Goal: Task Accomplishment & Management: Manage account settings

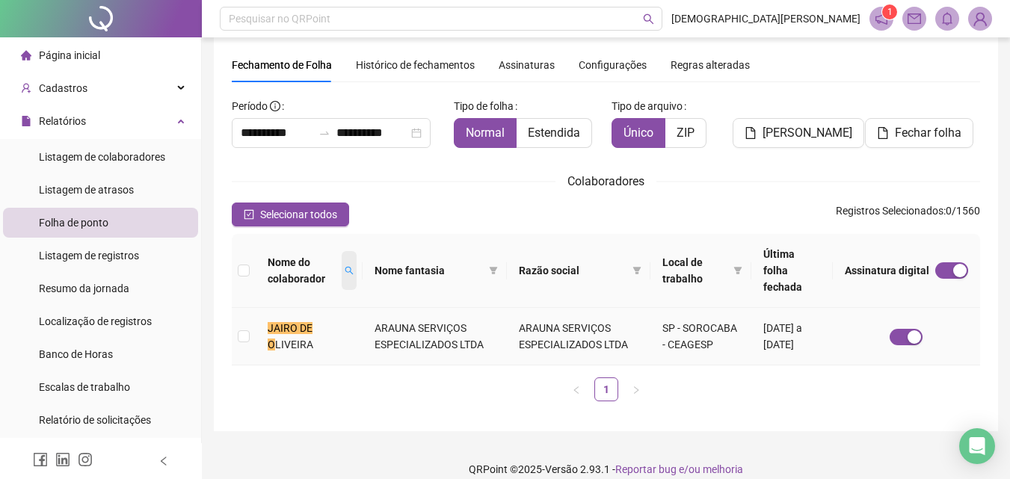
scroll to position [43, 0]
click at [352, 267] on icon "search" at bounding box center [350, 271] width 8 height 8
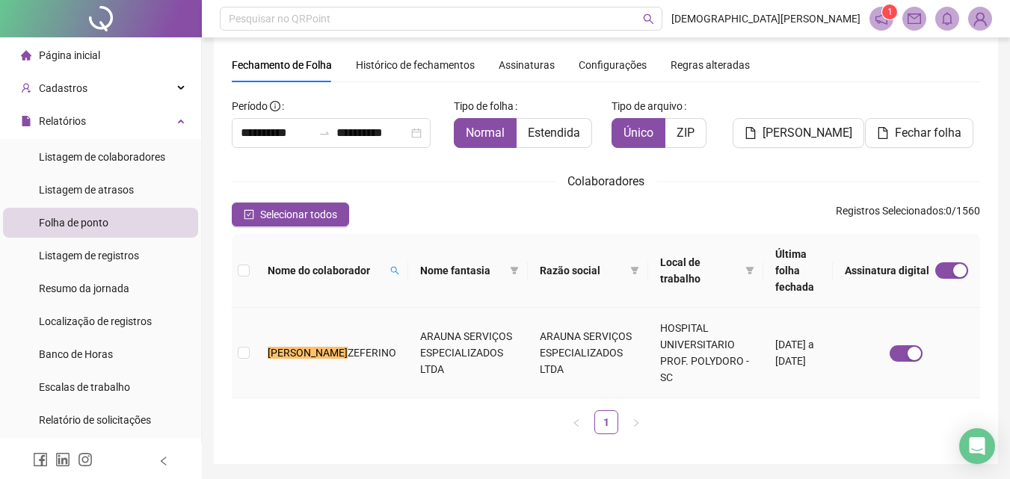
scroll to position [60, 0]
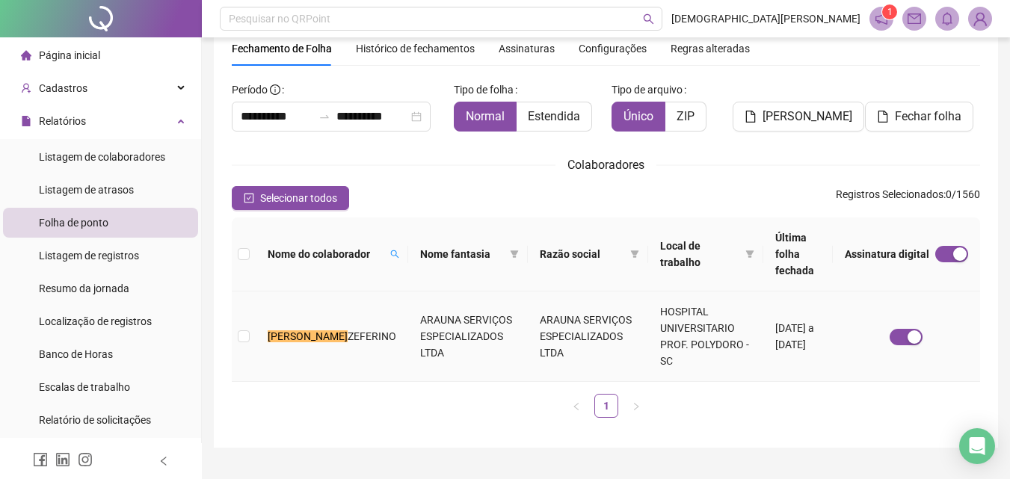
click at [408, 304] on td "ARAUNA SERVIÇOS ESPECIALIZADOS LTDA" at bounding box center [468, 337] width 120 height 90
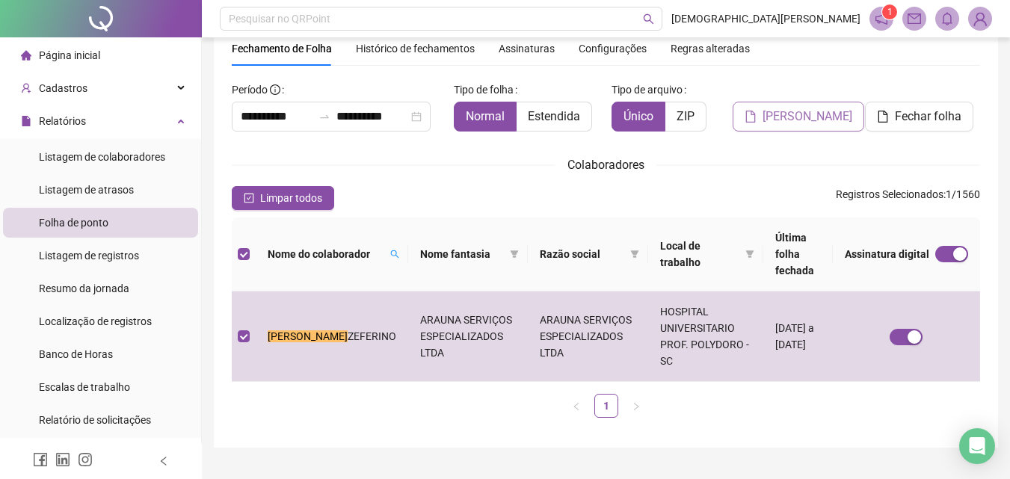
click at [810, 107] on button "[PERSON_NAME]" at bounding box center [799, 117] width 132 height 30
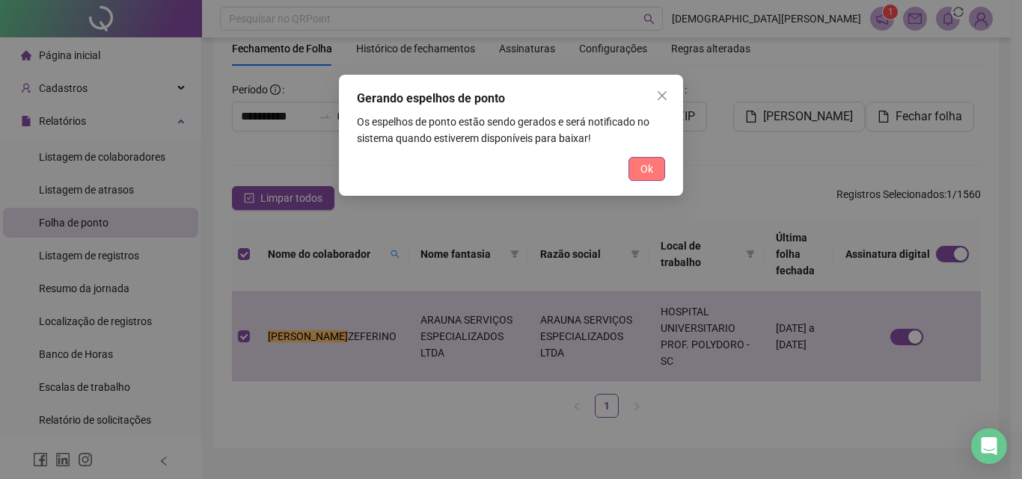
click at [654, 164] on button "Ok" at bounding box center [646, 169] width 37 height 24
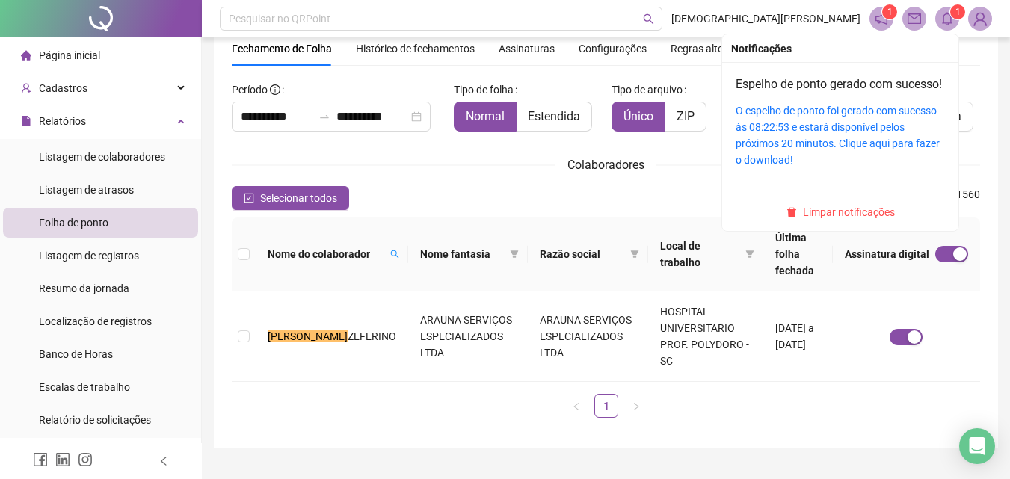
click at [946, 18] on icon "bell" at bounding box center [947, 18] width 13 height 13
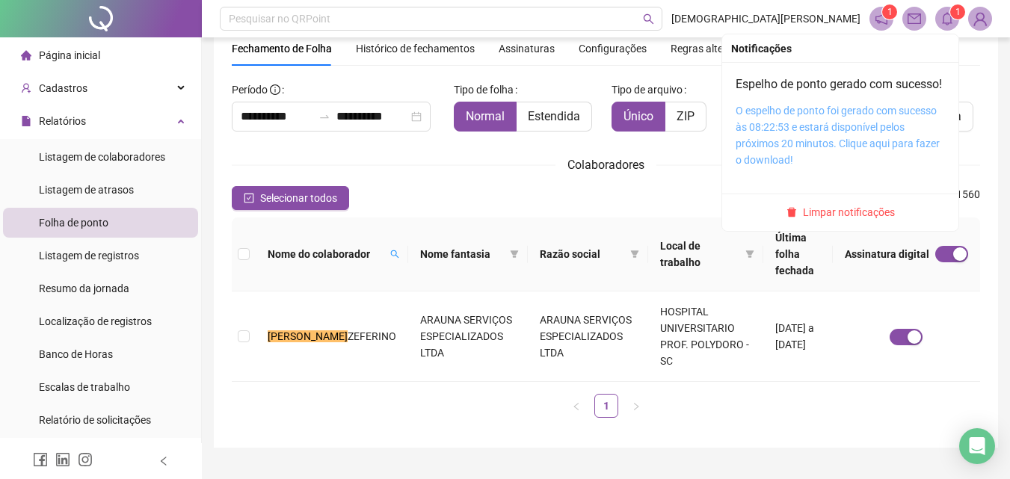
click at [769, 139] on link "O espelho de ponto foi gerado com sucesso às 08:22:53 e estará disponível pelos…" at bounding box center [838, 135] width 204 height 61
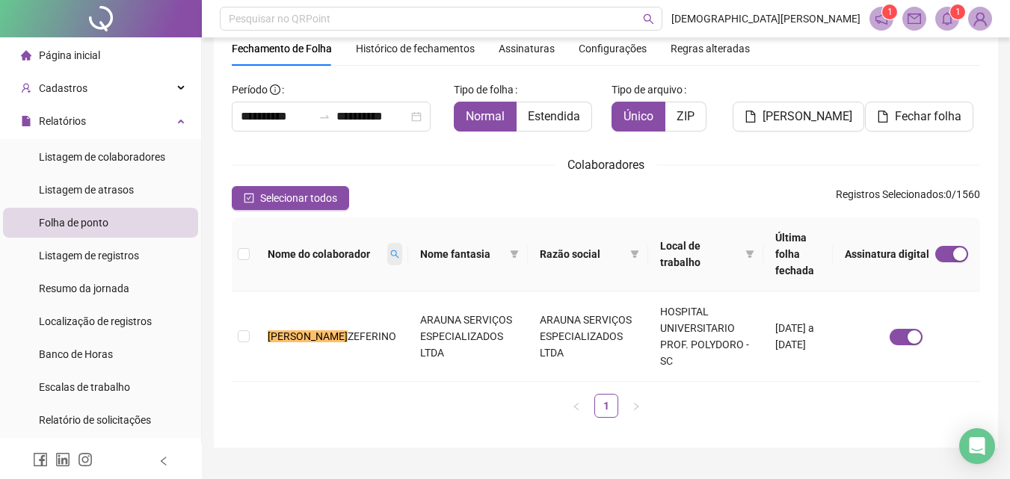
click at [390, 250] on icon "search" at bounding box center [394, 254] width 9 height 9
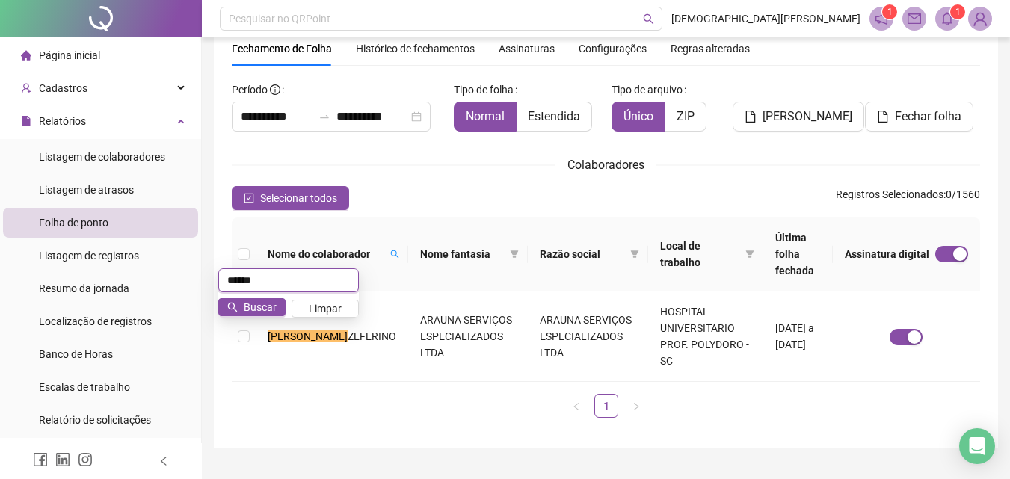
type input "******"
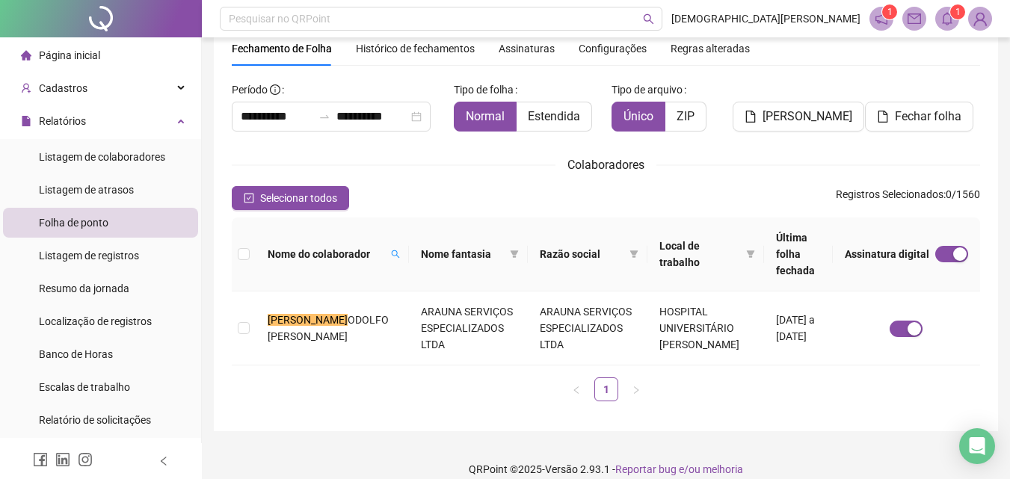
scroll to position [67, 0]
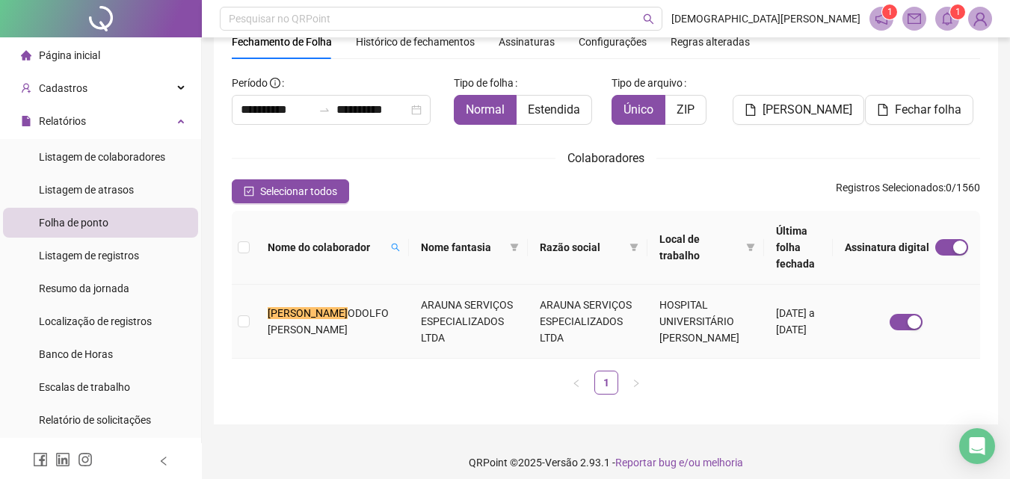
click at [409, 291] on td "ARAUNA SERVIÇOS ESPECIALIZADOS LTDA" at bounding box center [468, 322] width 119 height 74
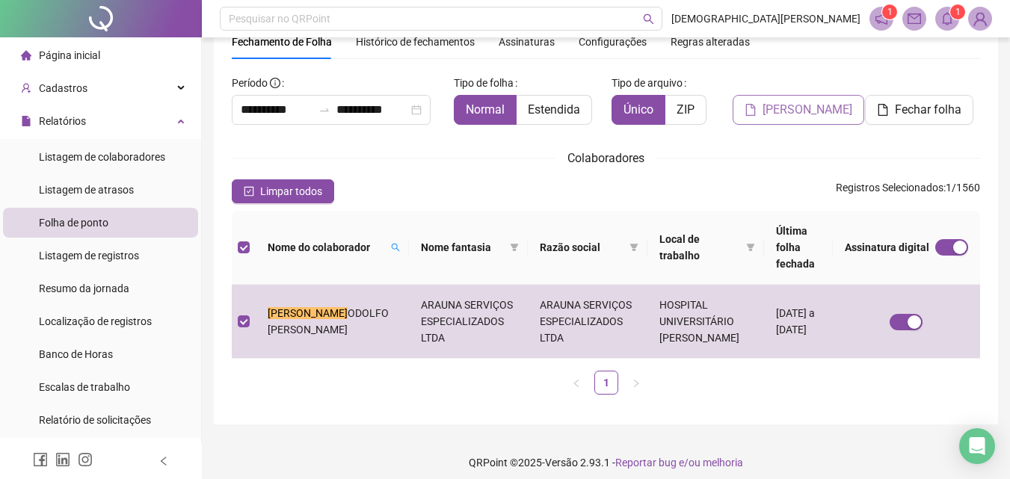
click at [811, 115] on span "[PERSON_NAME]" at bounding box center [808, 110] width 90 height 18
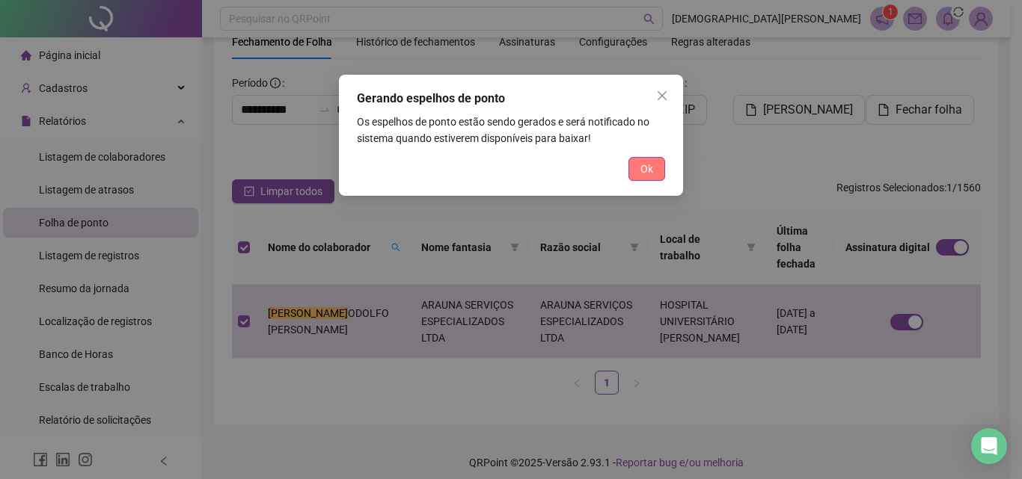
click at [649, 168] on span "Ok" at bounding box center [646, 169] width 13 height 16
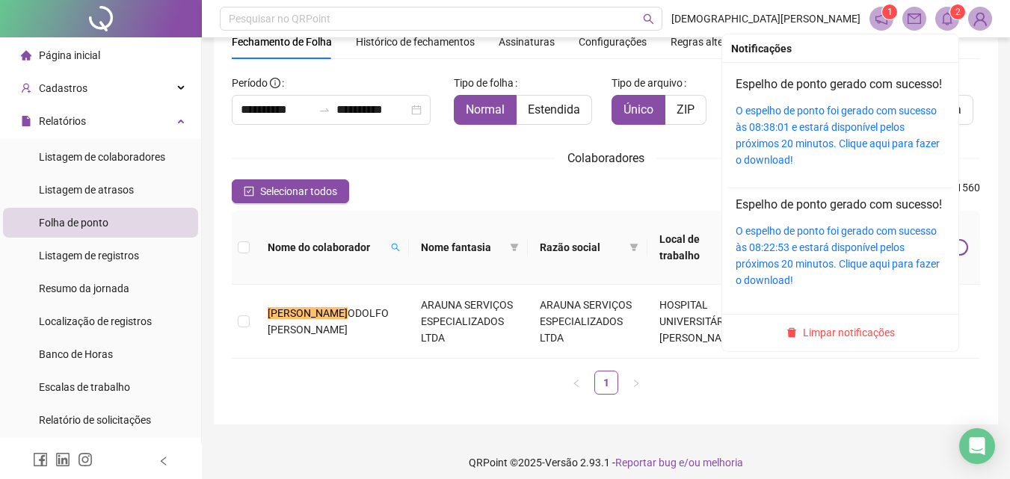
click at [803, 135] on div "O espelho de ponto foi gerado com sucesso às 08:38:01 e estará disponível pelos…" at bounding box center [840, 135] width 209 height 66
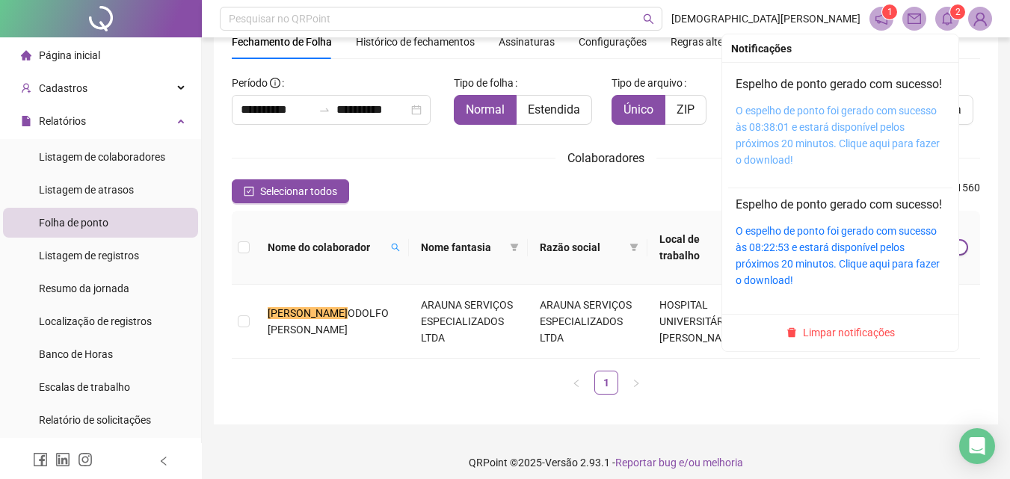
click at [769, 150] on link "O espelho de ponto foi gerado com sucesso às 08:38:01 e estará disponível pelos…" at bounding box center [838, 135] width 204 height 61
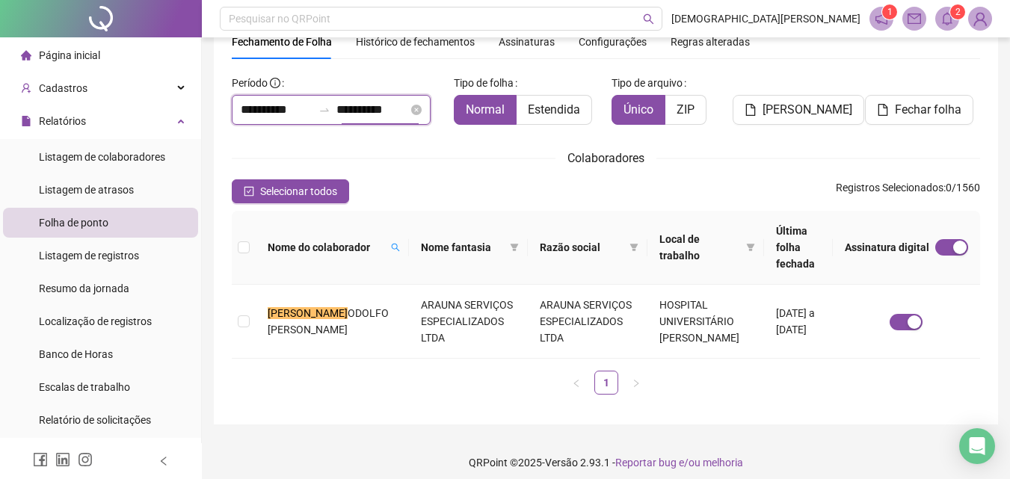
drag, startPoint x: 353, startPoint y: 111, endPoint x: 343, endPoint y: 115, distance: 10.7
click at [343, 115] on input "**********" at bounding box center [373, 110] width 72 height 18
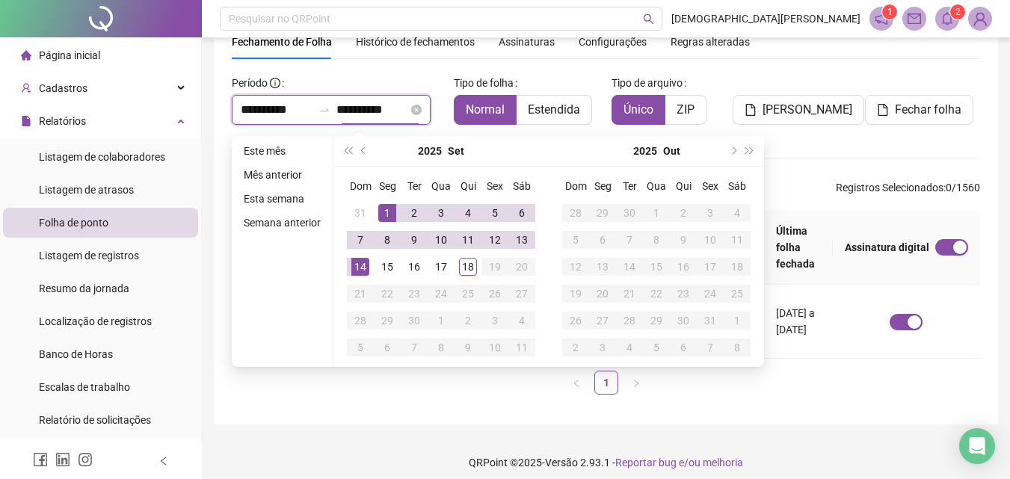
type input "**********"
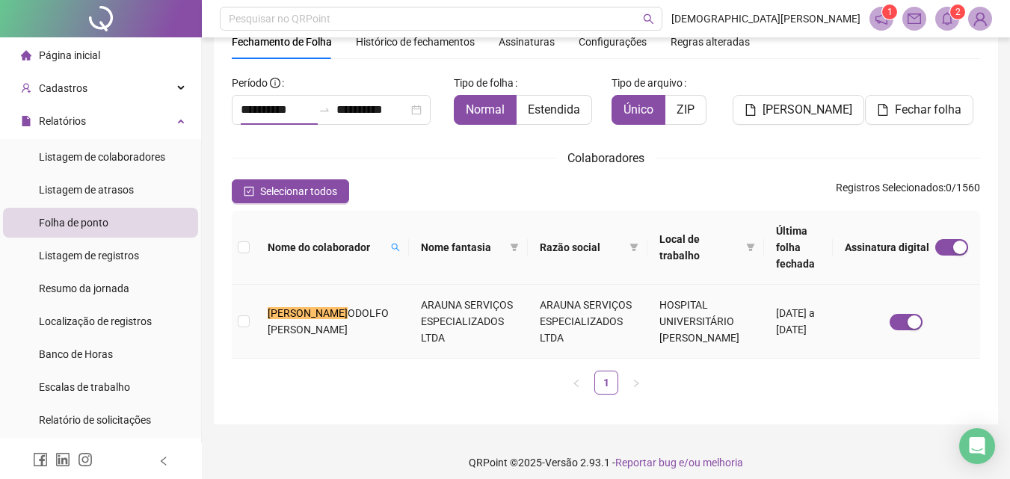
click at [409, 292] on td "ARAUNA SERVIÇOS ESPECIALIZADOS LTDA" at bounding box center [468, 322] width 119 height 74
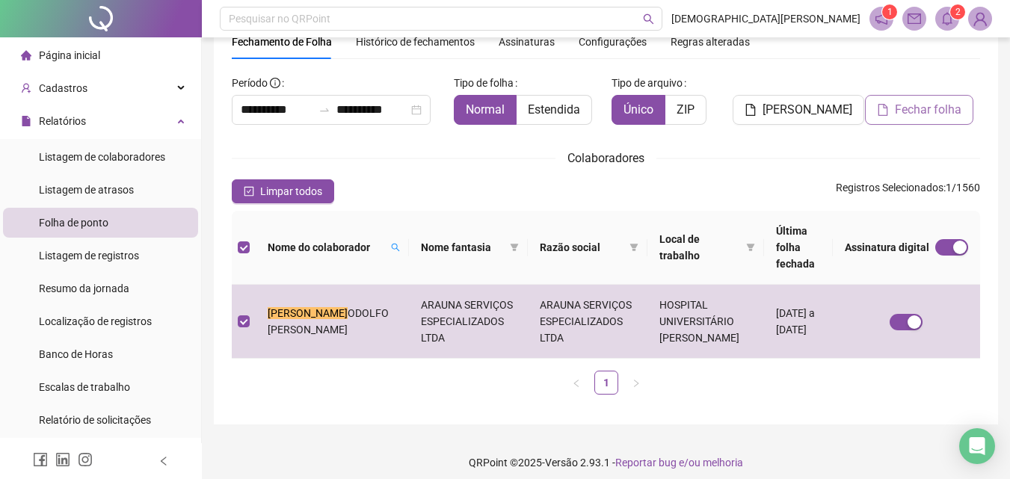
click at [906, 102] on span "Fechar folha" at bounding box center [928, 110] width 67 height 18
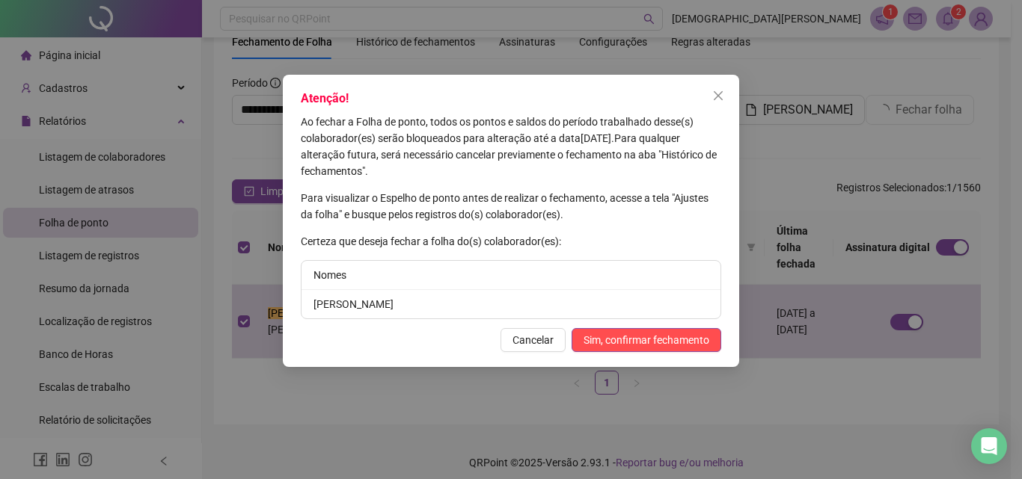
click at [604, 334] on span "Sim, confirmar fechamento" at bounding box center [646, 340] width 126 height 16
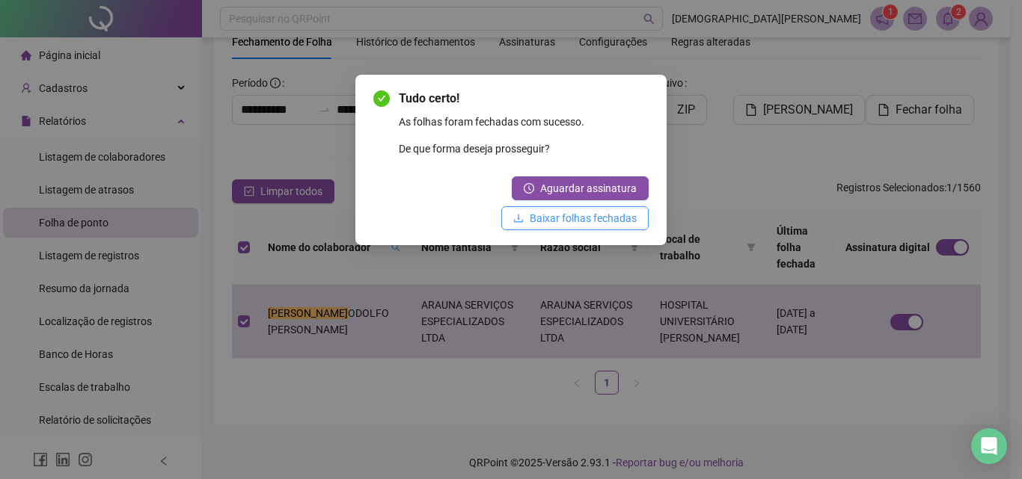
click at [576, 222] on span "Baixar folhas fechadas" at bounding box center [583, 218] width 107 height 16
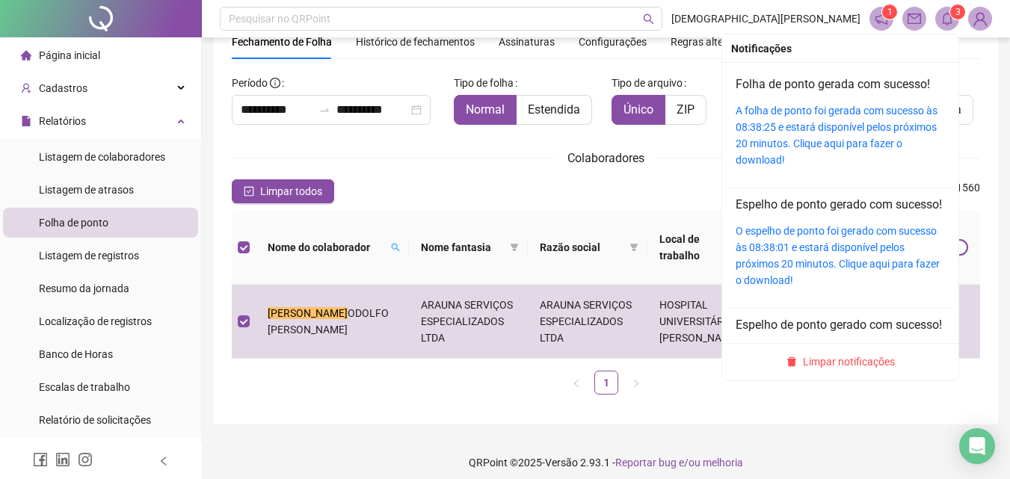
click at [815, 117] on div "A folha de ponto foi gerada com sucesso às 08:38:25 e estará disponível pelos p…" at bounding box center [840, 135] width 209 height 66
click at [753, 138] on link "A folha de ponto foi gerada com sucesso às 08:38:25 e estará disponível pelos p…" at bounding box center [837, 135] width 202 height 61
click at [945, 23] on icon "bell" at bounding box center [947, 18] width 10 height 13
click at [782, 121] on link "A folha de ponto foi gerada com sucesso às 08:38:25 e estará disponível pelos p…" at bounding box center [837, 135] width 202 height 61
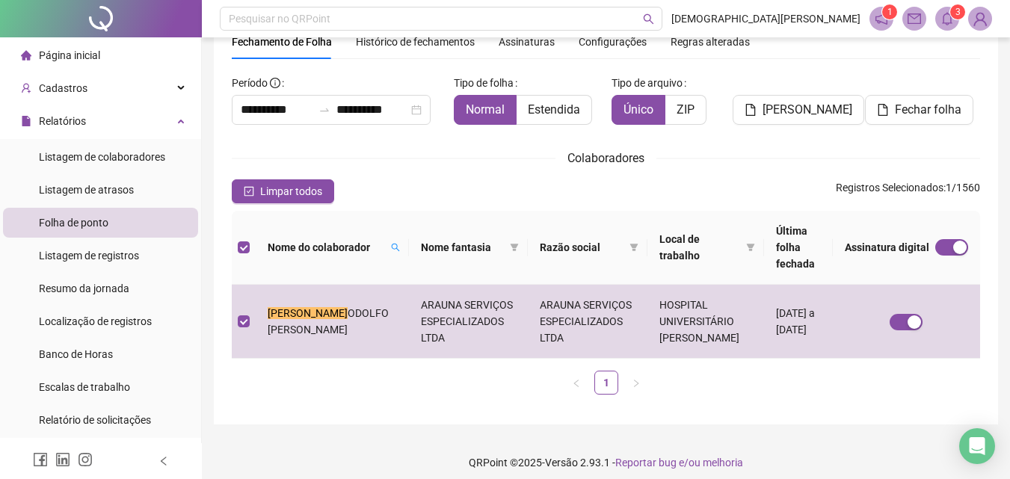
click at [397, 49] on div "Histórico de fechamentos" at bounding box center [415, 42] width 119 height 16
click at [397, 49] on div "**********" at bounding box center [606, 204] width 785 height 442
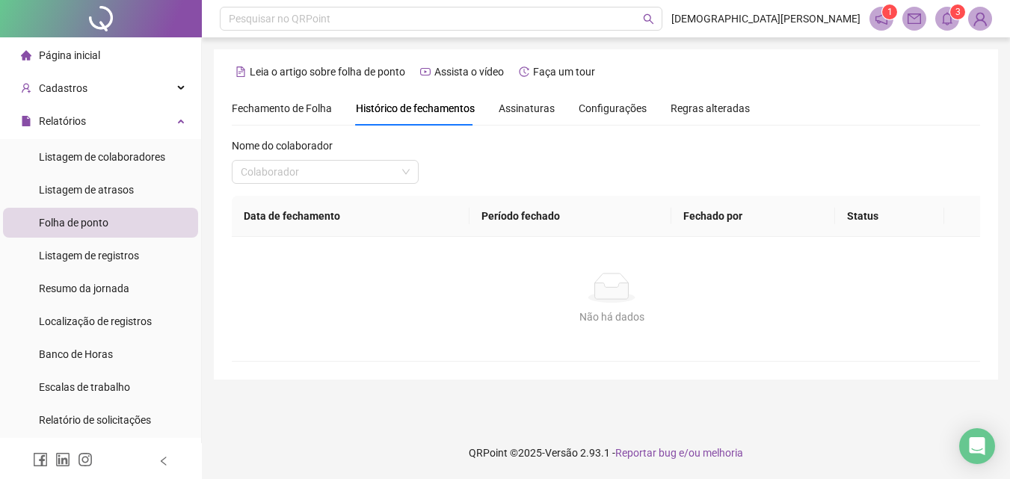
scroll to position [0, 0]
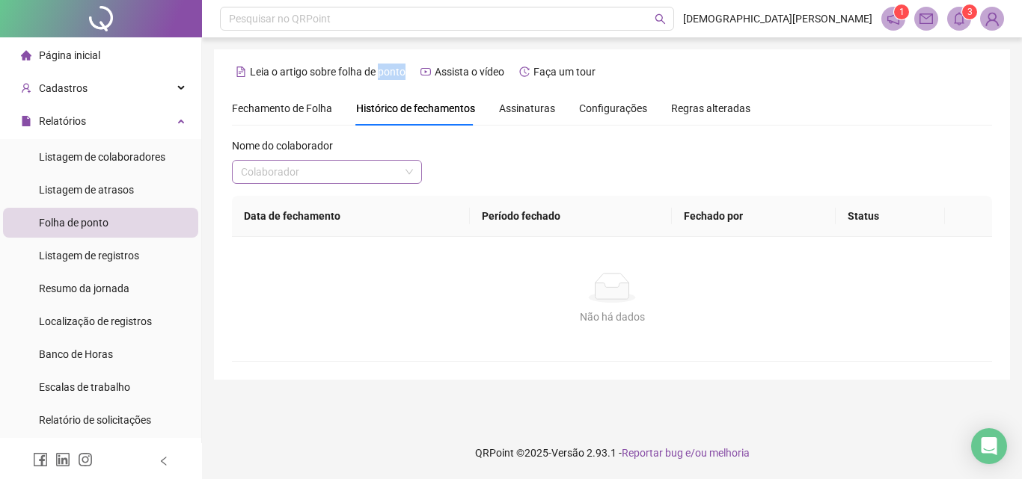
click at [334, 178] on input "search" at bounding box center [320, 172] width 159 height 22
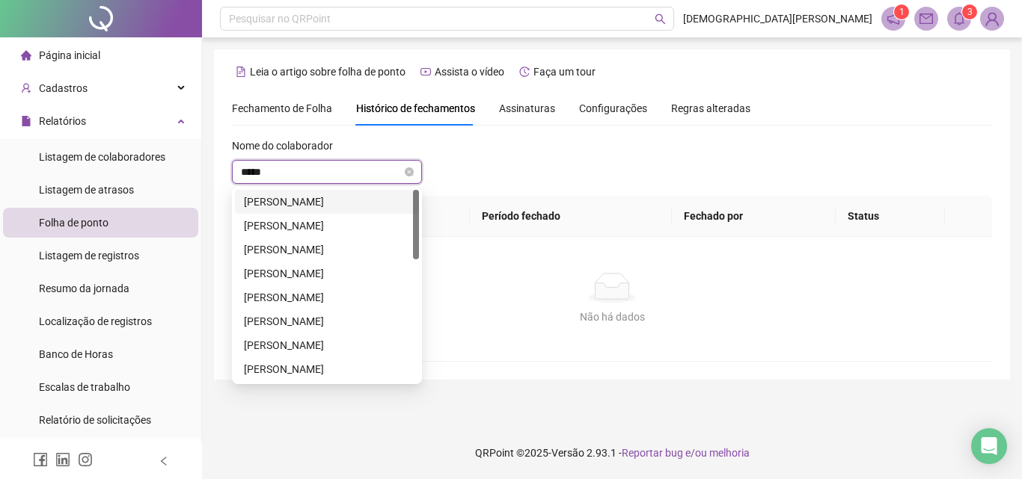
type input "******"
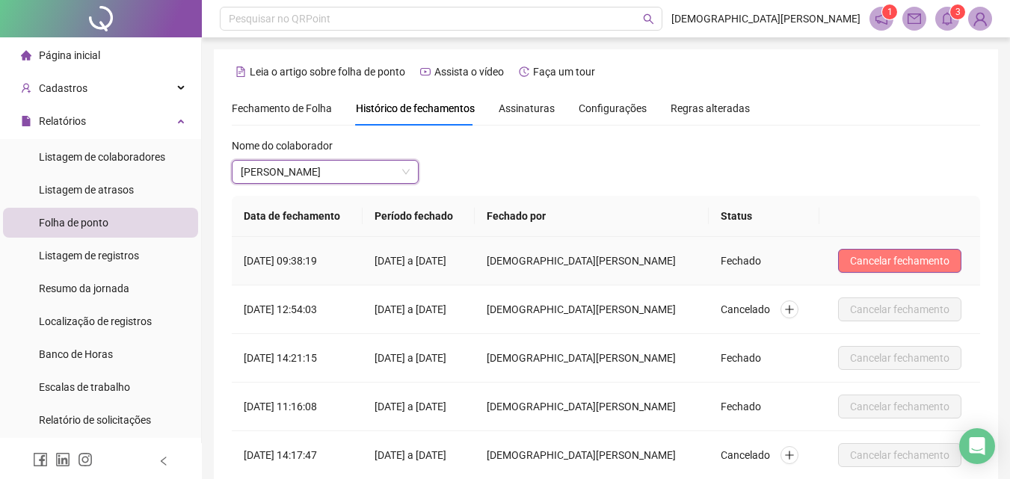
click at [882, 256] on span "Cancelar fechamento" at bounding box center [899, 261] width 99 height 16
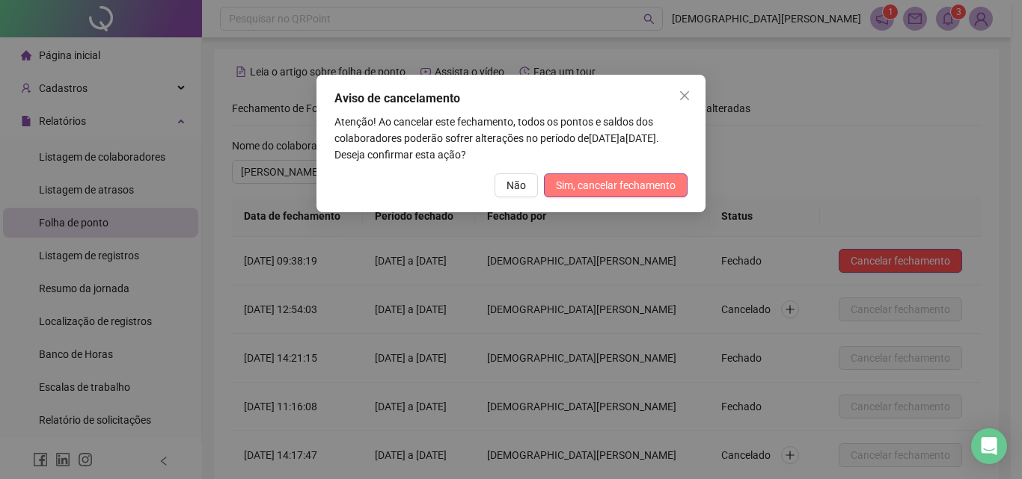
click at [592, 179] on span "Sim, cancelar fechamento" at bounding box center [616, 185] width 120 height 16
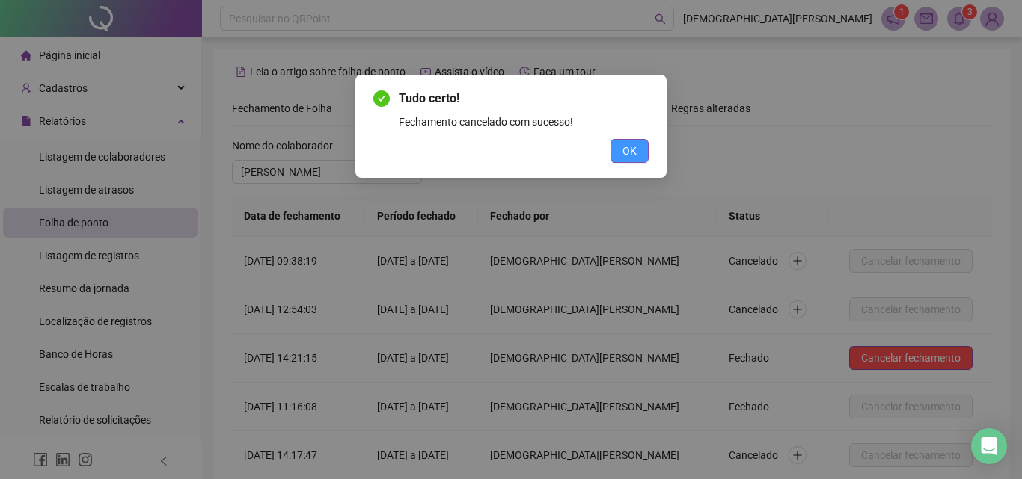
click at [628, 153] on span "OK" at bounding box center [629, 151] width 14 height 16
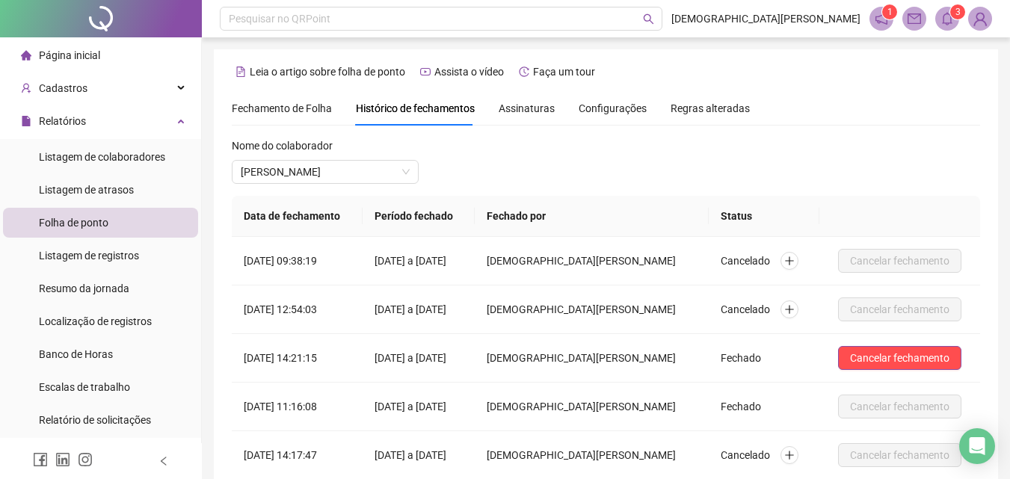
click at [239, 111] on span "Fechamento de Folha" at bounding box center [282, 108] width 100 height 12
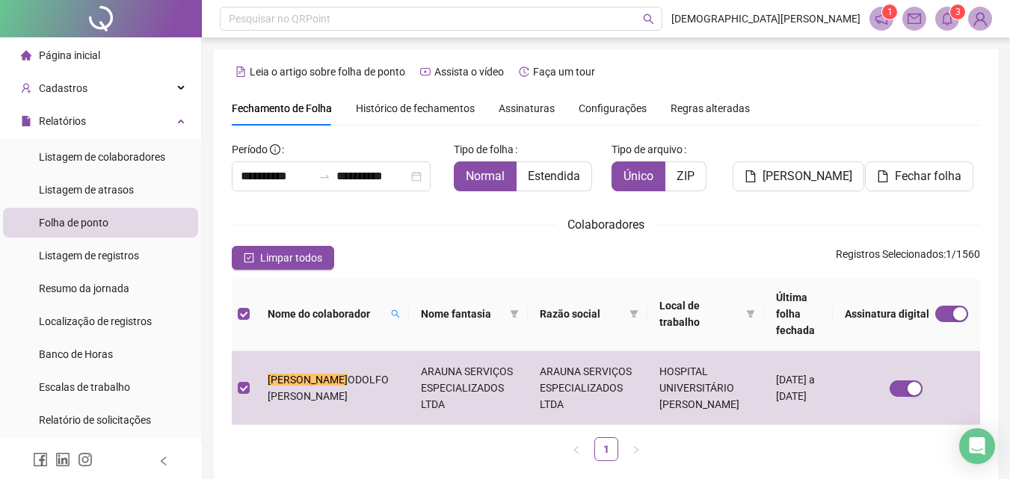
type input "**********"
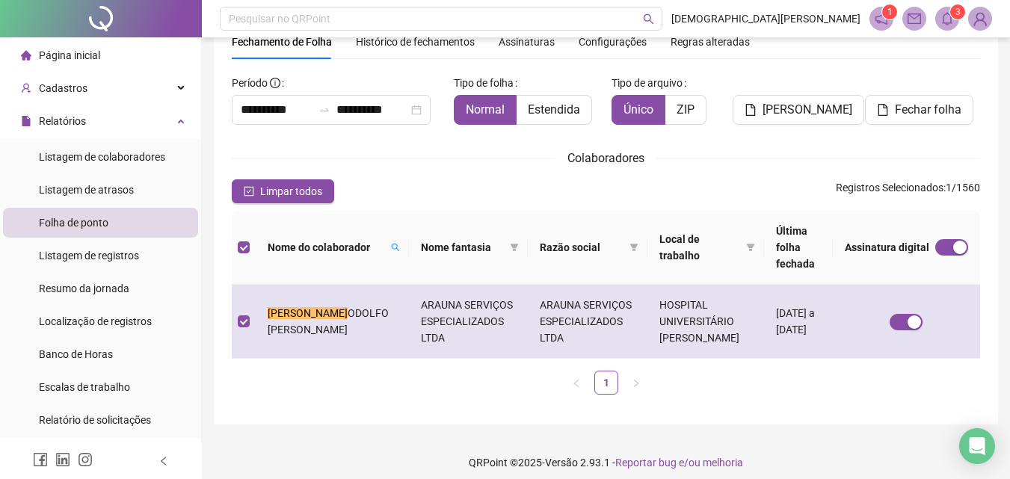
click at [358, 322] on td "LUIZ R ODOLFO JOVETTE D AVILA" at bounding box center [332, 322] width 153 height 74
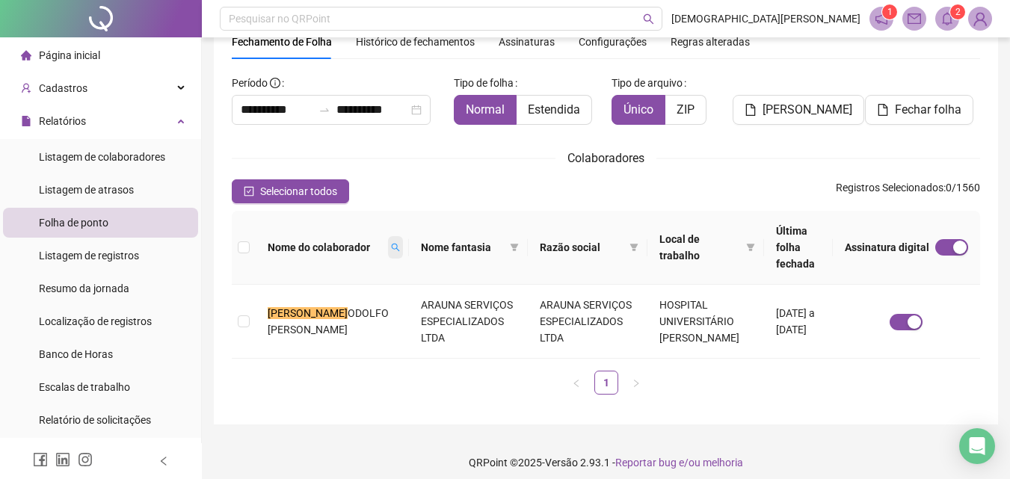
click at [388, 236] on span at bounding box center [395, 247] width 15 height 22
type input "**********"
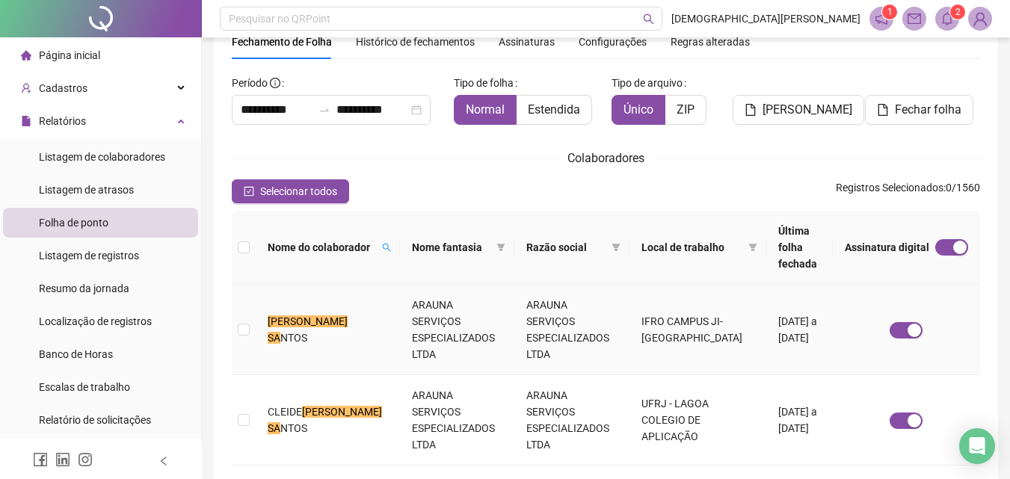
click at [400, 292] on td "ARAUNA SERVIÇOS ESPECIALIZADOS LTDA" at bounding box center [457, 330] width 115 height 90
click at [365, 295] on td "ANTONIO DOS SA NTOS" at bounding box center [328, 330] width 144 height 90
click at [345, 308] on td "ANTONIO DOS SA NTOS" at bounding box center [328, 330] width 144 height 90
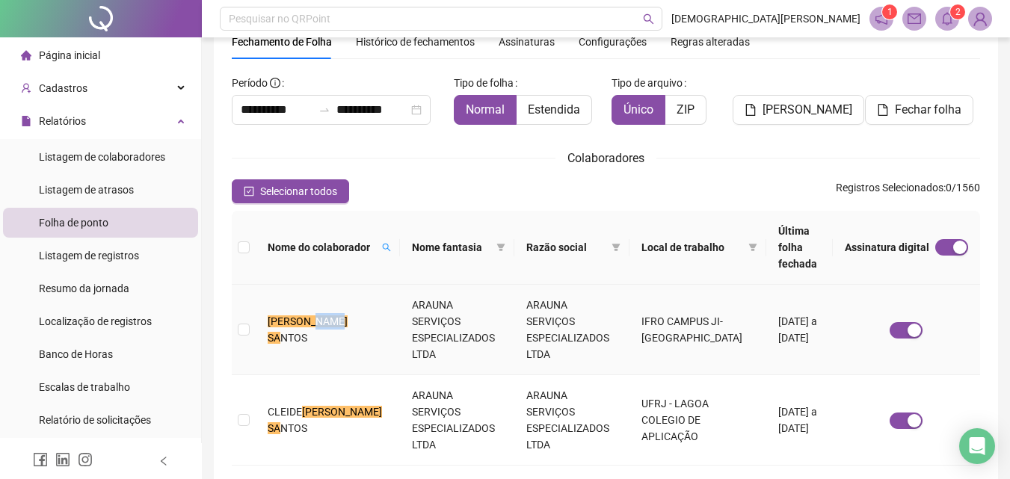
click at [345, 308] on td "ANTONIO DOS SA NTOS" at bounding box center [328, 330] width 144 height 90
click at [400, 319] on td "ARAUNA SERVIÇOS ESPECIALIZADOS LTDA" at bounding box center [457, 330] width 115 height 90
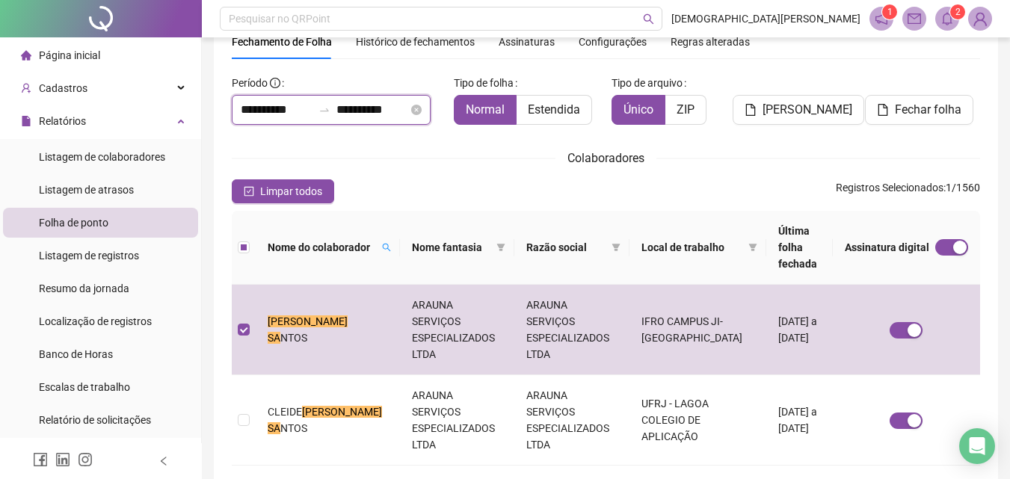
click at [291, 117] on input "**********" at bounding box center [277, 110] width 72 height 18
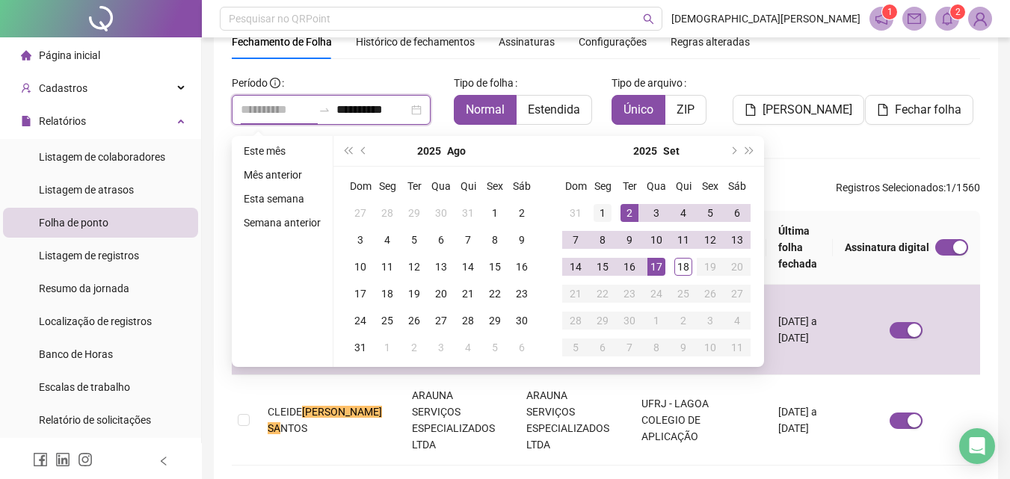
type input "**********"
click at [599, 207] on div "1" at bounding box center [603, 213] width 18 height 18
click at [803, 166] on div "Colaboradores" at bounding box center [606, 158] width 749 height 19
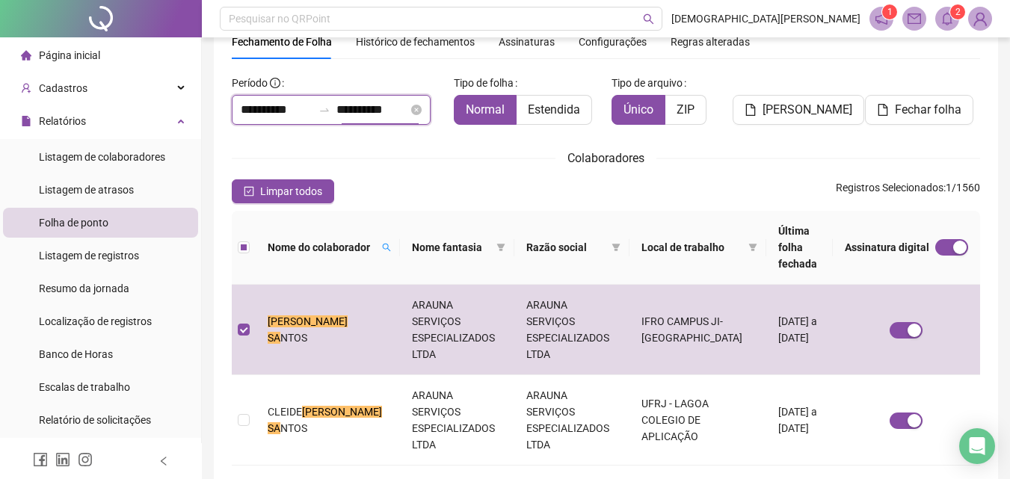
click at [349, 108] on input "**********" at bounding box center [373, 110] width 72 height 18
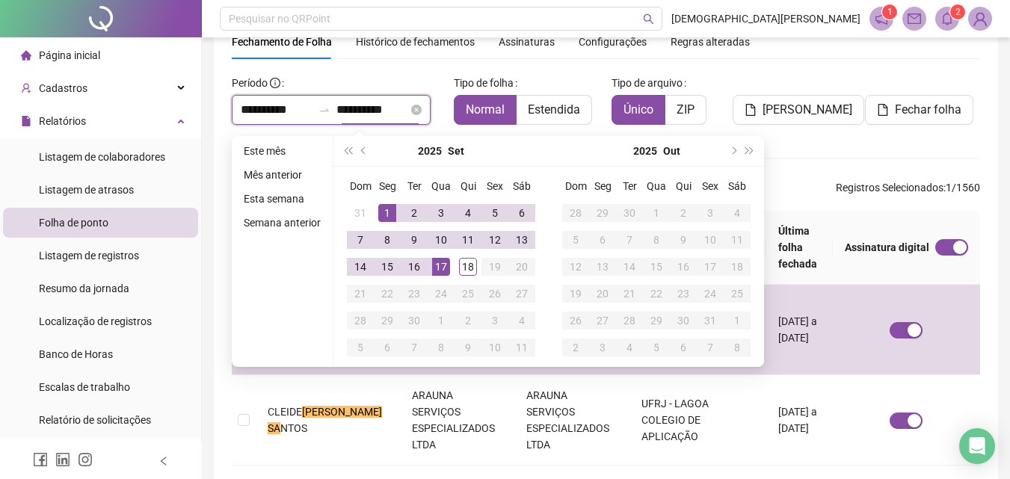
drag, startPoint x: 355, startPoint y: 109, endPoint x: 336, endPoint y: 114, distance: 19.2
click at [336, 114] on div "**********" at bounding box center [331, 110] width 199 height 30
type input "**********"
click at [446, 265] on div "17" at bounding box center [441, 267] width 18 height 18
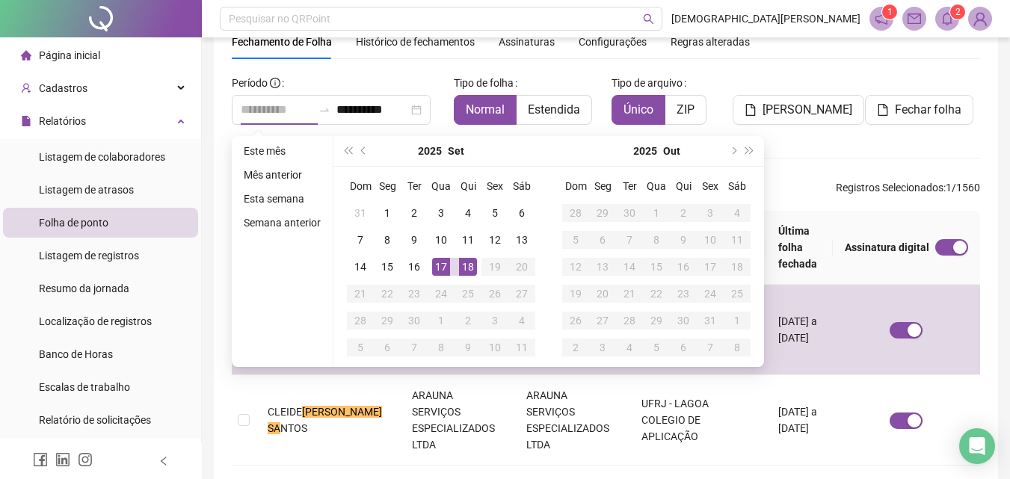
click at [466, 261] on div "18" at bounding box center [468, 267] width 18 height 18
type input "**********"
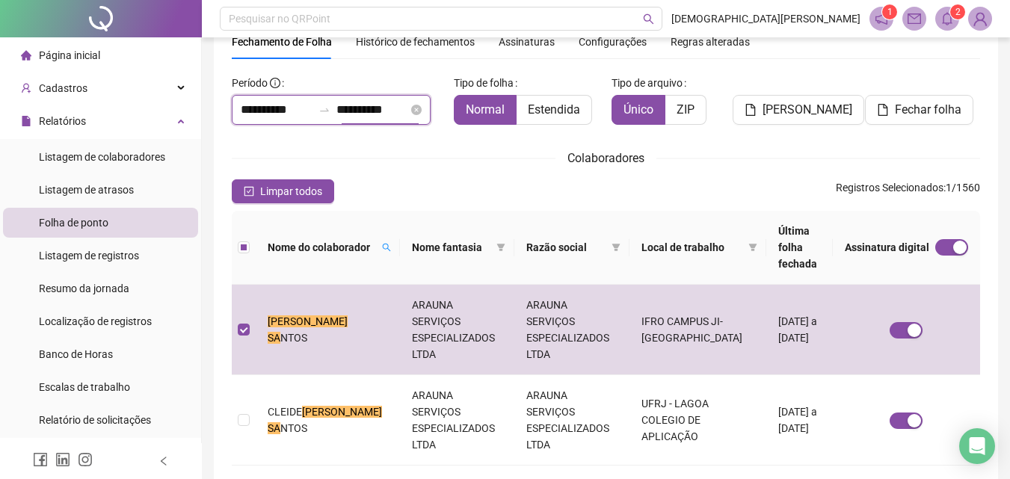
click at [372, 104] on input "**********" at bounding box center [373, 110] width 72 height 18
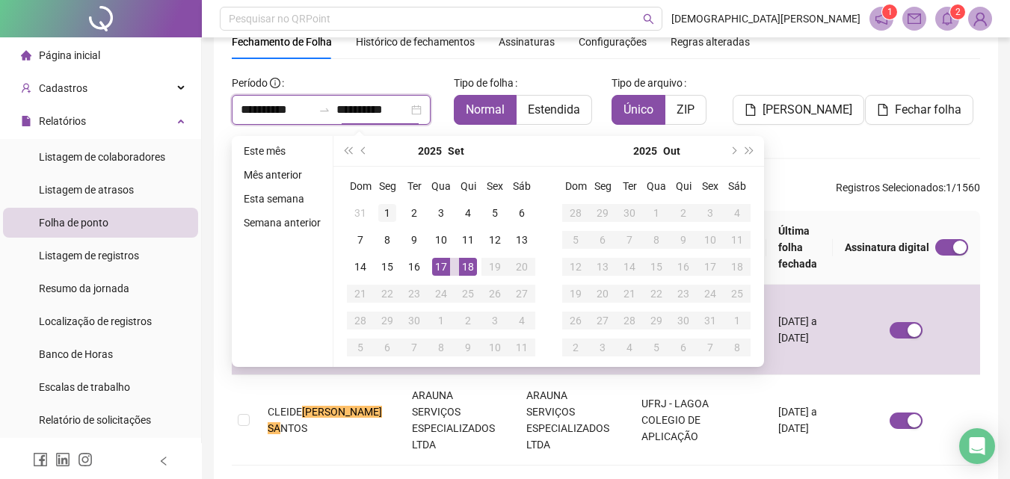
type input "**********"
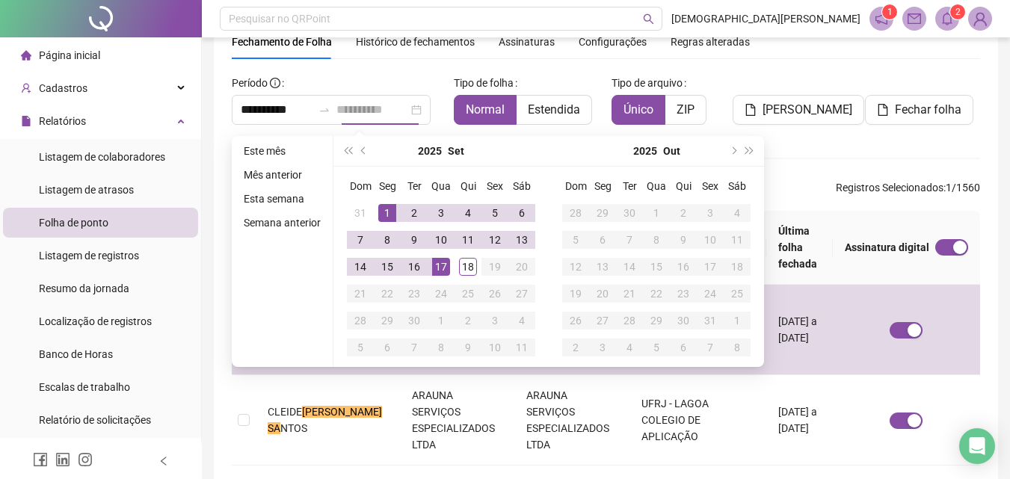
click at [390, 201] on td "1" at bounding box center [387, 213] width 27 height 27
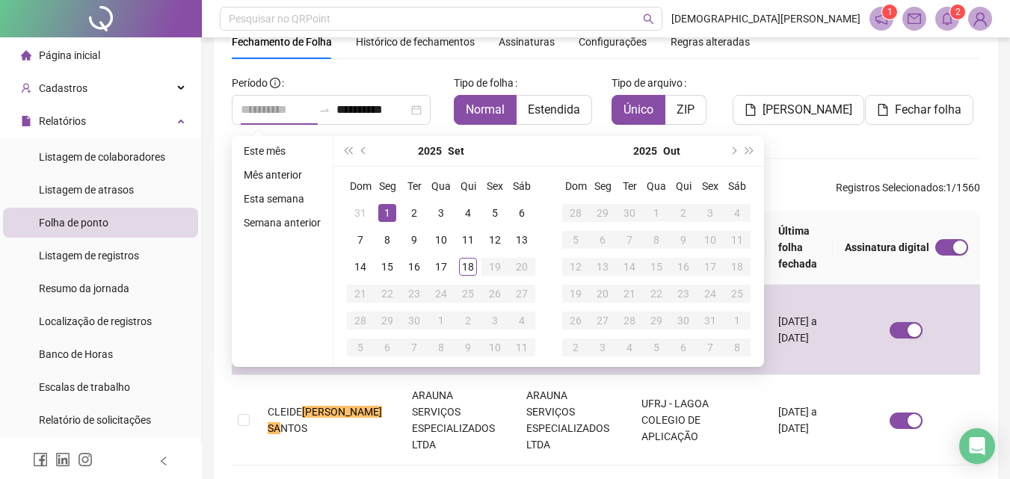
click at [387, 215] on div "1" at bounding box center [387, 213] width 18 height 18
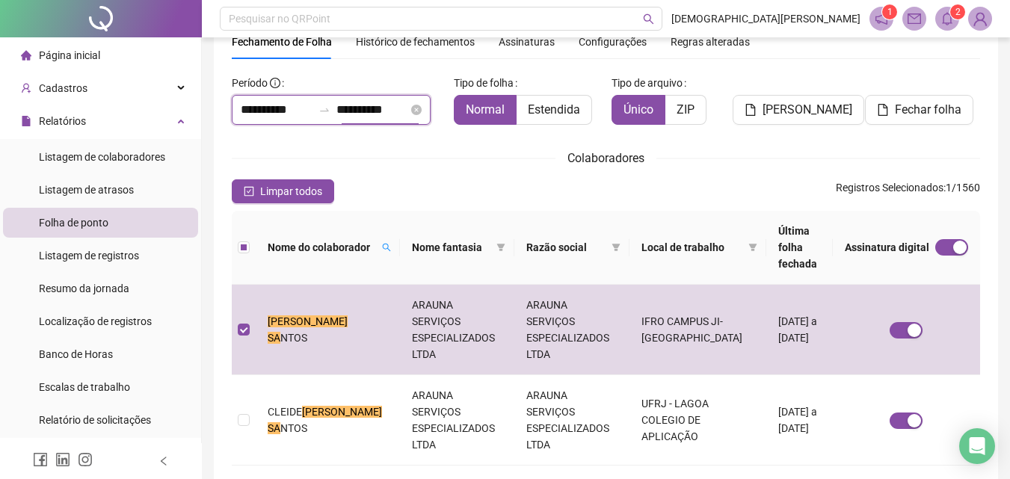
click at [363, 109] on input "**********" at bounding box center [373, 110] width 72 height 18
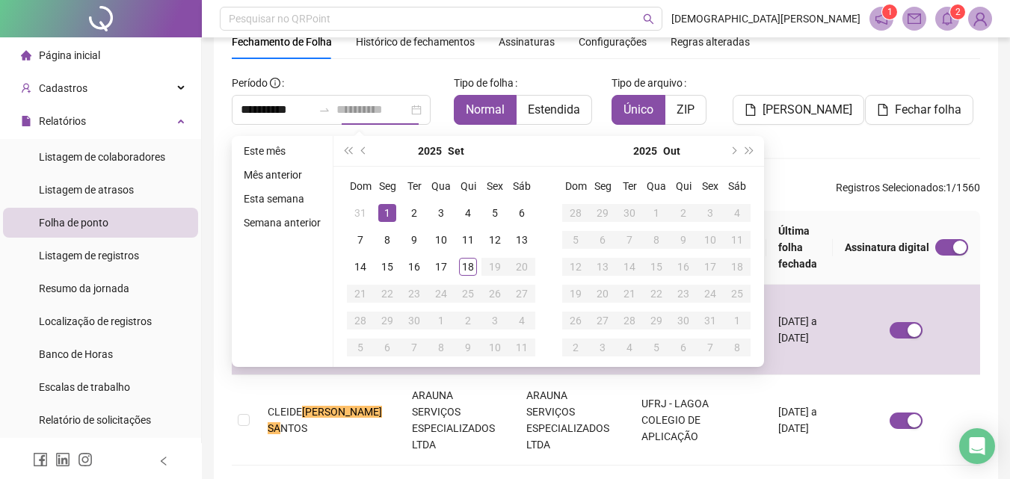
click at [379, 212] on div "1" at bounding box center [387, 213] width 18 height 18
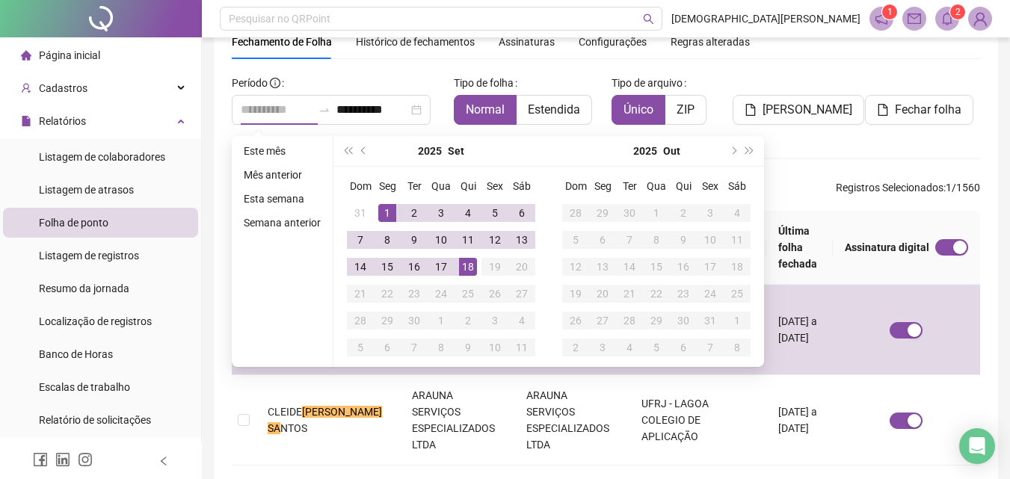
click at [464, 266] on div "18" at bounding box center [468, 267] width 18 height 18
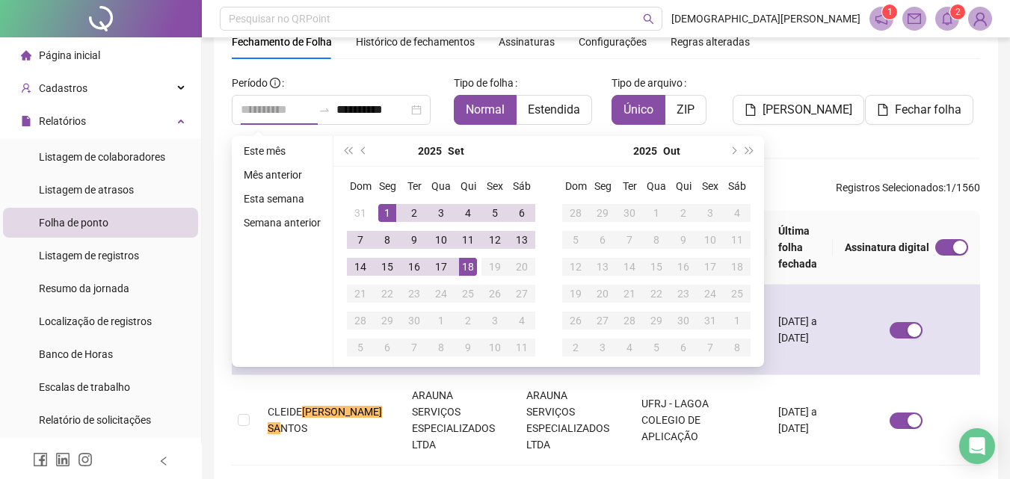
type input "**********"
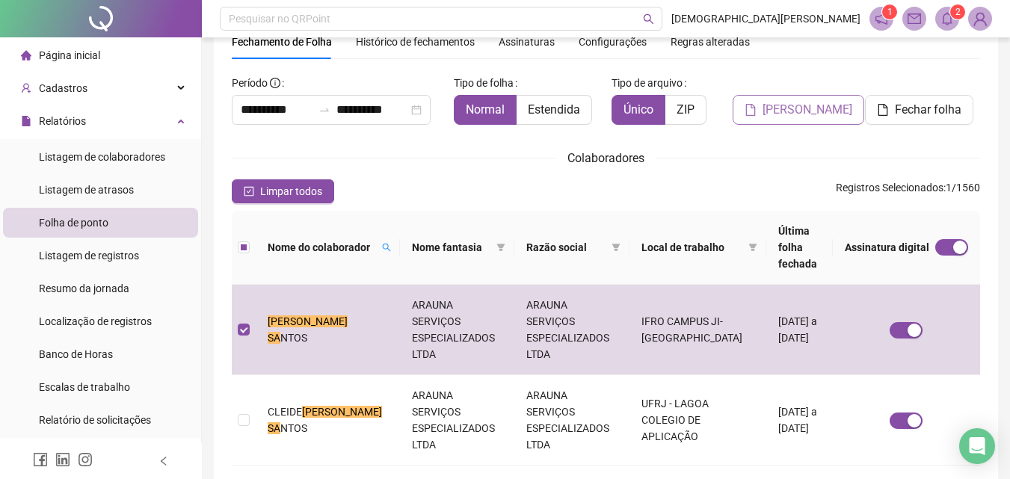
click at [785, 115] on span "[PERSON_NAME]" at bounding box center [808, 110] width 90 height 18
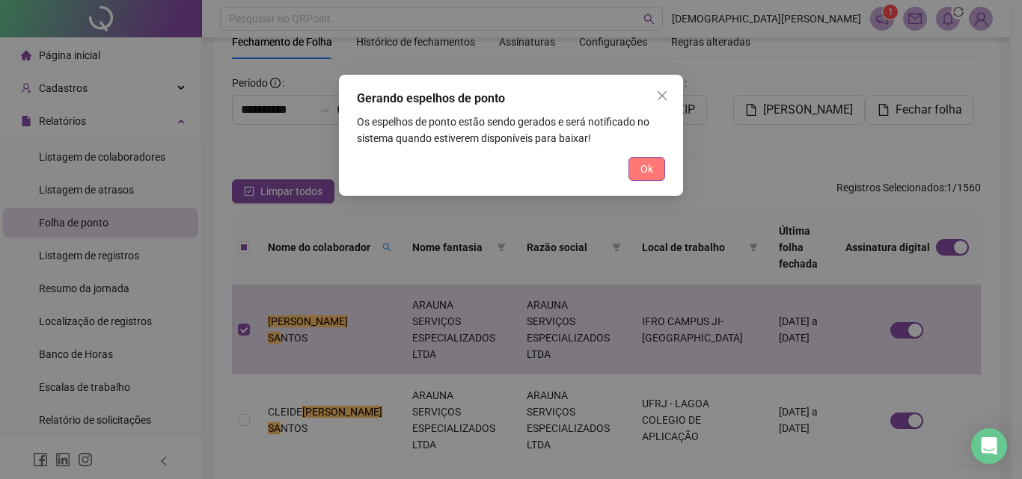
click at [660, 174] on button "Ok" at bounding box center [646, 169] width 37 height 24
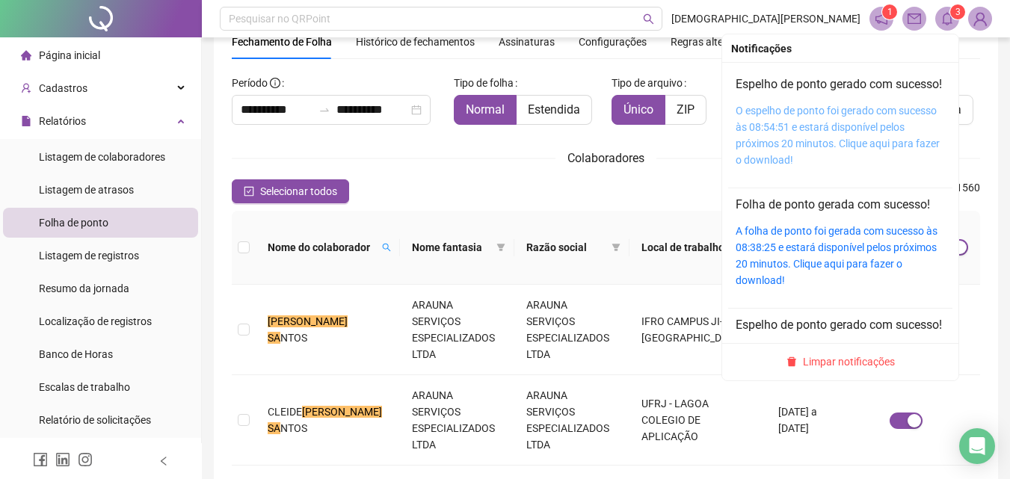
click at [785, 140] on link "O espelho de ponto foi gerado com sucesso às 08:54:51 e estará disponível pelos…" at bounding box center [838, 135] width 204 height 61
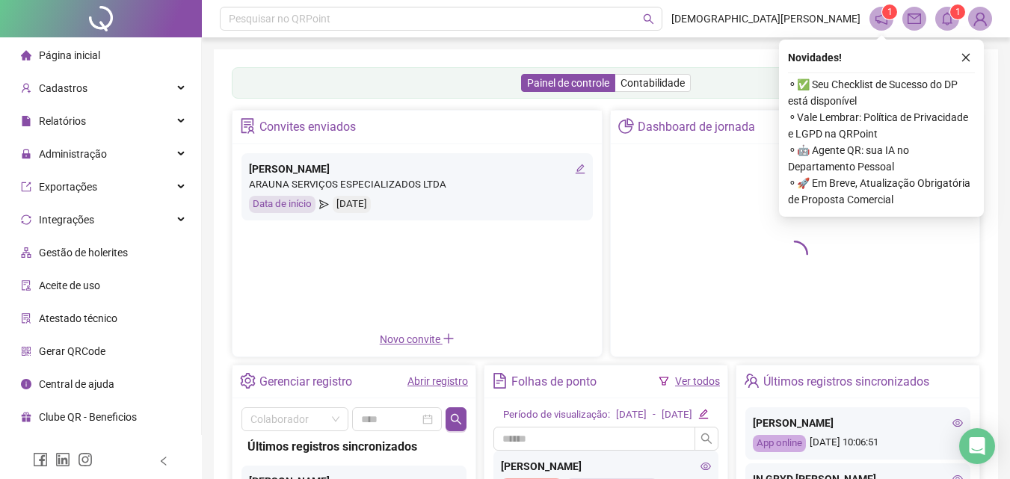
drag, startPoint x: 964, startPoint y: 54, endPoint x: 960, endPoint y: 63, distance: 9.7
click at [966, 56] on icon "close" at bounding box center [966, 57] width 10 height 10
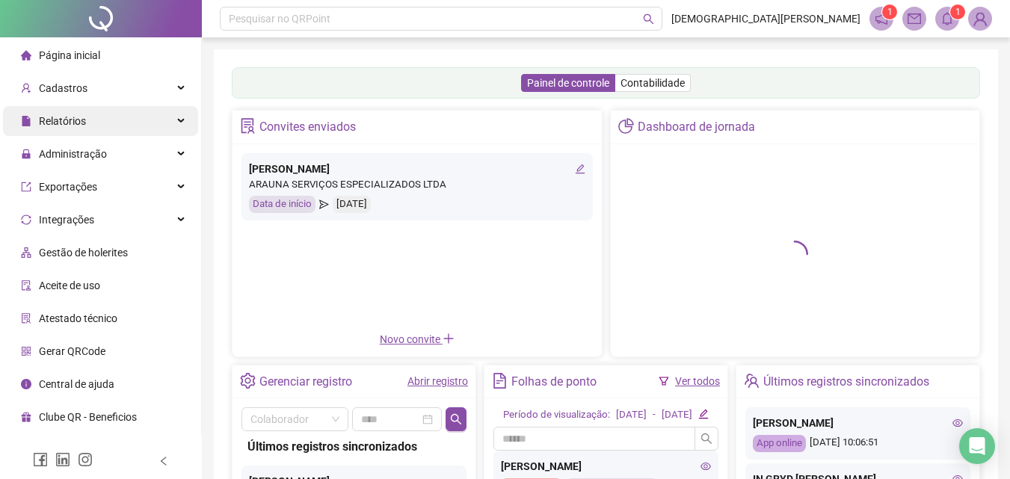
click at [34, 117] on span "Relatórios" at bounding box center [53, 121] width 65 height 12
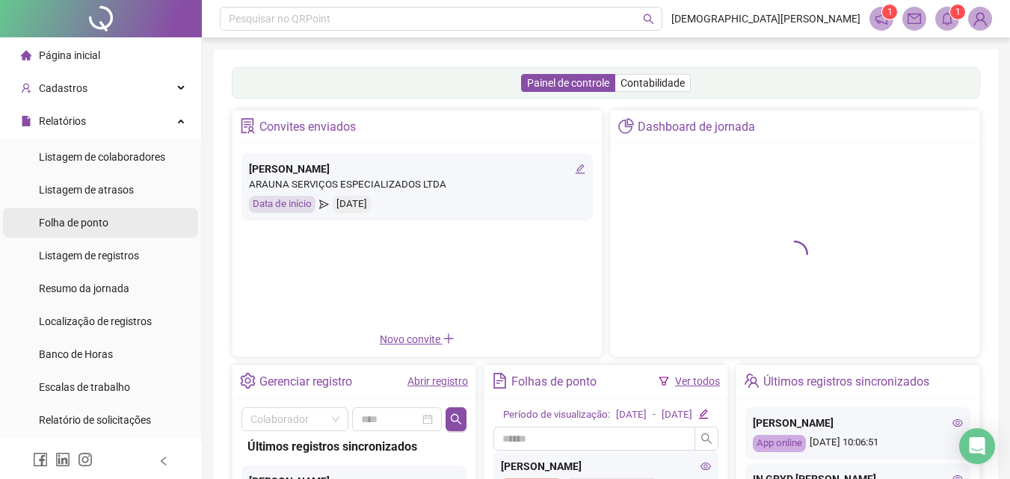
click at [73, 226] on span "Folha de ponto" at bounding box center [74, 223] width 70 height 12
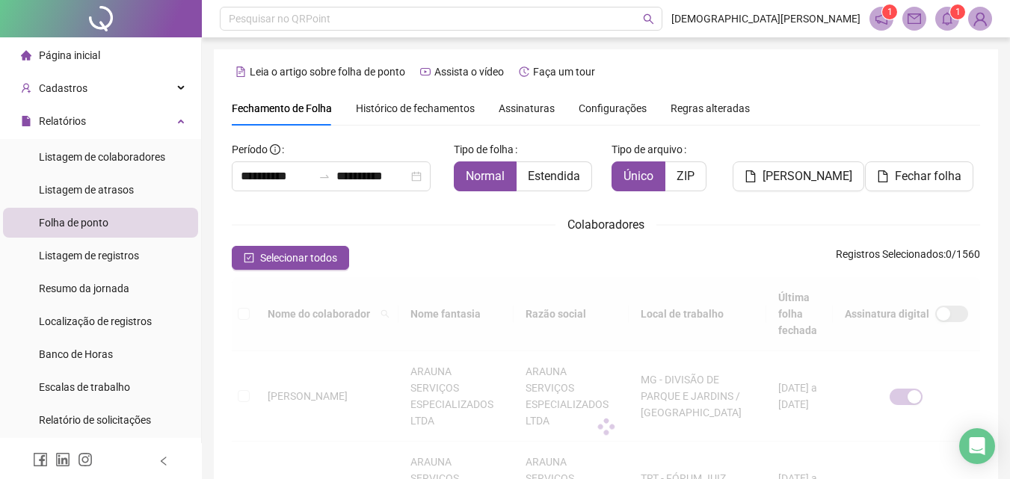
type input "**********"
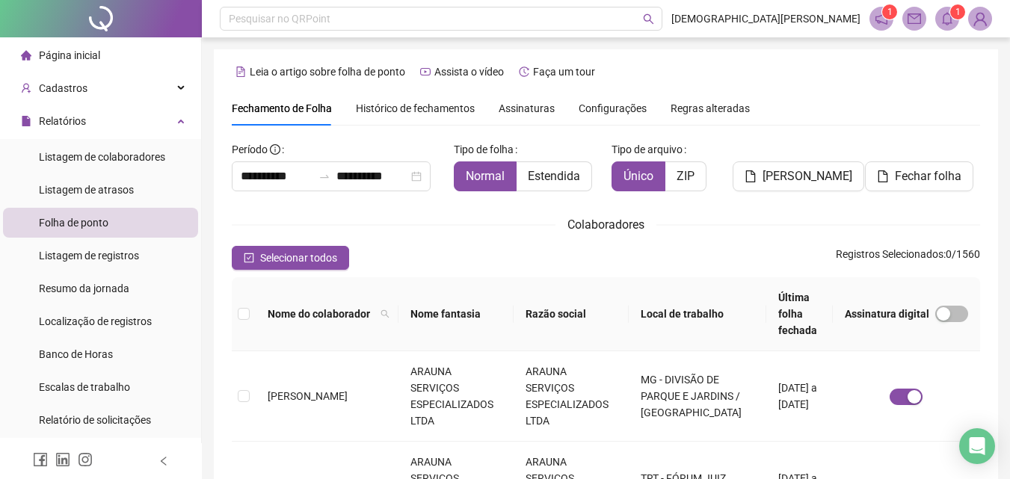
scroll to position [67, 0]
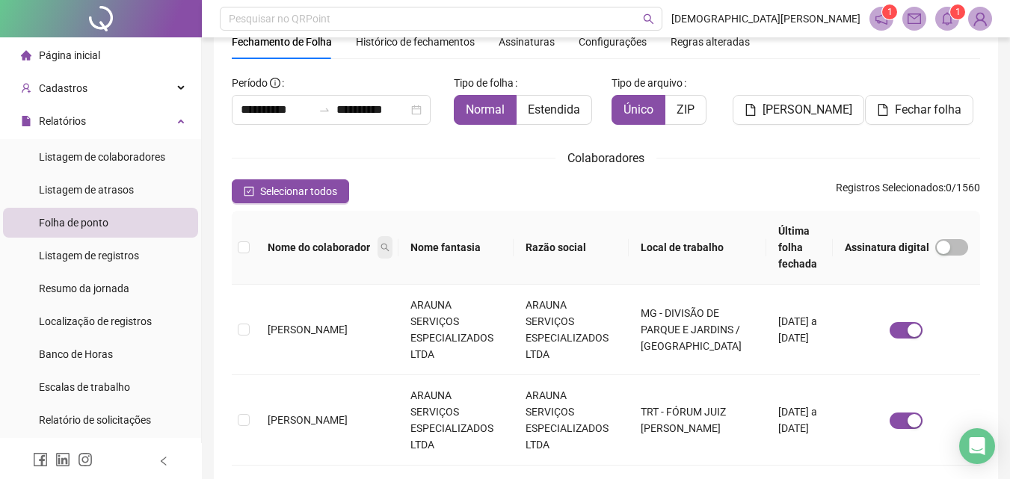
click at [378, 236] on span at bounding box center [385, 247] width 15 height 22
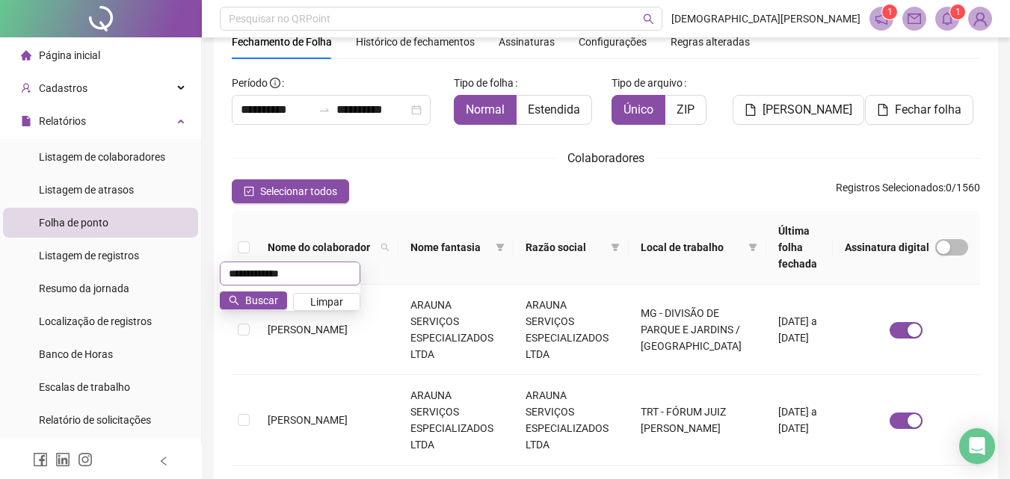
type input "**********"
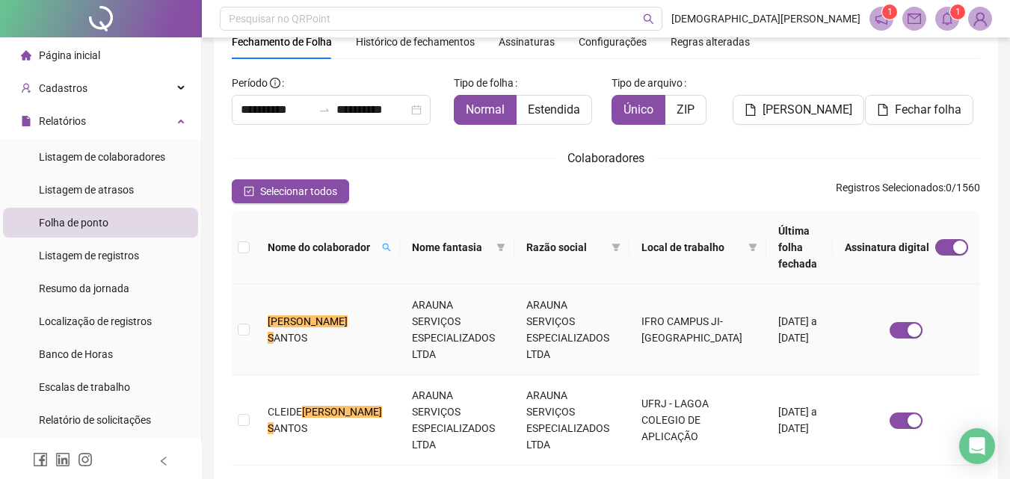
click at [400, 301] on td "ARAUNA SERVIÇOS ESPECIALIZADOS LTDA" at bounding box center [457, 330] width 115 height 90
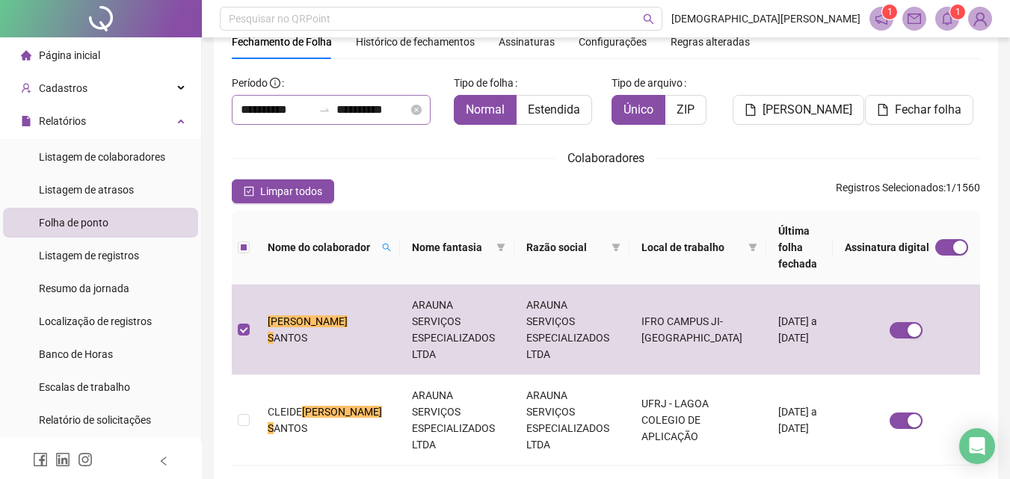
click at [338, 119] on div "**********" at bounding box center [331, 110] width 199 height 30
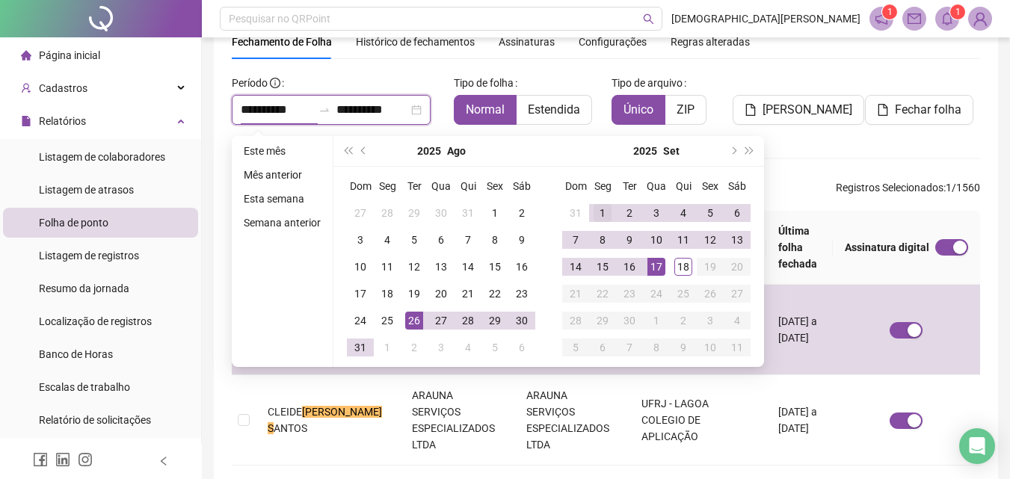
type input "**********"
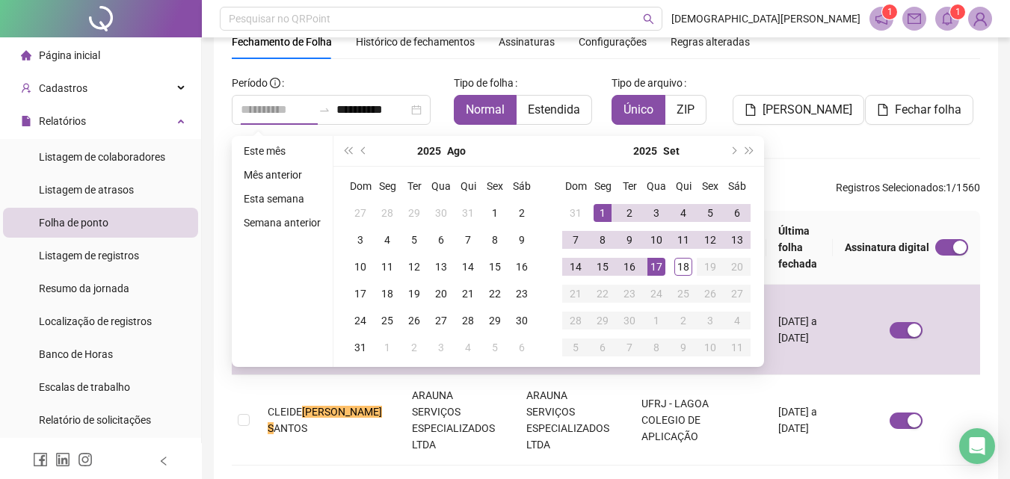
click at [594, 211] on div "1" at bounding box center [603, 213] width 18 height 18
type input "**********"
click at [683, 271] on div "18" at bounding box center [684, 267] width 18 height 18
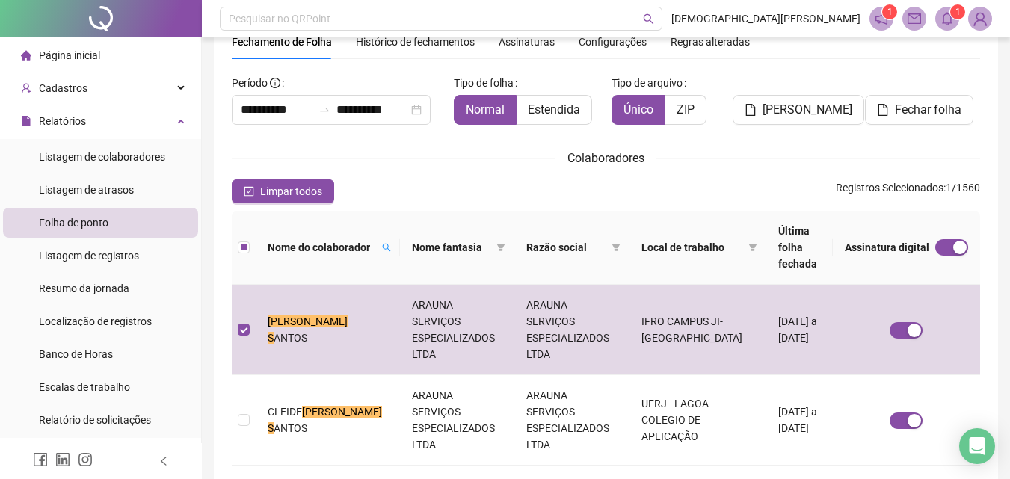
click at [785, 94] on div "[PERSON_NAME]" at bounding box center [793, 98] width 121 height 54
click at [771, 114] on span "[PERSON_NAME]" at bounding box center [808, 110] width 90 height 18
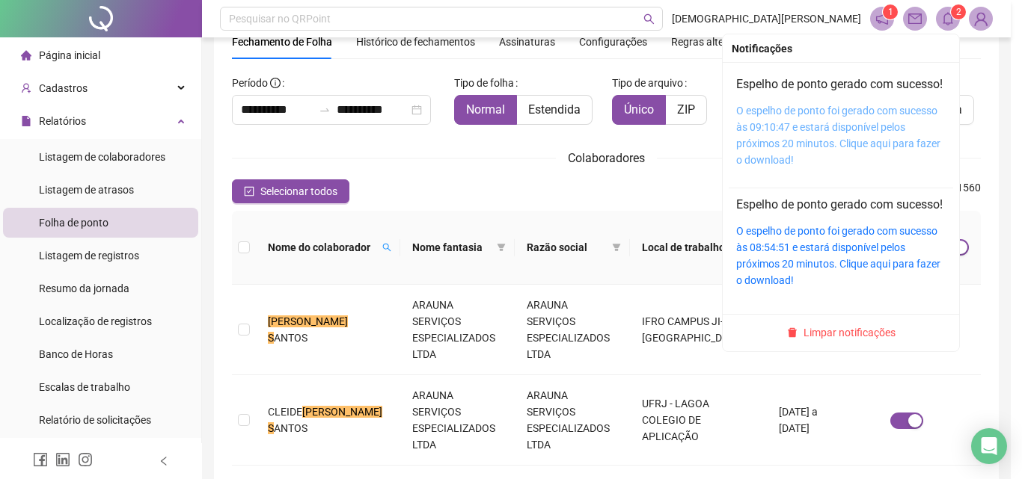
click at [777, 156] on link "O espelho de ponto foi gerado com sucesso às 09:10:47 e estará disponível pelos…" at bounding box center [838, 135] width 204 height 61
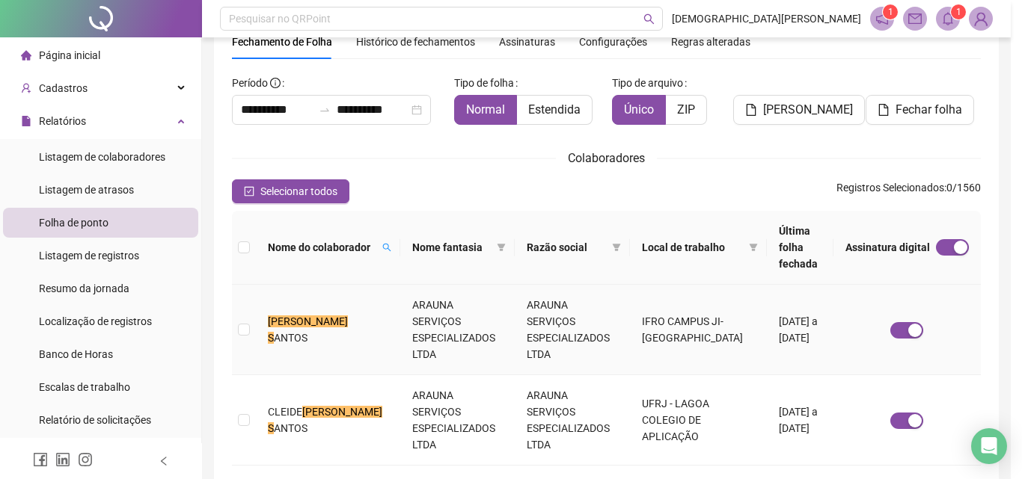
click at [362, 297] on td "[PERSON_NAME] DOS S ANTOS" at bounding box center [328, 330] width 144 height 90
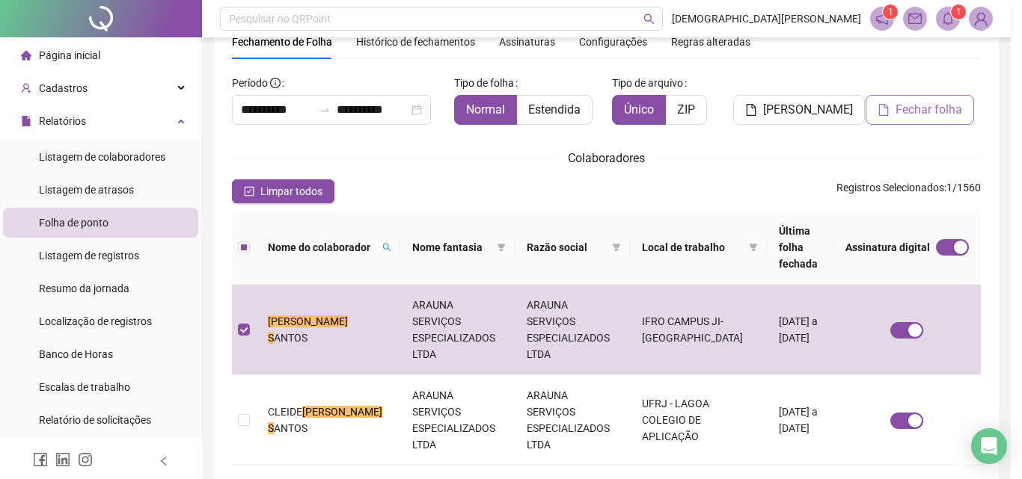
click at [908, 105] on span "Fechar folha" at bounding box center [928, 110] width 67 height 18
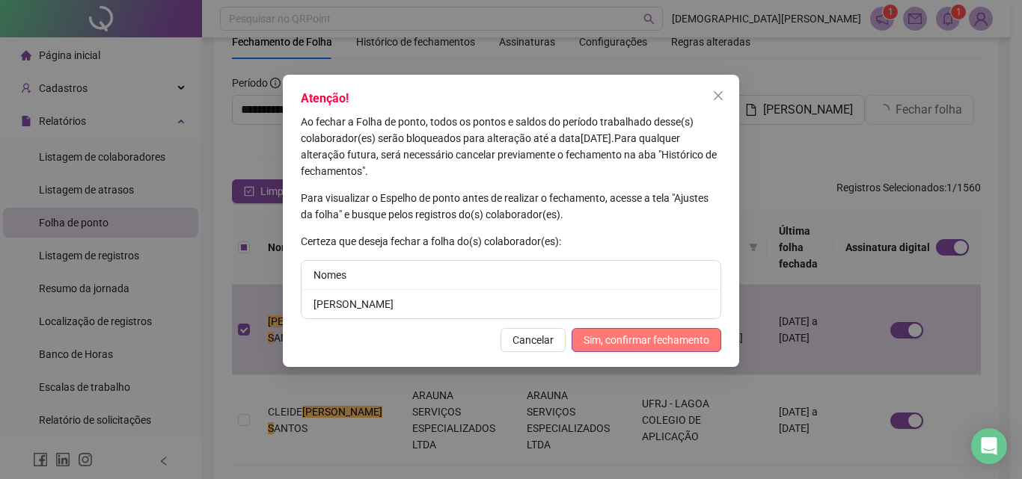
click at [613, 337] on span "Sim, confirmar fechamento" at bounding box center [646, 340] width 126 height 16
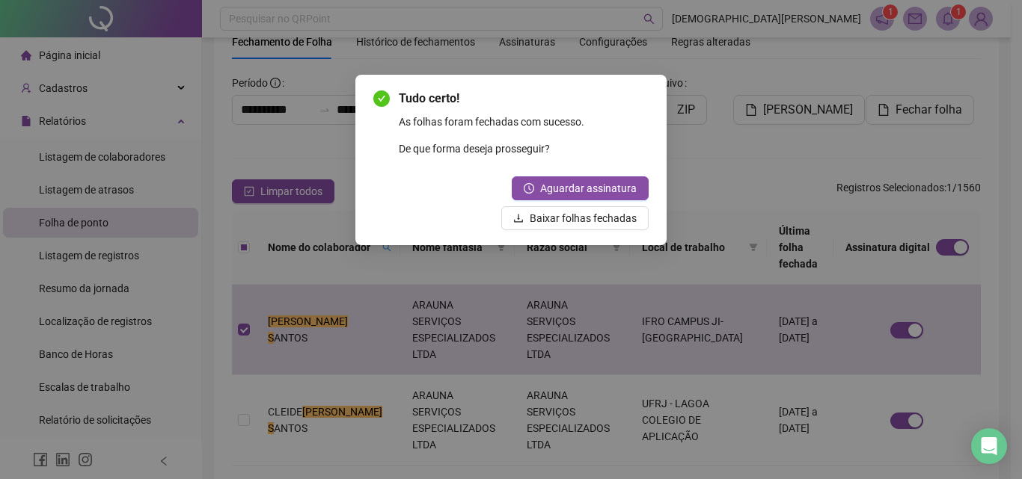
click at [595, 218] on span "Baixar folhas fechadas" at bounding box center [583, 218] width 107 height 16
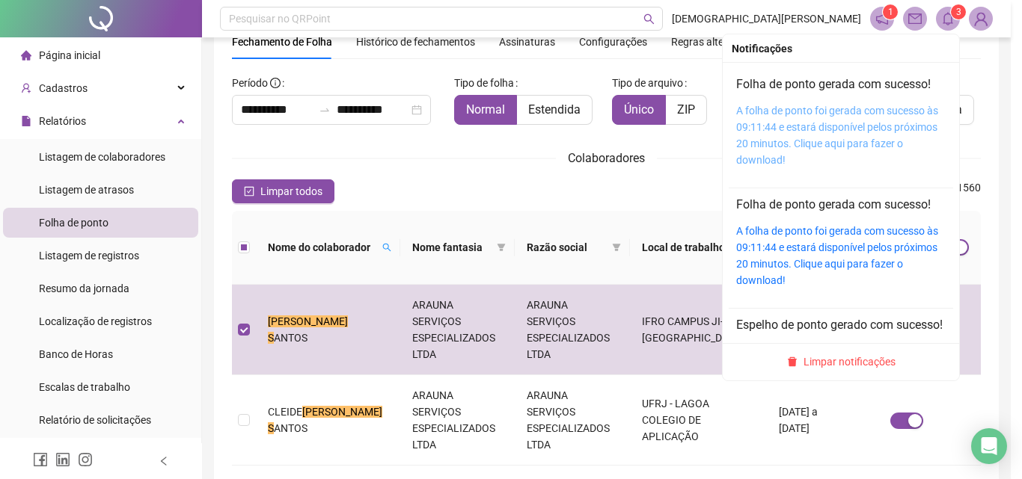
click at [768, 132] on link "A folha de ponto foi gerada com sucesso às 09:11:44 e estará disponível pelos p…" at bounding box center [837, 135] width 202 height 61
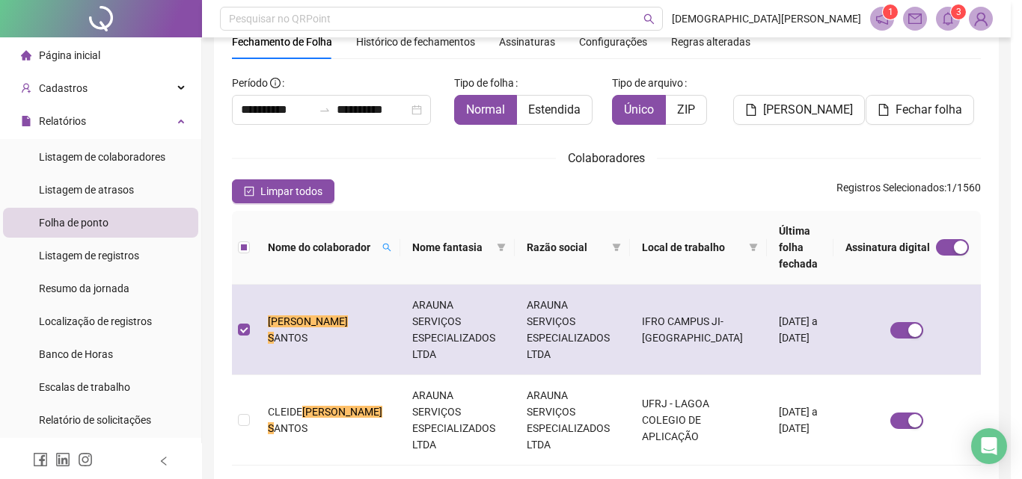
click at [348, 285] on td "[PERSON_NAME] DOS S ANTOS" at bounding box center [328, 330] width 144 height 90
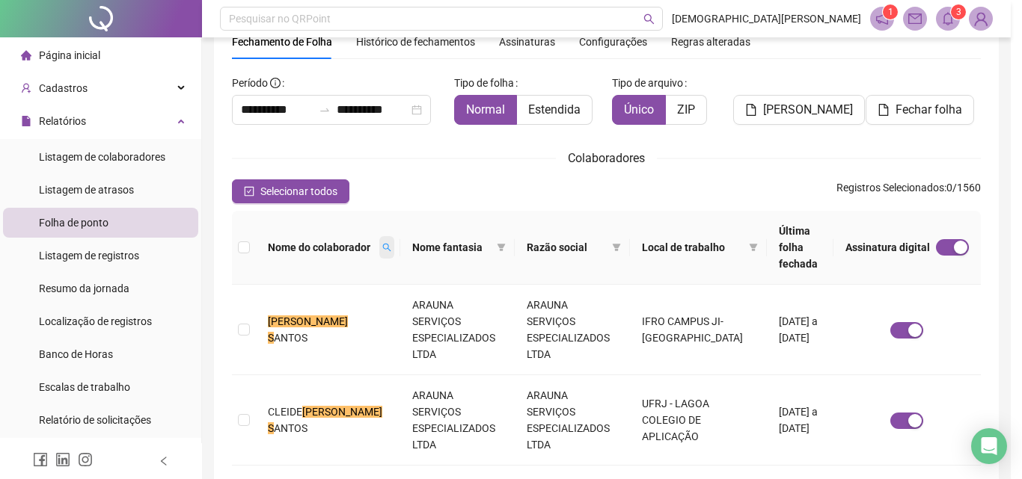
click at [382, 243] on icon "search" at bounding box center [386, 247] width 9 height 9
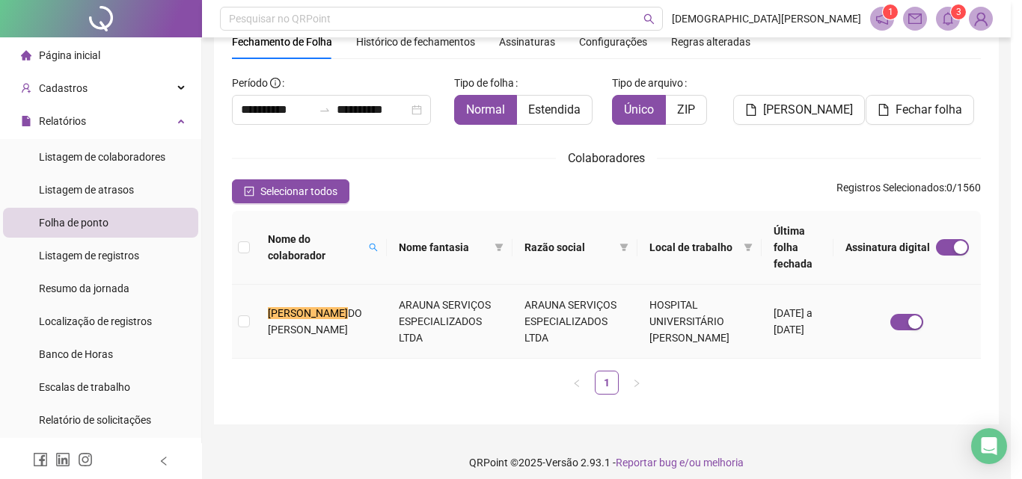
click at [333, 320] on span "DO [PERSON_NAME]" at bounding box center [315, 321] width 94 height 28
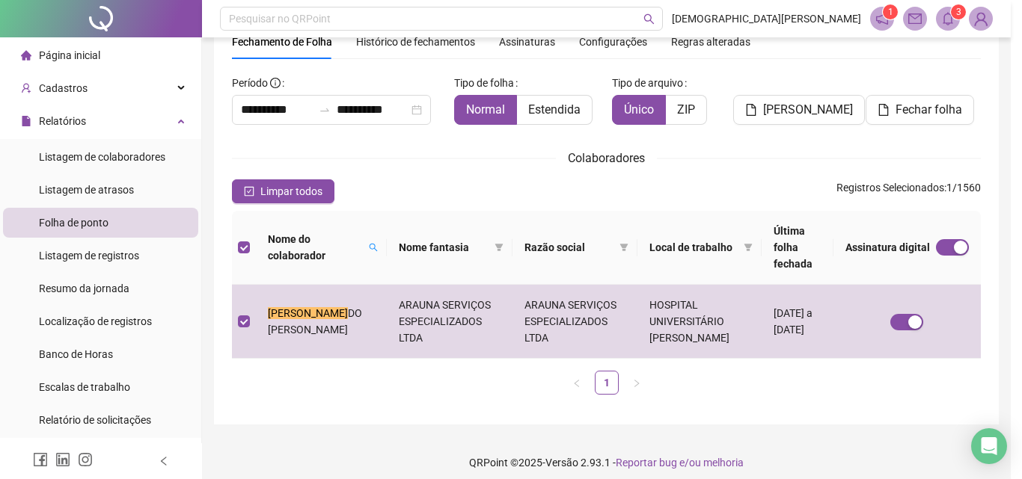
click at [772, 128] on div "[PERSON_NAME]" at bounding box center [796, 104] width 127 height 66
click at [773, 117] on span "[PERSON_NAME]" at bounding box center [808, 110] width 90 height 18
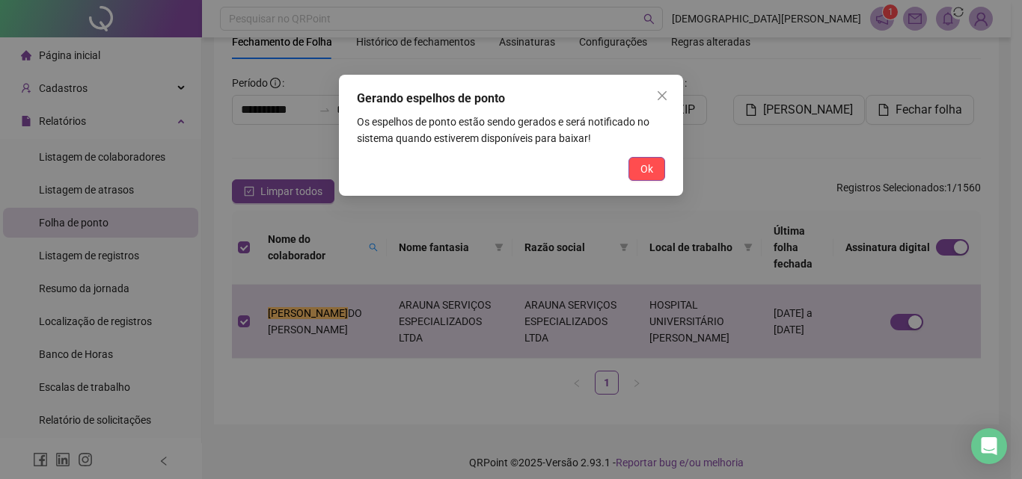
click at [661, 168] on button "Ok" at bounding box center [646, 169] width 37 height 24
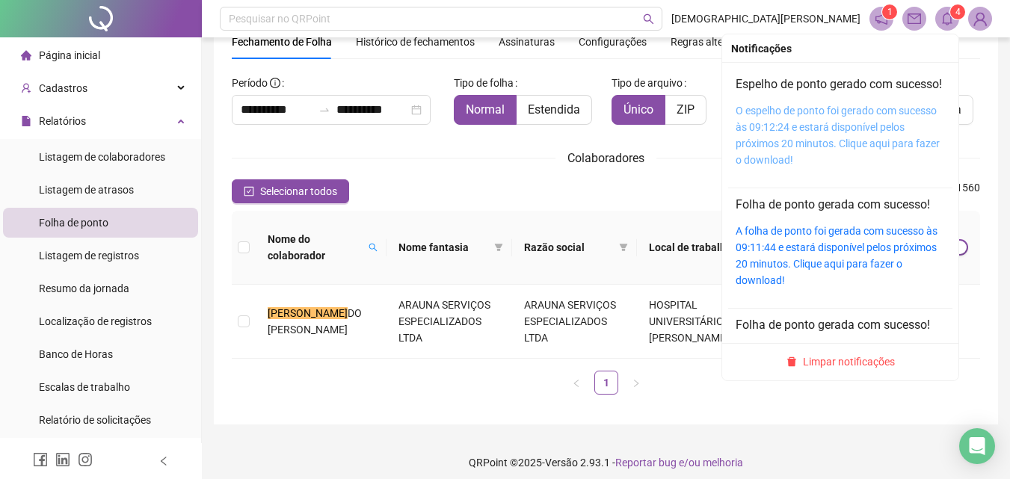
click at [796, 131] on link "O espelho de ponto foi gerado com sucesso às 09:12:24 e estará disponível pelos…" at bounding box center [838, 135] width 204 height 61
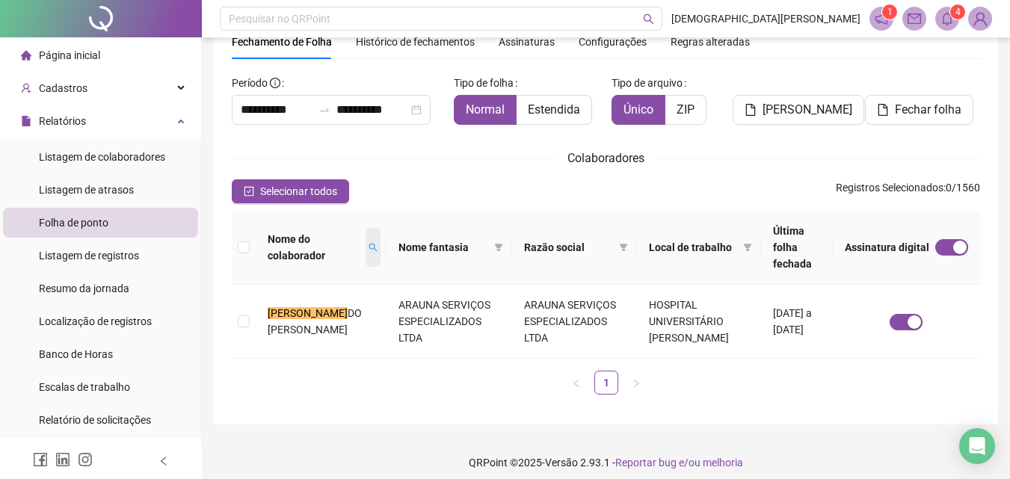
click at [366, 245] on span at bounding box center [373, 247] width 15 height 39
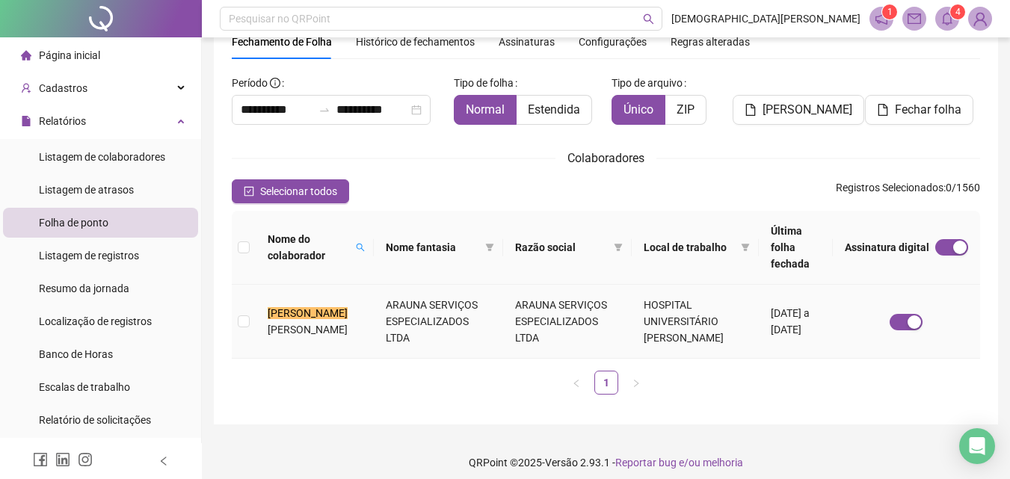
click at [388, 288] on td "ARAUNA SERVIÇOS ESPECIALIZADOS LTDA" at bounding box center [438, 322] width 129 height 74
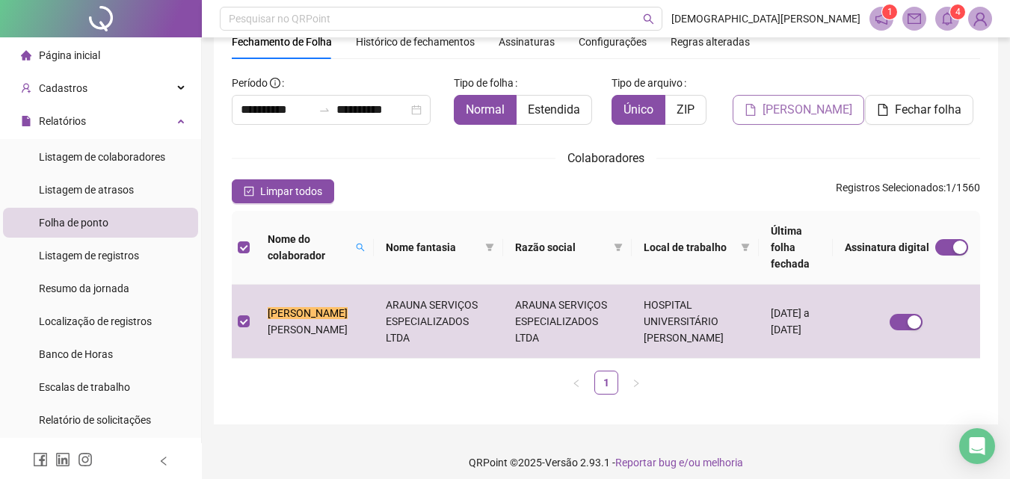
click at [766, 116] on button "[PERSON_NAME]" at bounding box center [799, 110] width 132 height 30
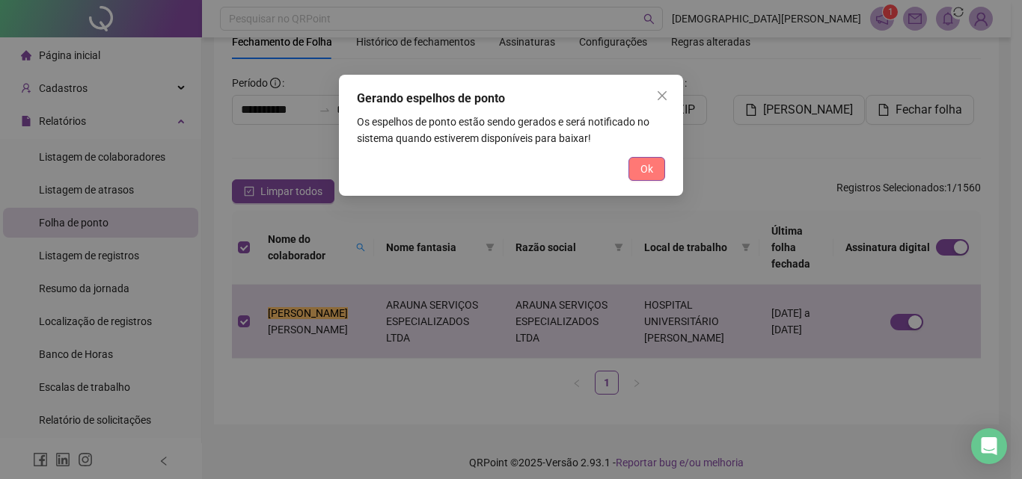
click at [644, 174] on span "Ok" at bounding box center [646, 169] width 13 height 16
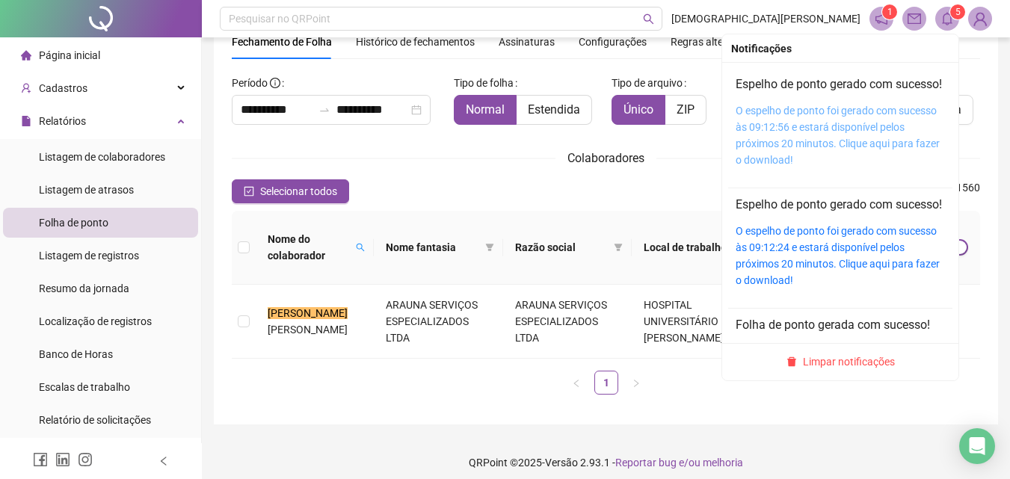
click at [764, 127] on link "O espelho de ponto foi gerado com sucesso às 09:12:56 e estará disponível pelos…" at bounding box center [838, 135] width 204 height 61
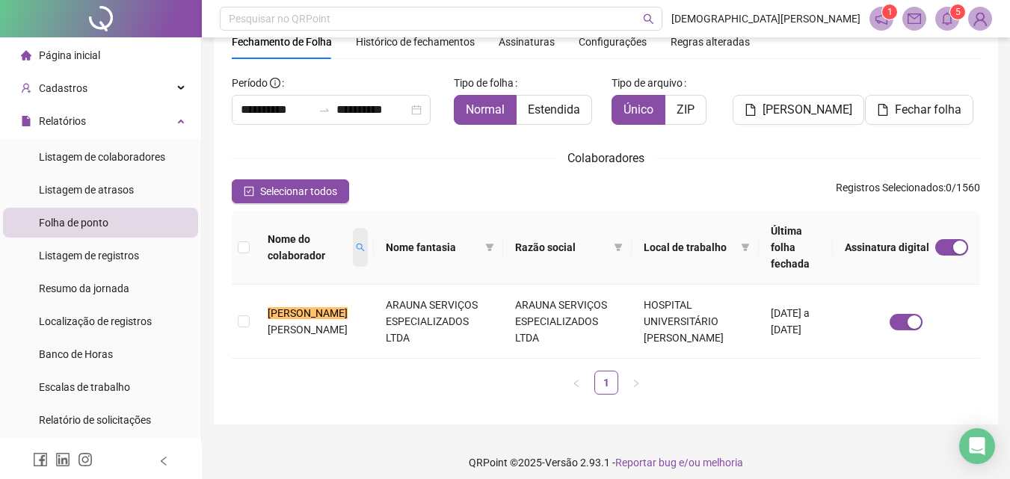
click at [354, 233] on span at bounding box center [360, 247] width 15 height 39
type input "********"
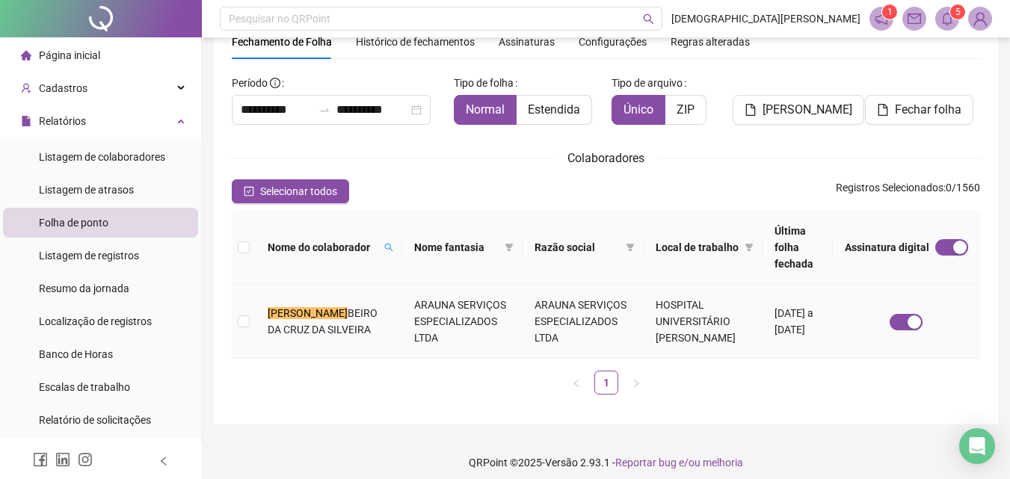
click at [402, 293] on td "ARAUNA SERVIÇOS ESPECIALIZADOS LTDA" at bounding box center [462, 322] width 121 height 74
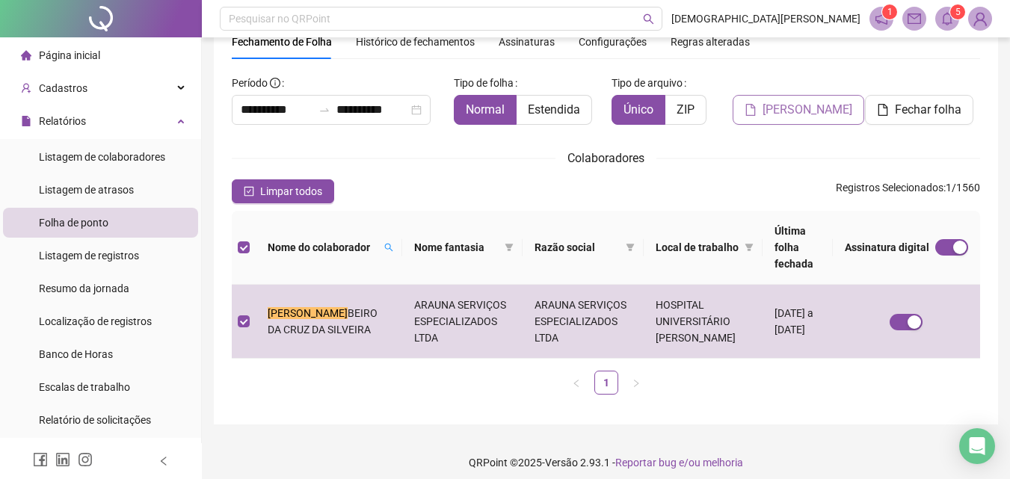
click at [782, 120] on button "[PERSON_NAME]" at bounding box center [799, 110] width 132 height 30
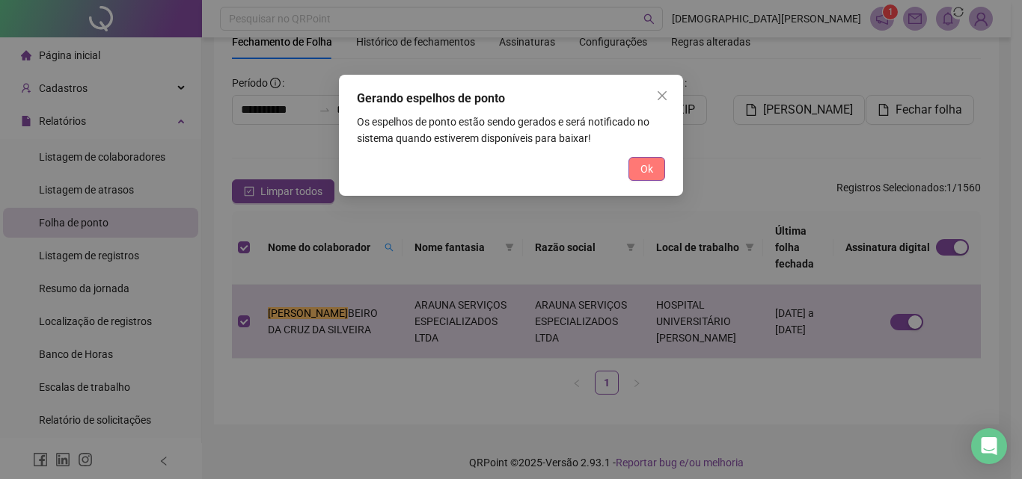
click at [639, 170] on button "Ok" at bounding box center [646, 169] width 37 height 24
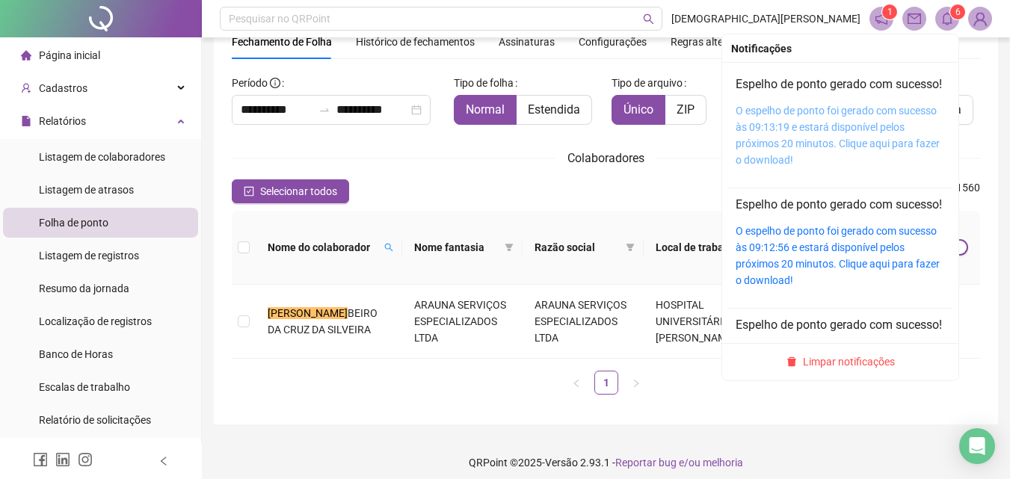
click at [778, 130] on link "O espelho de ponto foi gerado com sucesso às 09:13:19 e estará disponível pelos…" at bounding box center [838, 135] width 204 height 61
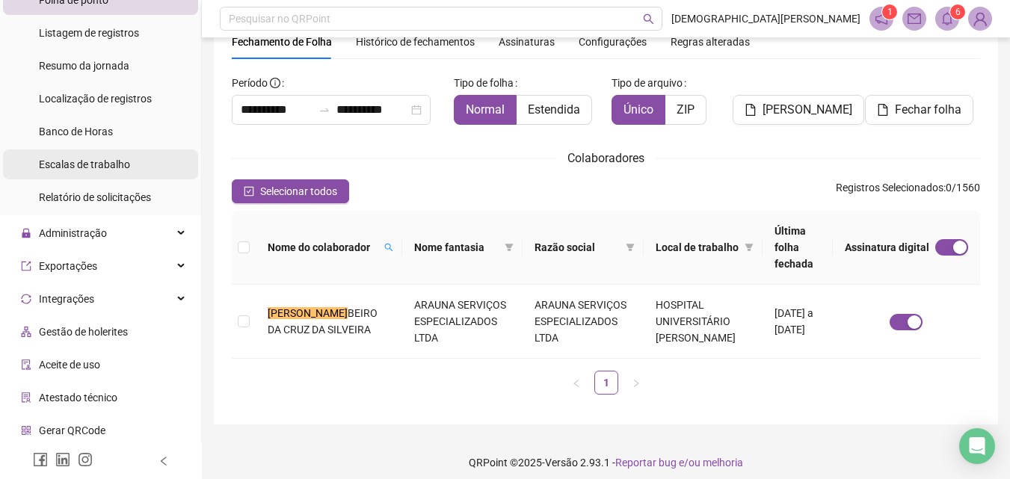
scroll to position [224, 0]
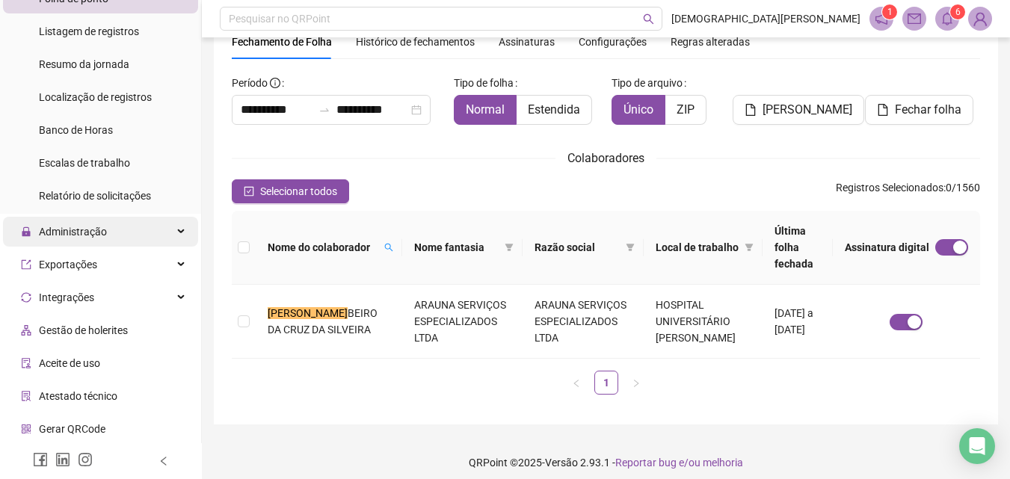
click at [99, 232] on span "Administração" at bounding box center [73, 232] width 68 height 12
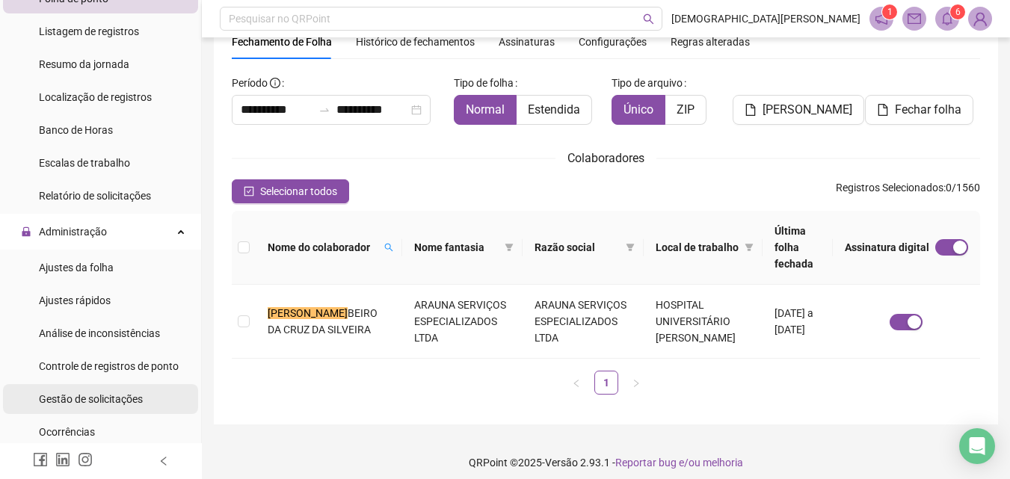
click at [91, 393] on span "Gestão de solicitações" at bounding box center [91, 399] width 104 height 12
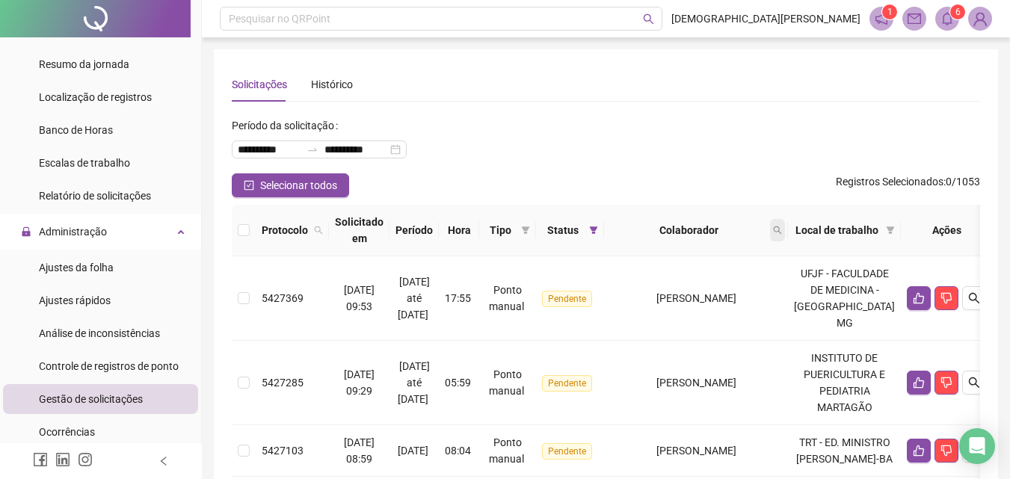
click at [782, 228] on icon "search" at bounding box center [777, 230] width 9 height 9
click at [949, 12] on icon "bell" at bounding box center [947, 18] width 13 height 13
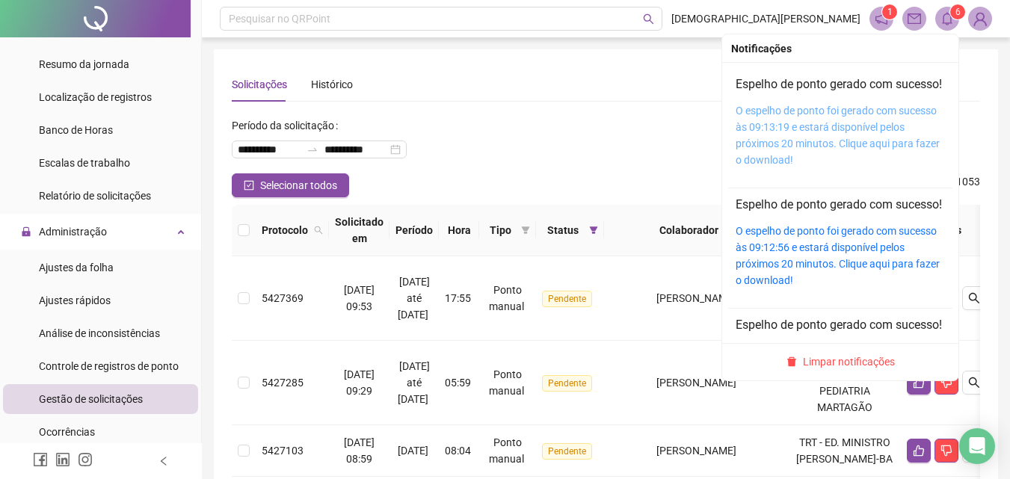
click at [787, 145] on link "O espelho de ponto foi gerado com sucesso às 09:13:19 e estará disponível pelos…" at bounding box center [838, 135] width 204 height 61
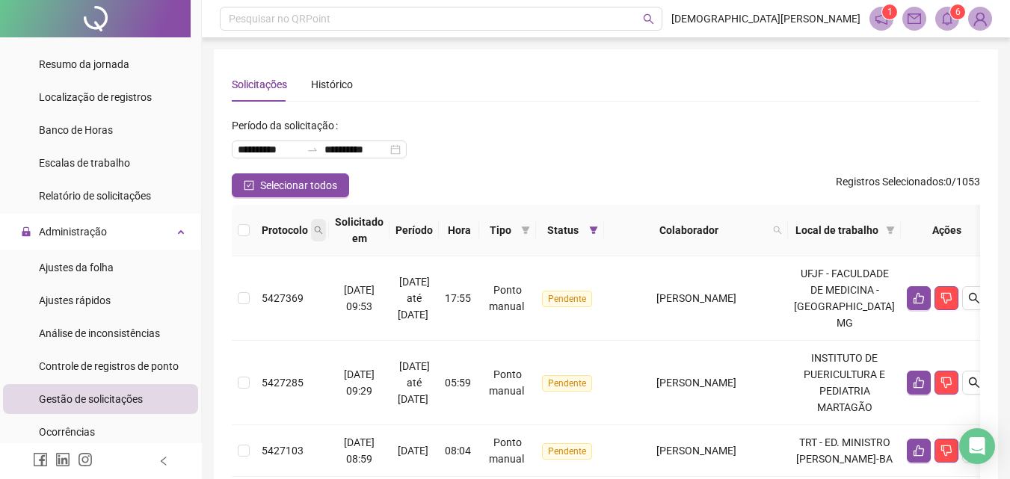
click at [317, 234] on icon "search" at bounding box center [318, 230] width 9 height 9
type input "*******"
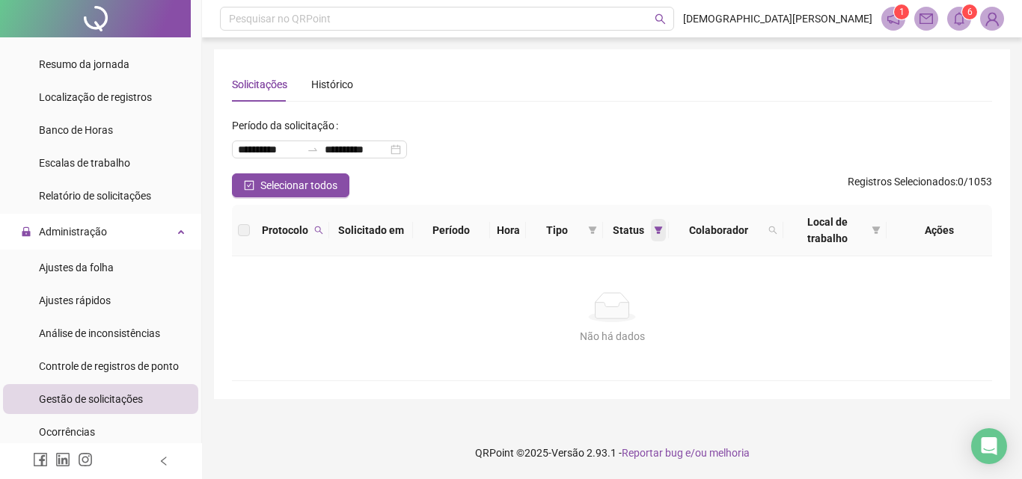
click at [661, 230] on span at bounding box center [658, 230] width 15 height 22
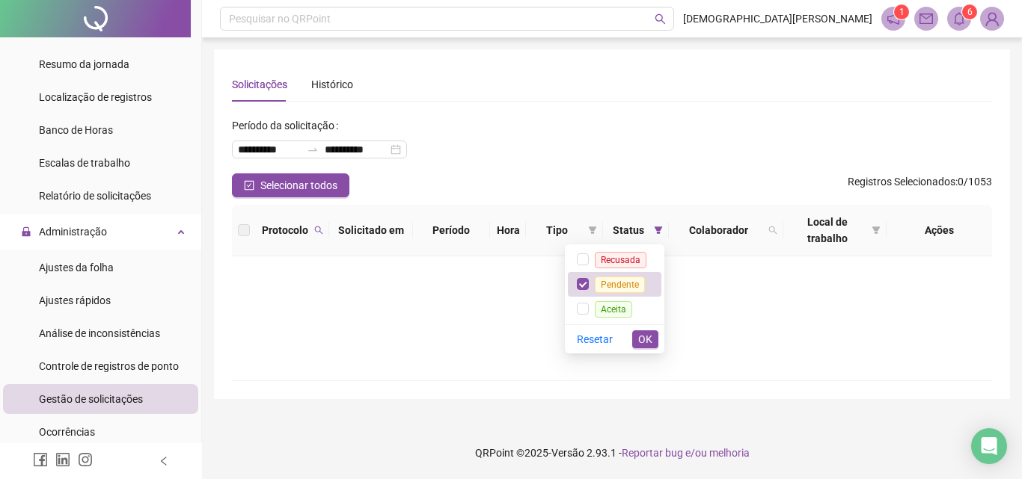
click at [539, 261] on div "Não há dados Não há dados" at bounding box center [612, 319] width 760 height 124
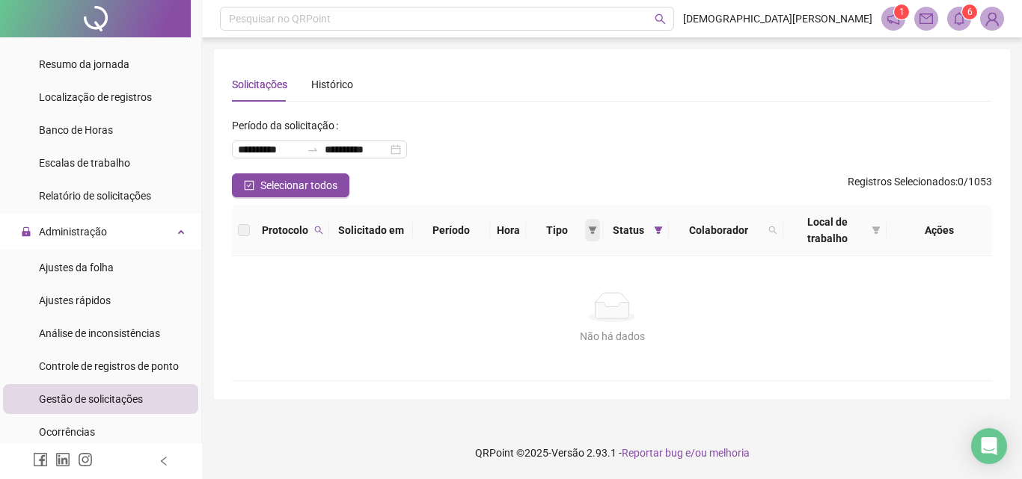
click at [594, 236] on span at bounding box center [592, 230] width 15 height 22
click at [536, 262] on span "Ponto manual" at bounding box center [554, 260] width 66 height 12
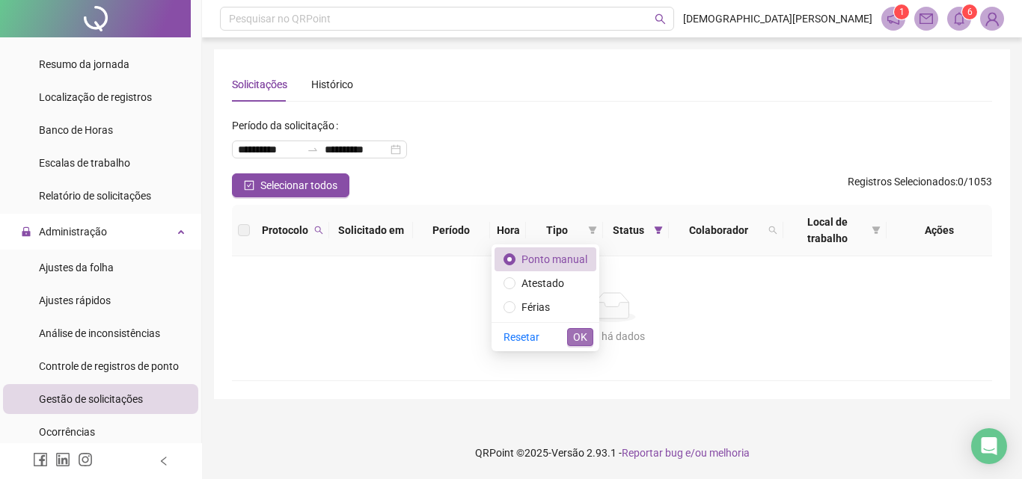
click at [579, 340] on span "OK" at bounding box center [580, 337] width 14 height 16
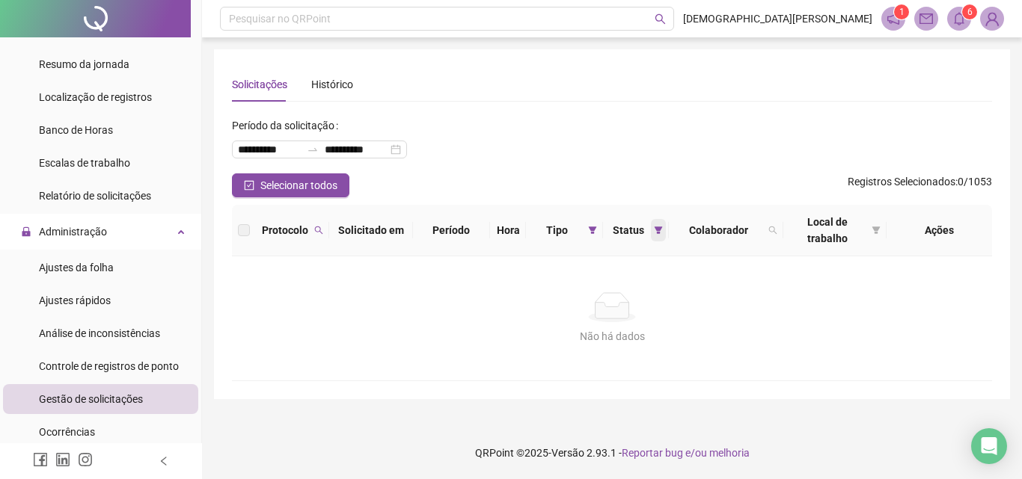
click at [654, 227] on icon "filter" at bounding box center [658, 230] width 9 height 9
drag, startPoint x: 705, startPoint y: 283, endPoint x: 731, endPoint y: 262, distance: 34.0
click at [706, 282] on div "Não há dados Não há dados" at bounding box center [612, 319] width 760 height 124
click at [778, 227] on span at bounding box center [772, 230] width 15 height 22
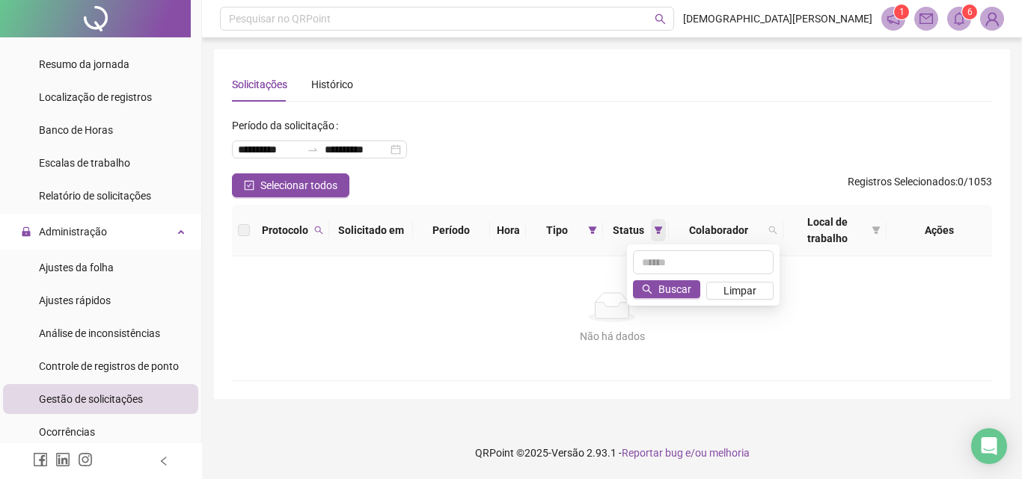
click at [660, 232] on icon "filter" at bounding box center [658, 230] width 9 height 9
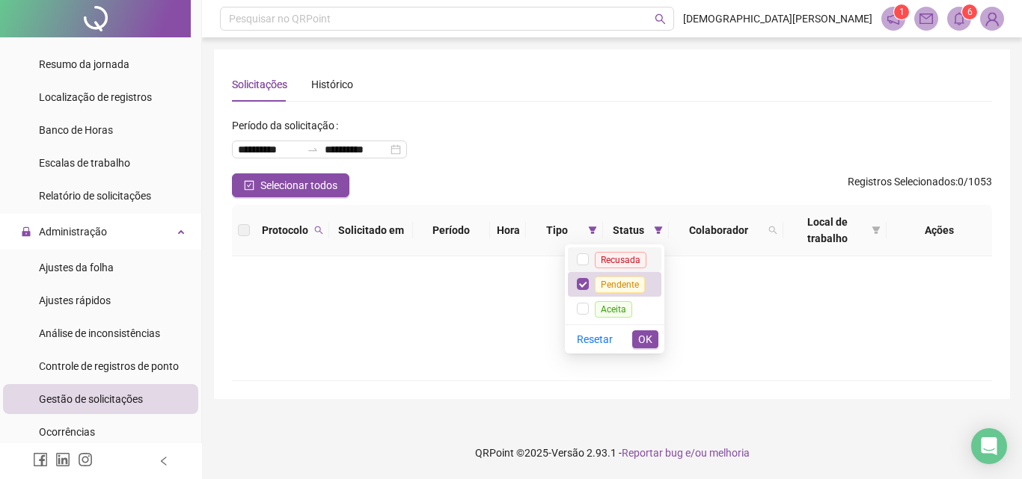
click at [630, 257] on span "Recusada" at bounding box center [621, 260] width 52 height 16
click at [609, 305] on span "Aceita" at bounding box center [613, 309] width 37 height 16
click at [642, 329] on div "Resetar OK" at bounding box center [614, 339] width 99 height 29
click at [657, 331] on div "Resetar OK" at bounding box center [614, 339] width 99 height 29
click at [653, 332] on button "OK" at bounding box center [645, 340] width 26 height 18
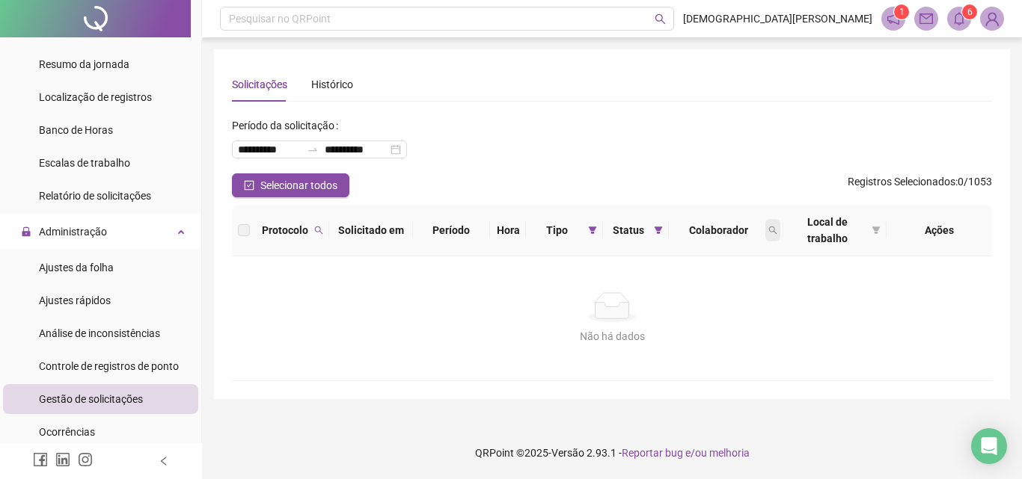
click at [773, 230] on icon "search" at bounding box center [772, 230] width 9 height 9
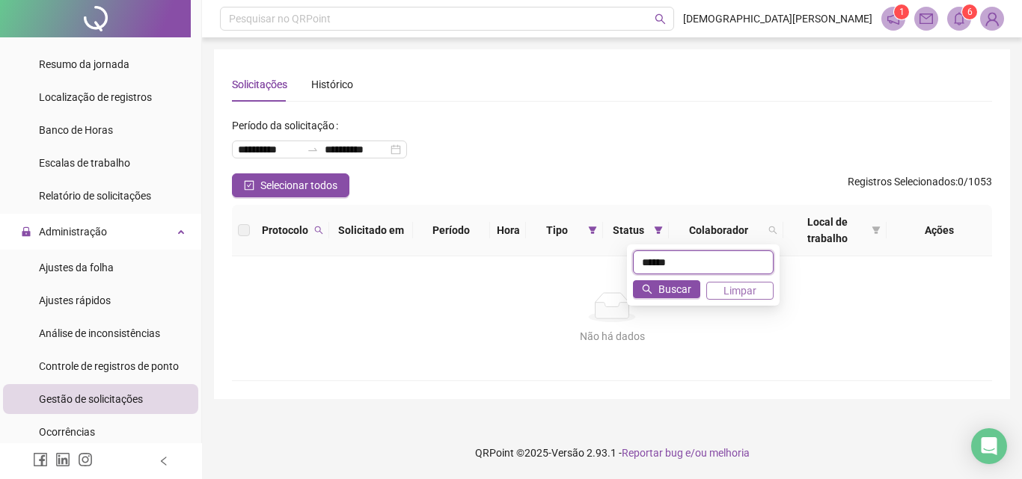
type input "*****"
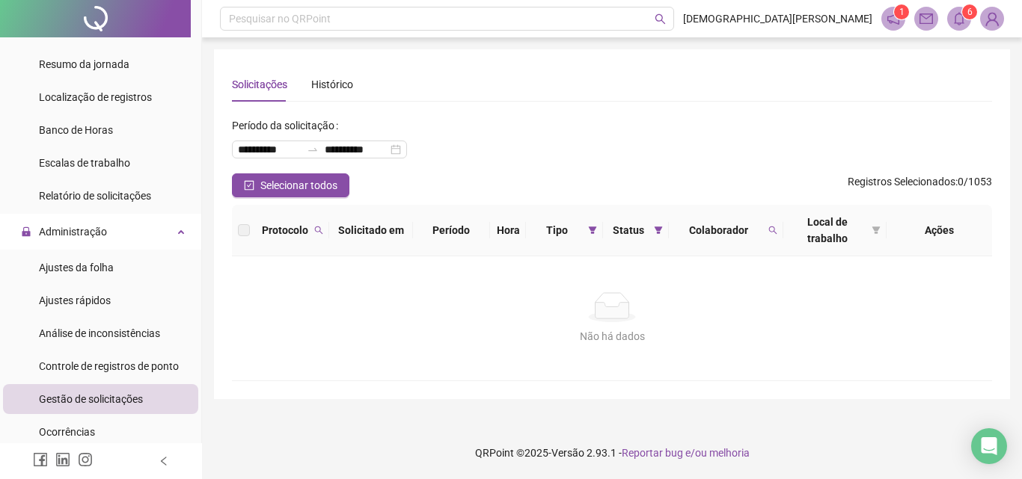
click at [969, 14] on span "6" at bounding box center [969, 12] width 5 height 10
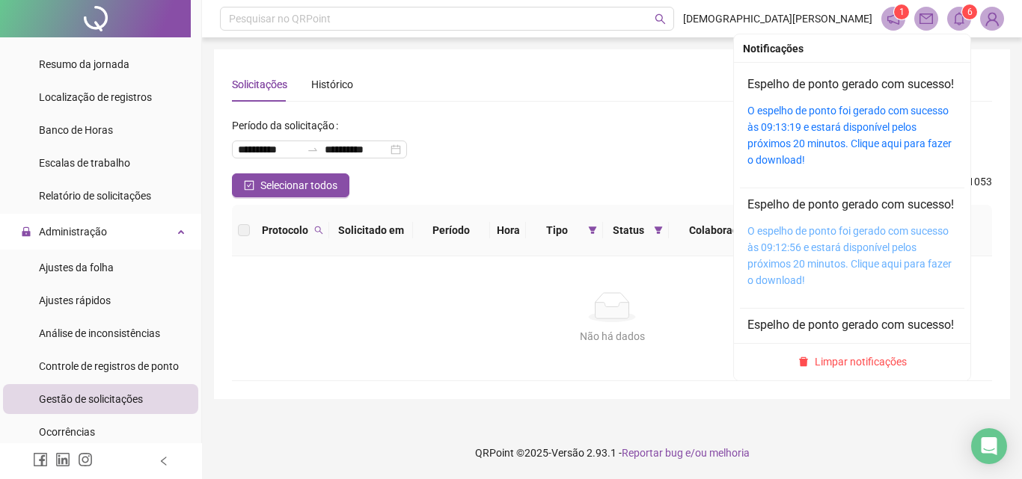
scroll to position [75, 0]
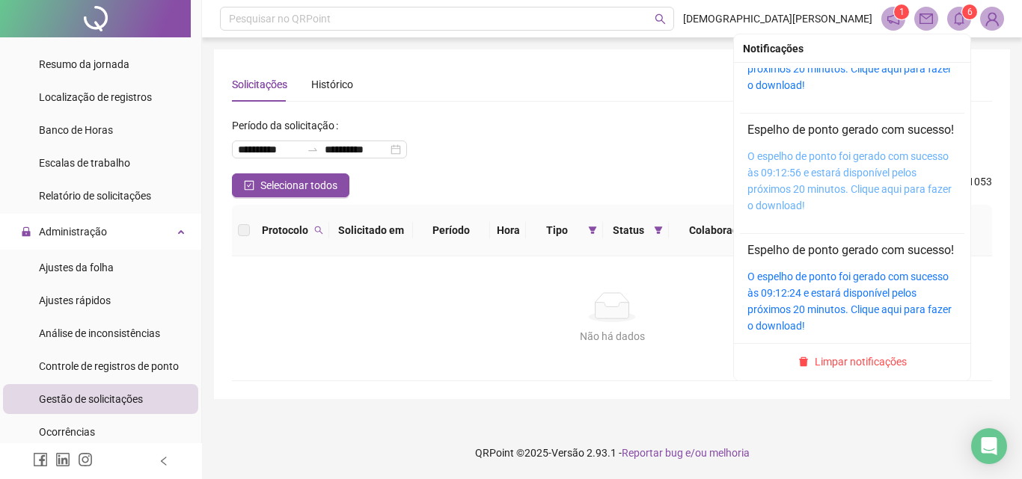
click at [796, 212] on link "O espelho de ponto foi gerado com sucesso às 09:12:56 e estará disponível pelos…" at bounding box center [849, 180] width 204 height 61
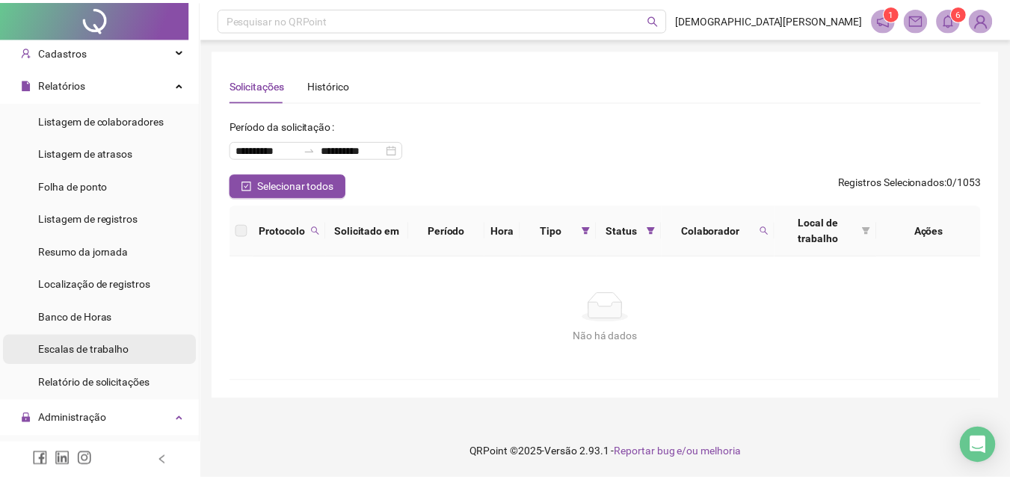
scroll to position [0, 0]
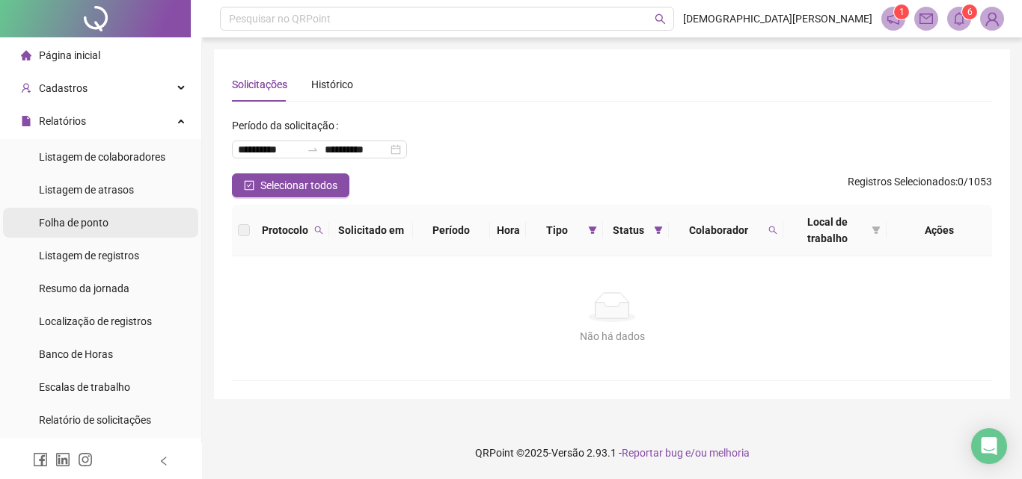
click at [85, 224] on span "Folha de ponto" at bounding box center [74, 223] width 70 height 12
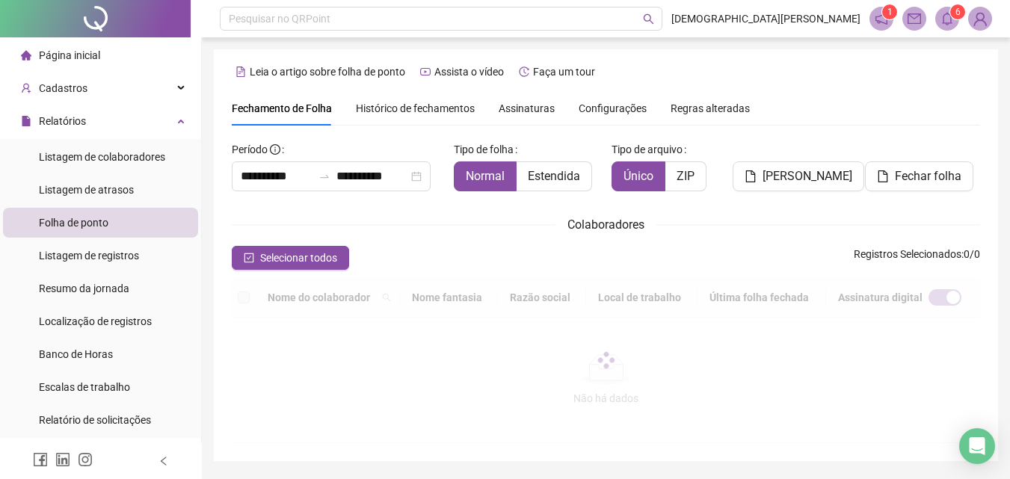
type input "**********"
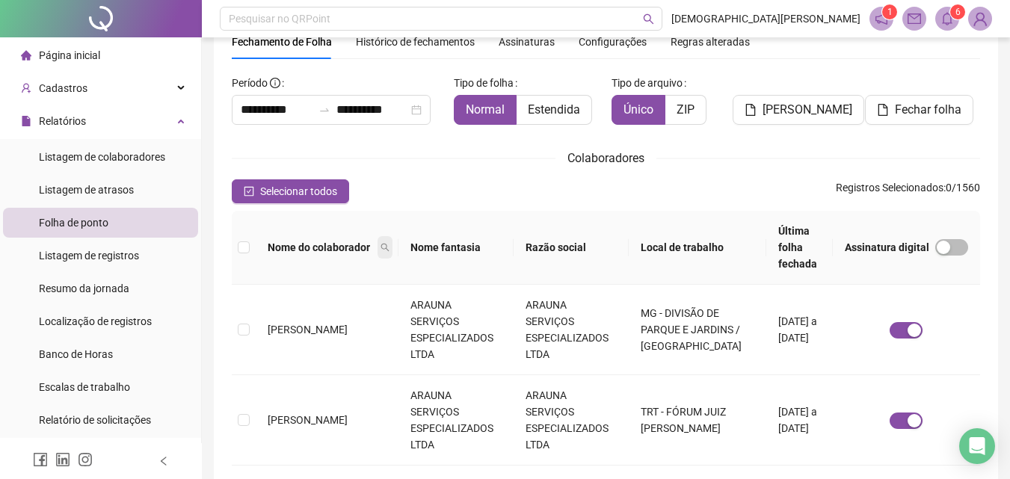
click at [381, 243] on icon "search" at bounding box center [385, 247] width 9 height 9
type input "********"
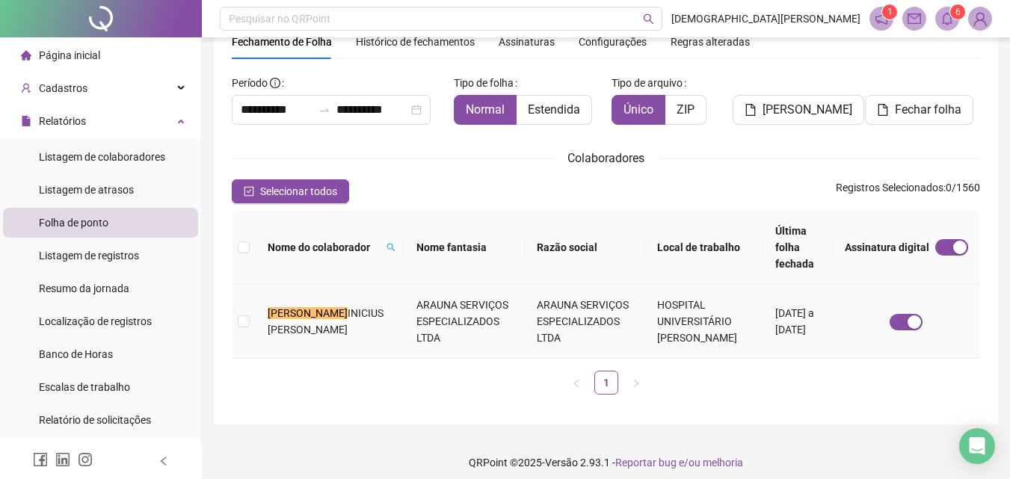
click at [363, 285] on td "[PERSON_NAME] INICIUS [PERSON_NAME]" at bounding box center [330, 322] width 149 height 74
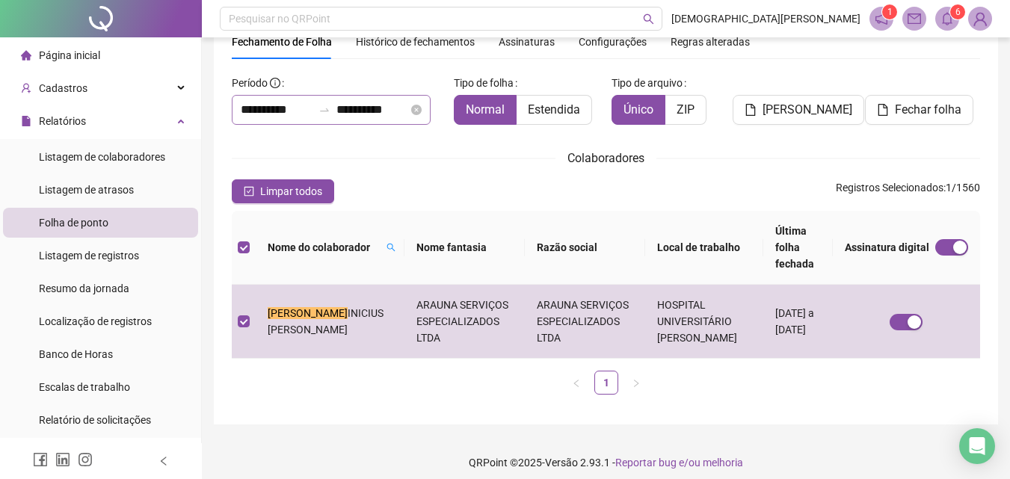
click at [338, 116] on div "**********" at bounding box center [331, 110] width 199 height 30
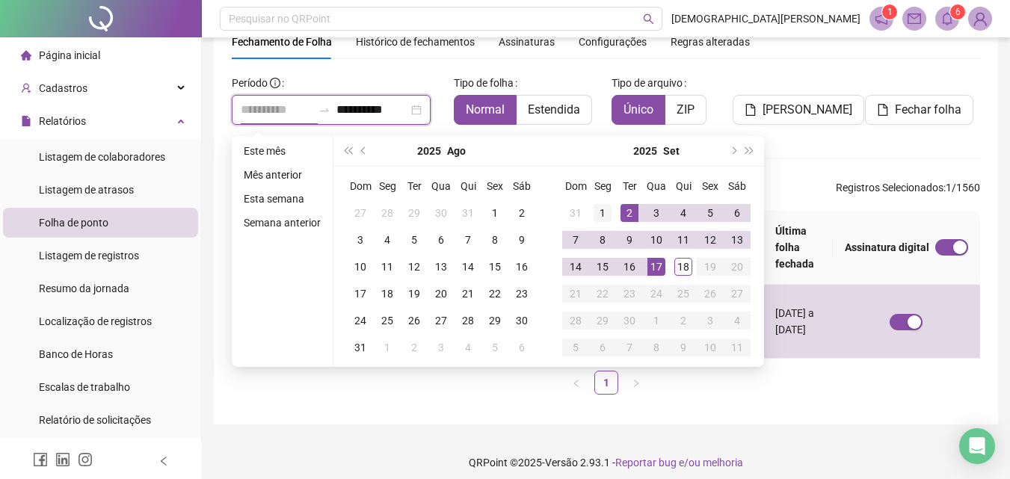
type input "**********"
click at [600, 212] on div "1" at bounding box center [603, 213] width 18 height 18
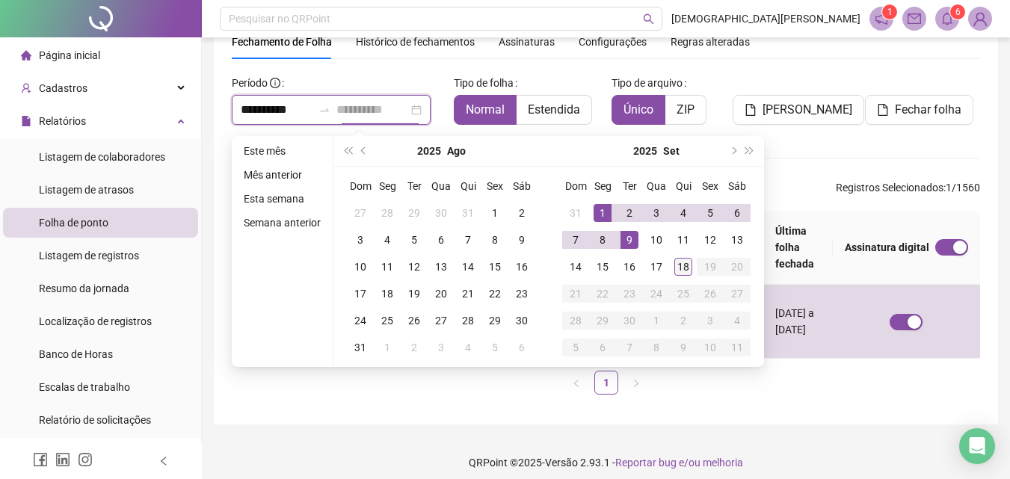
type input "**********"
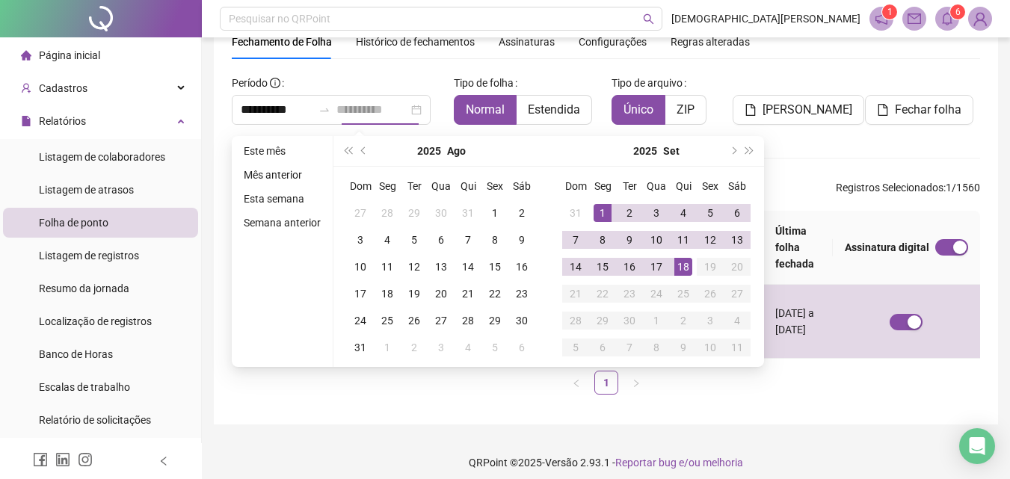
click at [679, 260] on div "18" at bounding box center [684, 267] width 18 height 18
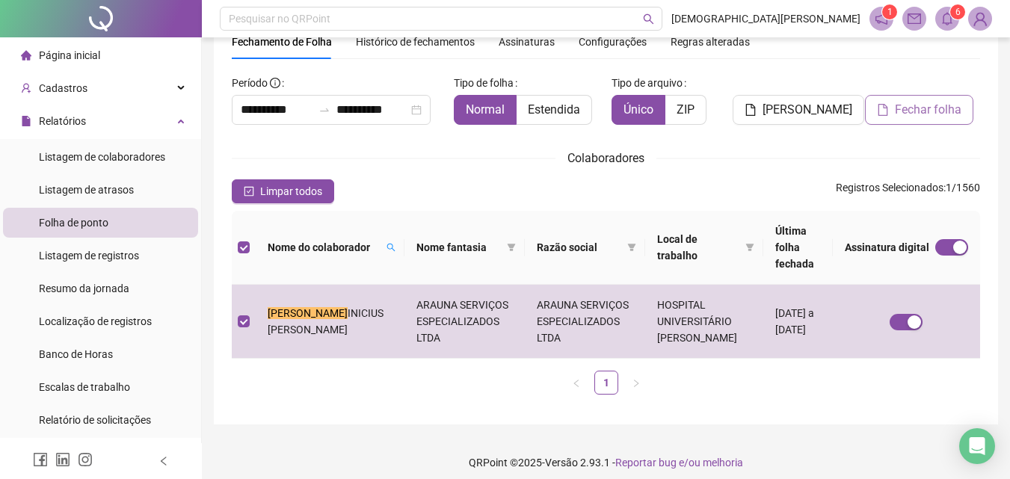
click at [912, 108] on span "Fechar folha" at bounding box center [928, 110] width 67 height 18
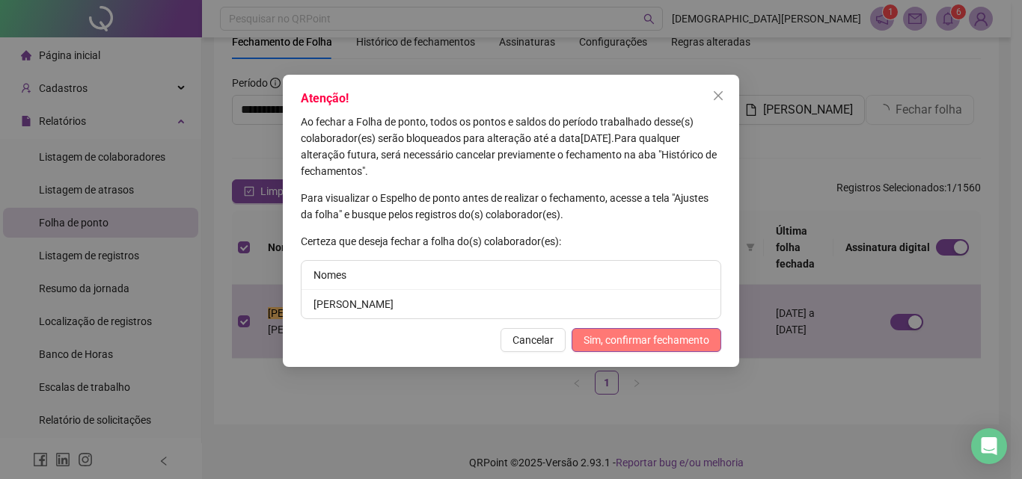
click at [601, 337] on span "Sim, confirmar fechamento" at bounding box center [646, 340] width 126 height 16
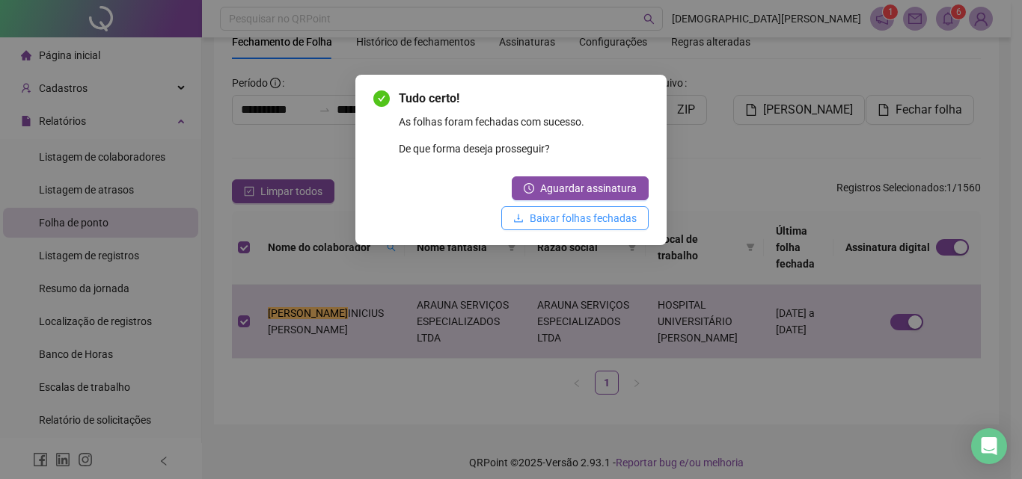
click at [577, 212] on span "Baixar folhas fechadas" at bounding box center [583, 218] width 107 height 16
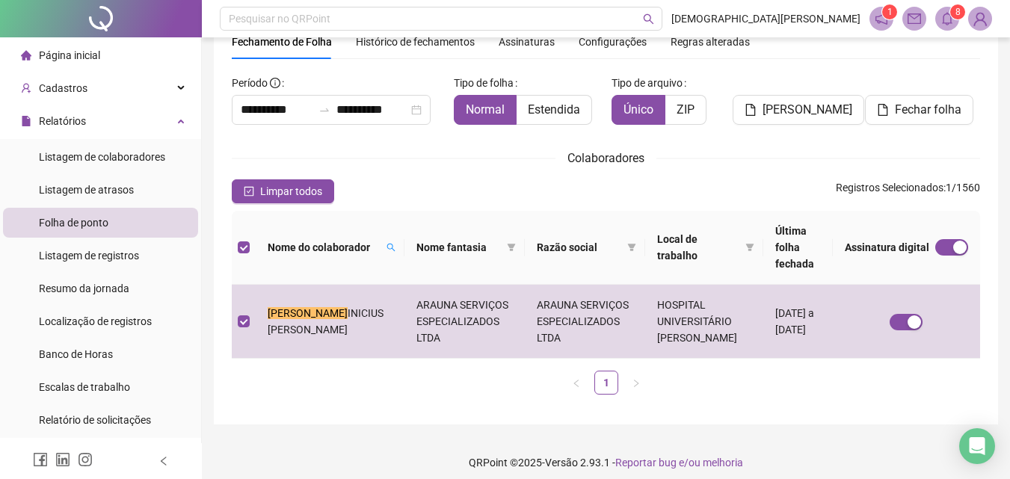
click at [550, 199] on div "Limpar todos Registros Selecionados : 1 / 1560" at bounding box center [606, 192] width 749 height 24
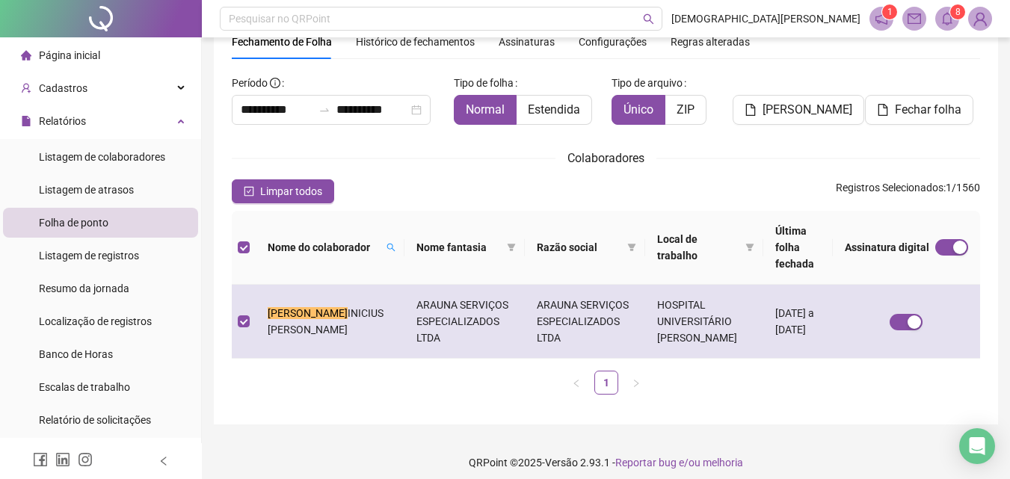
click at [525, 302] on td "ARAUNA SERVIÇOS ESPECIALIZADOS LTDA" at bounding box center [585, 322] width 120 height 74
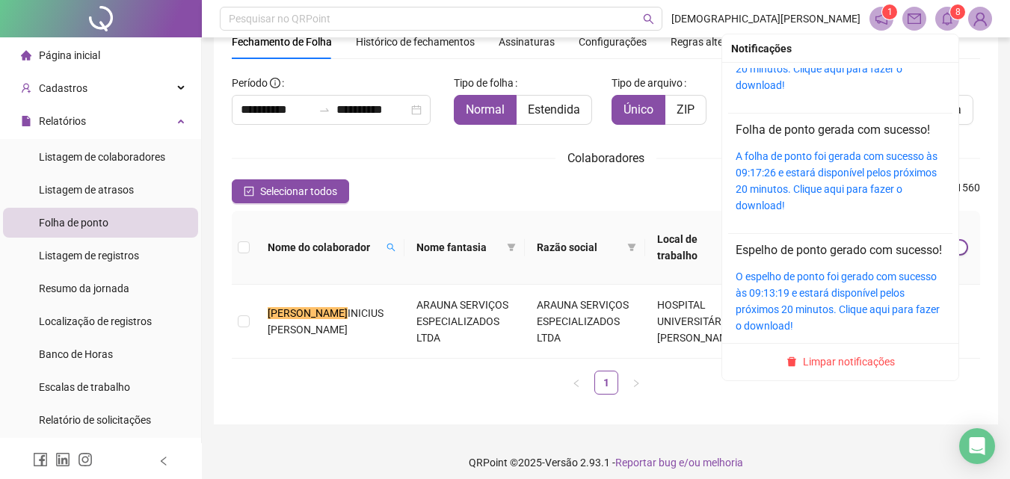
click at [956, 18] on span "8" at bounding box center [958, 11] width 5 height 15
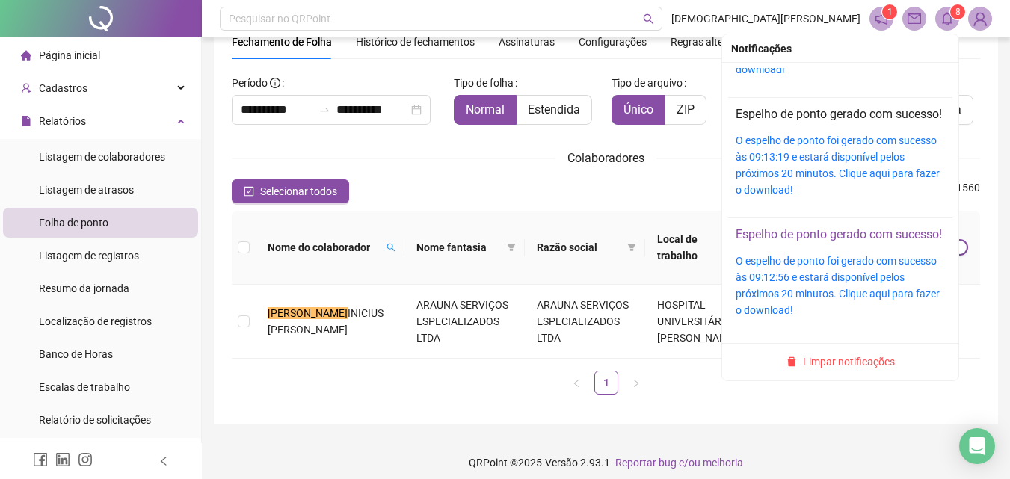
scroll to position [224, 0]
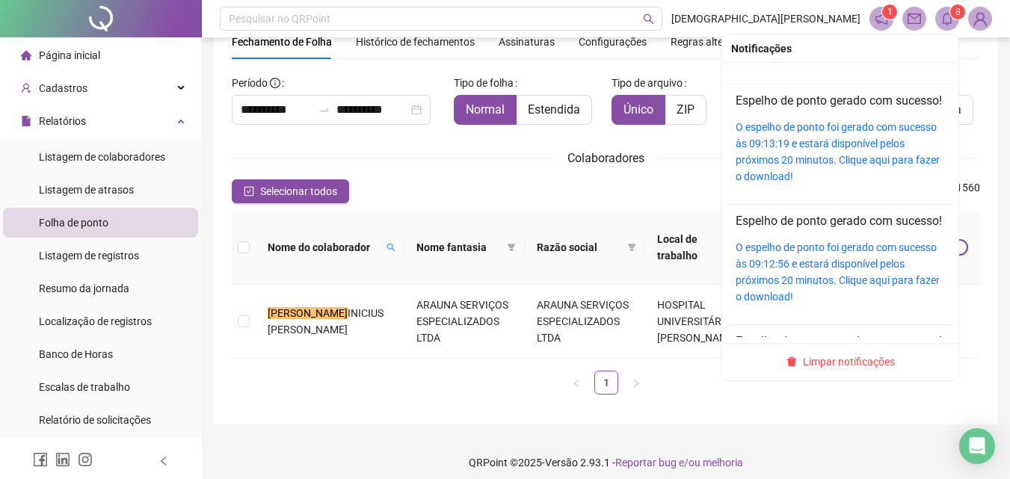
click at [794, 169] on div "O espelho de ponto foi gerado com sucesso às 09:13:19 e estará disponível pelos…" at bounding box center [840, 152] width 209 height 66
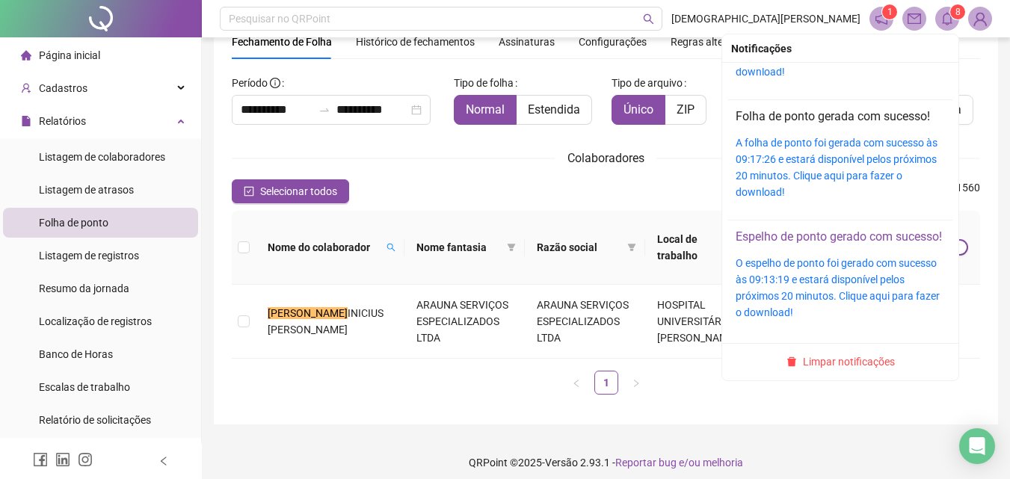
scroll to position [75, 0]
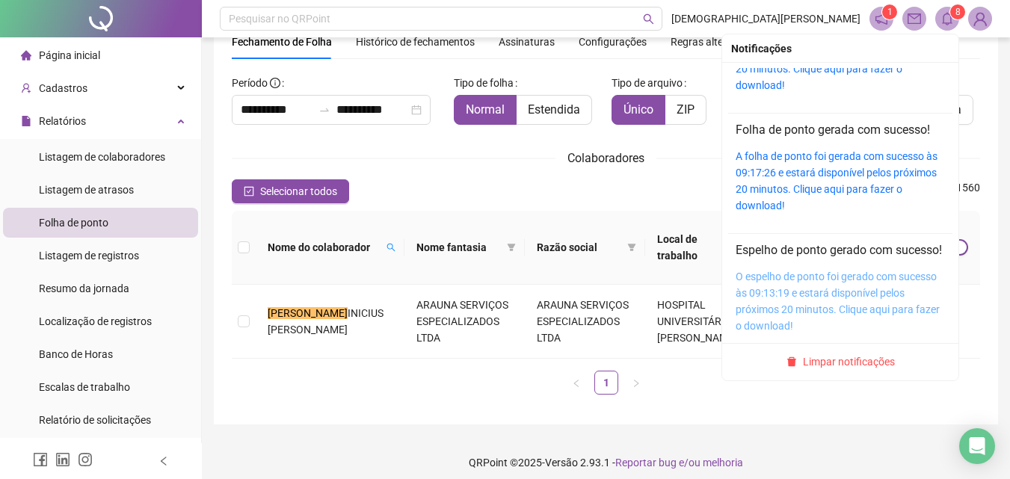
click at [789, 288] on link "O espelho de ponto foi gerado com sucesso às 09:13:19 e estará disponível pelos…" at bounding box center [838, 301] width 204 height 61
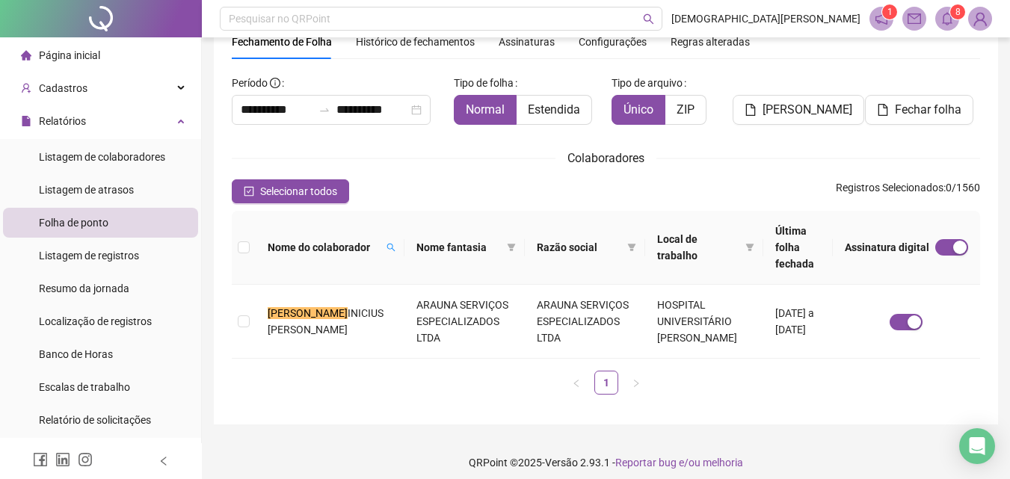
click at [954, 13] on sup "8" at bounding box center [958, 11] width 15 height 15
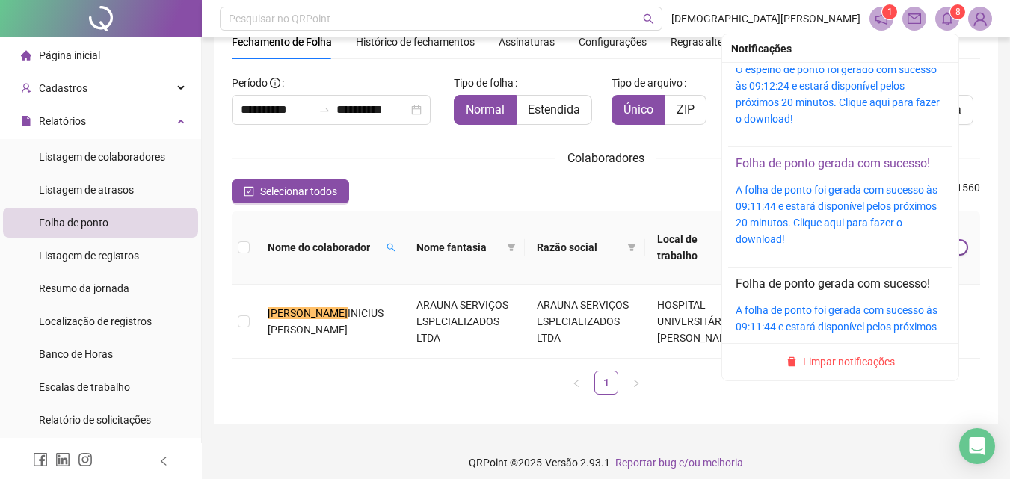
scroll to position [524, 0]
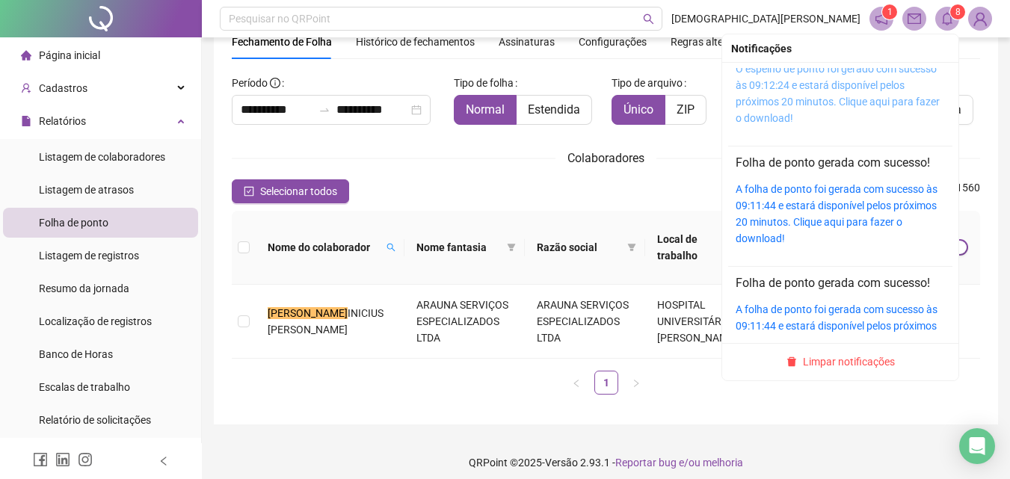
click at [746, 124] on link "O espelho de ponto foi gerado com sucesso às 09:12:24 e estará disponível pelos…" at bounding box center [838, 93] width 204 height 61
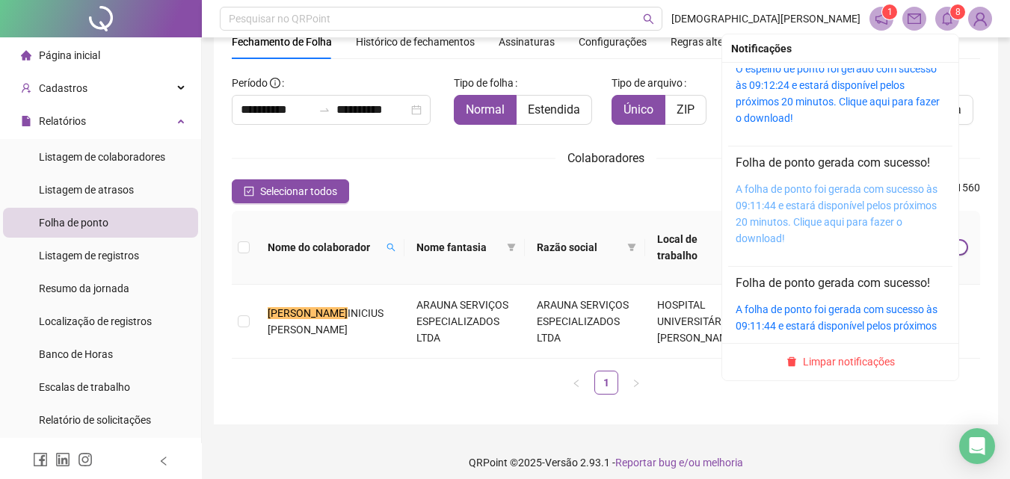
click at [758, 245] on link "A folha de ponto foi gerada com sucesso às 09:11:44 e estará disponível pelos p…" at bounding box center [837, 213] width 202 height 61
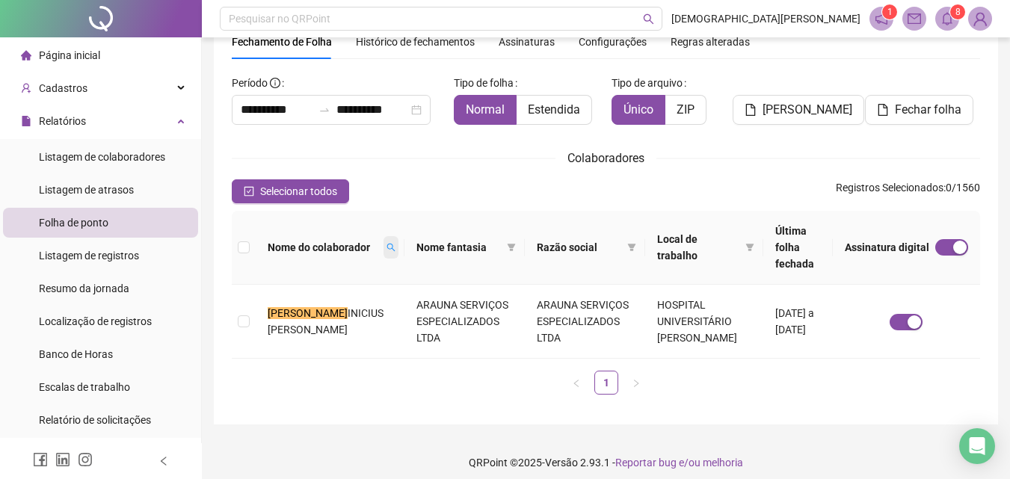
click at [387, 243] on icon "search" at bounding box center [391, 247] width 9 height 9
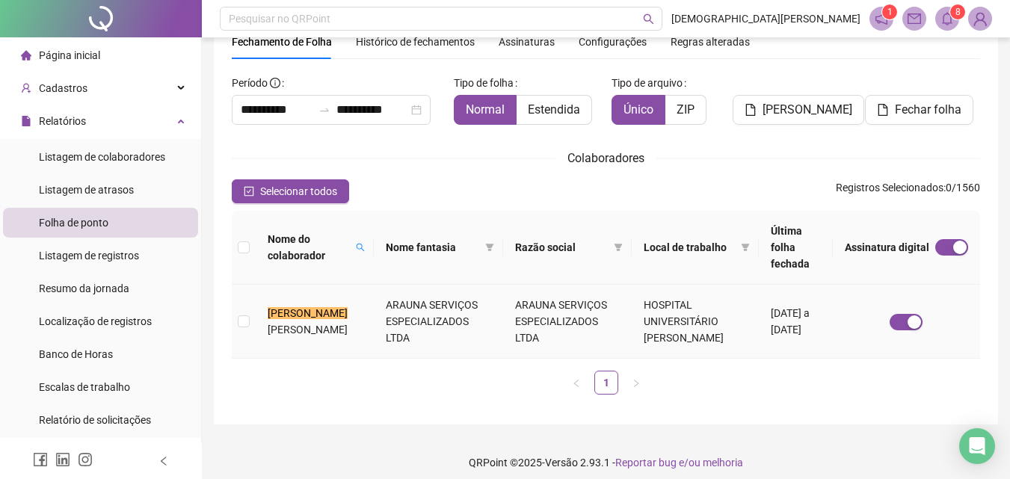
click at [391, 313] on td "ARAUNA SERVIÇOS ESPECIALIZADOS LTDA" at bounding box center [438, 322] width 129 height 74
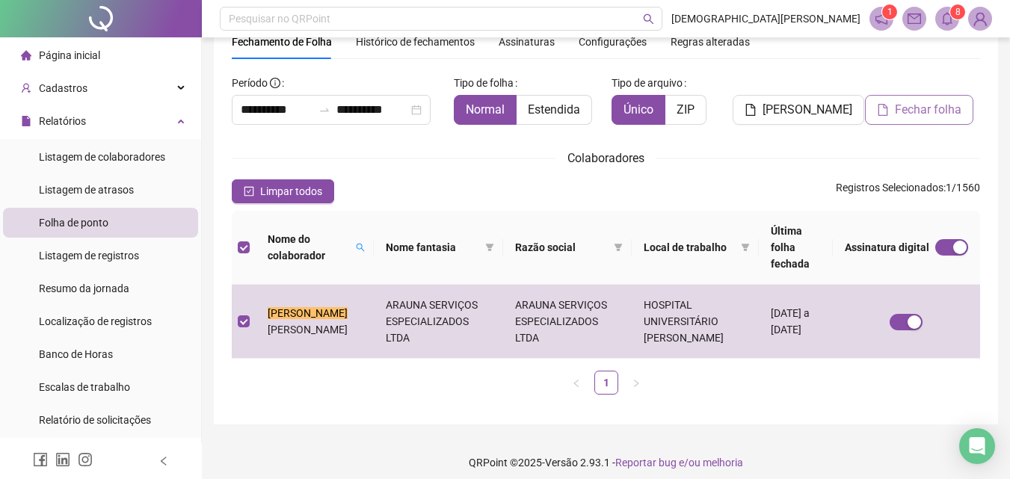
click at [900, 110] on span "Fechar folha" at bounding box center [928, 110] width 67 height 18
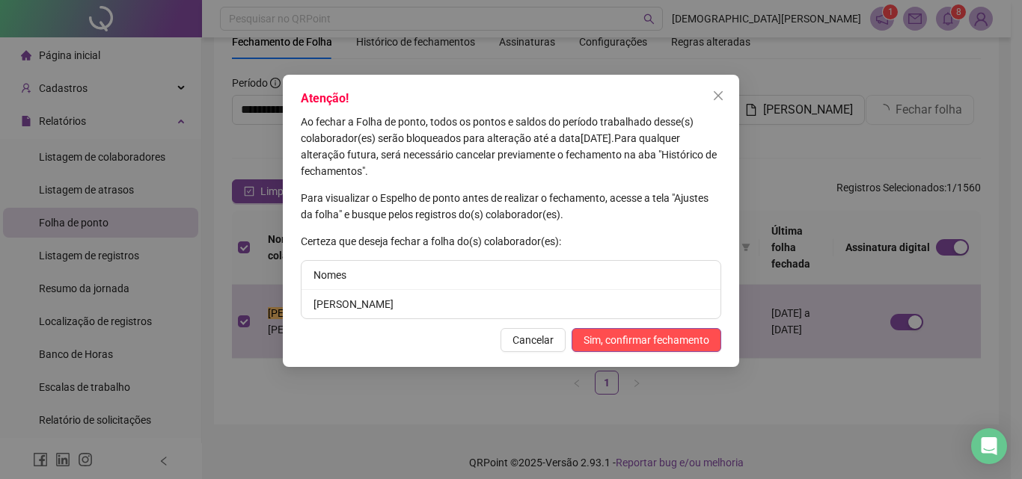
click at [627, 328] on div "Atenção! Ao fechar a Folha de ponto, todos os pontos e saldos do período trabal…" at bounding box center [511, 221] width 456 height 292
click at [636, 348] on span "Sim, confirmar fechamento" at bounding box center [646, 340] width 126 height 16
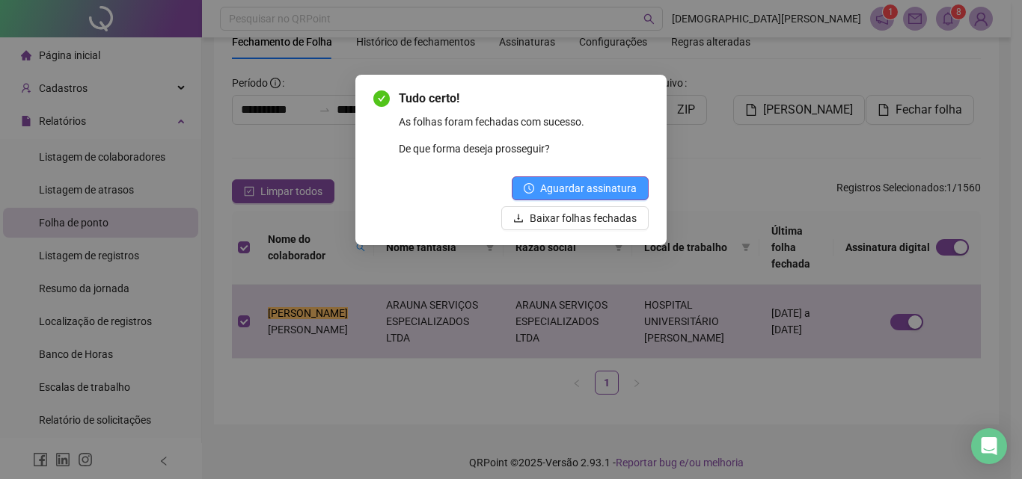
click at [586, 185] on span "Aguardar assinatura" at bounding box center [588, 188] width 96 height 16
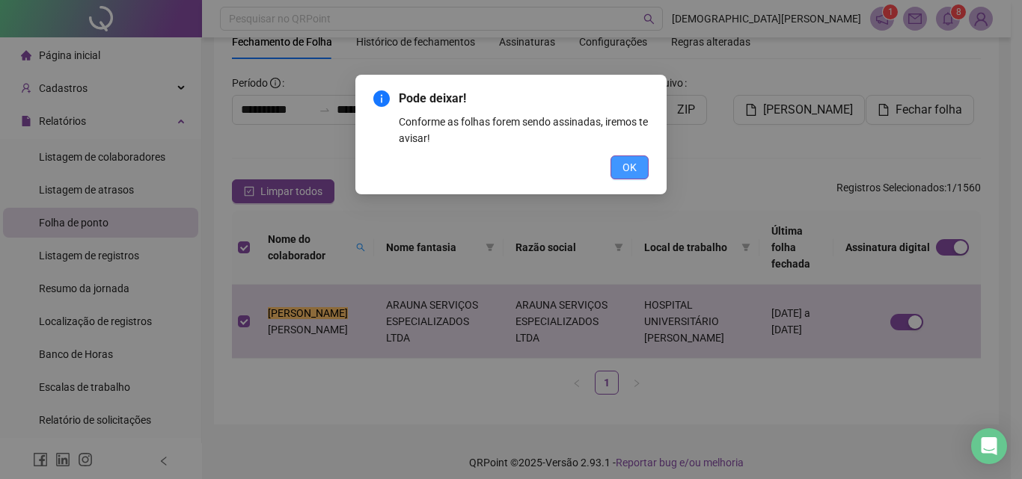
click at [630, 178] on div "Pode deixar! Conforme as folhas forem sendo assinadas, iremos te avisar! OK" at bounding box center [510, 135] width 311 height 120
click at [628, 175] on span "OK" at bounding box center [629, 167] width 14 height 16
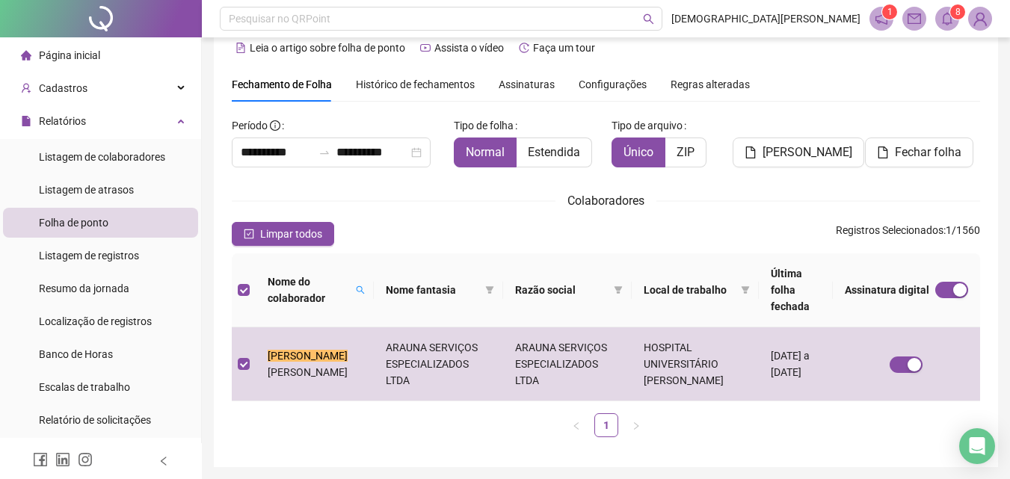
scroll to position [0, 0]
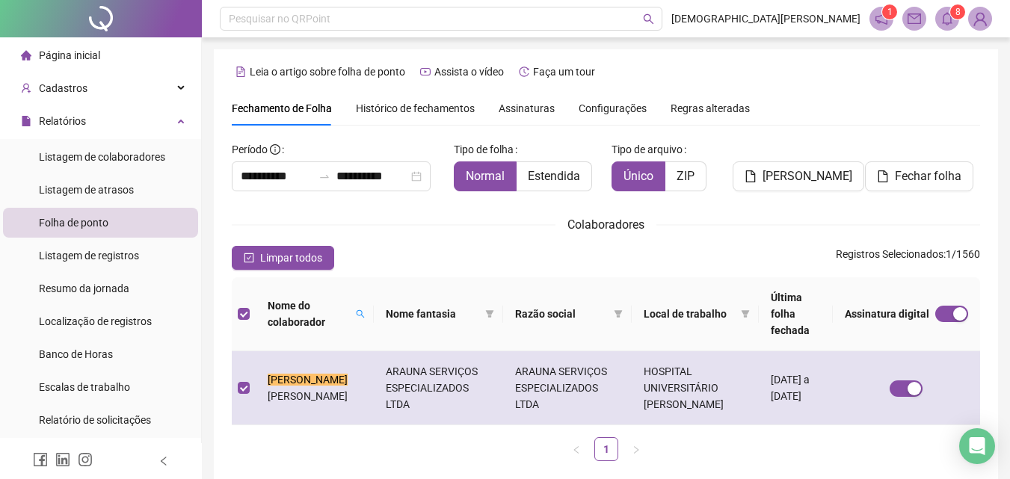
click at [377, 368] on td "ARAUNA SERVIÇOS ESPECIALIZADOS LTDA" at bounding box center [438, 389] width 129 height 74
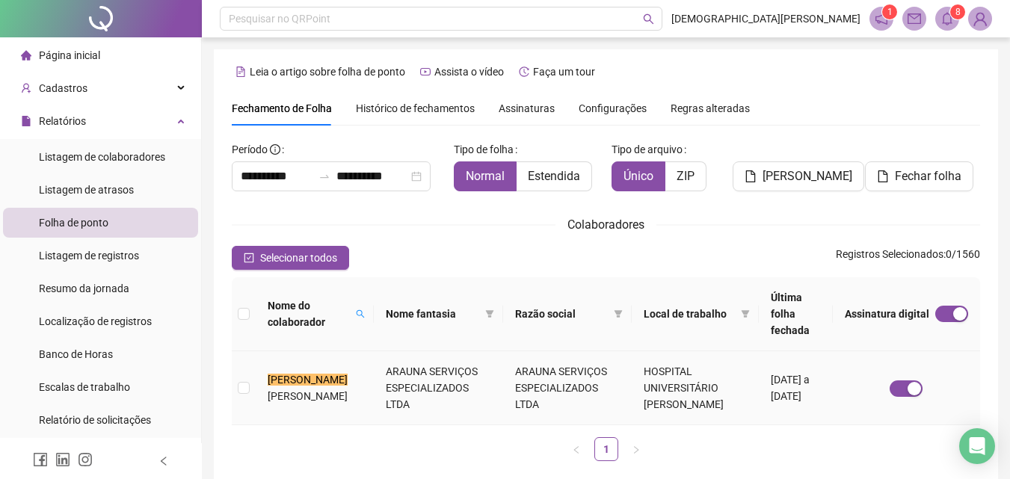
scroll to position [67, 0]
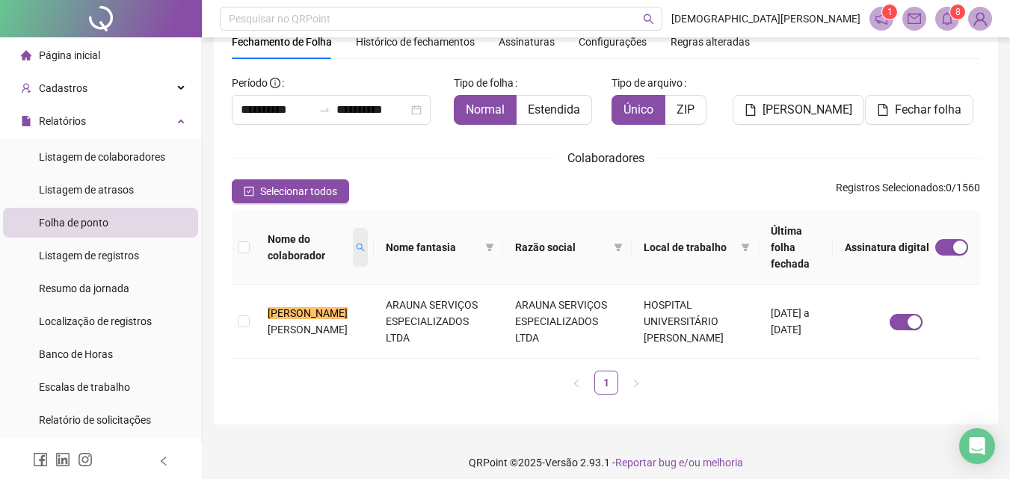
click at [353, 232] on span at bounding box center [360, 247] width 15 height 39
type input "*******"
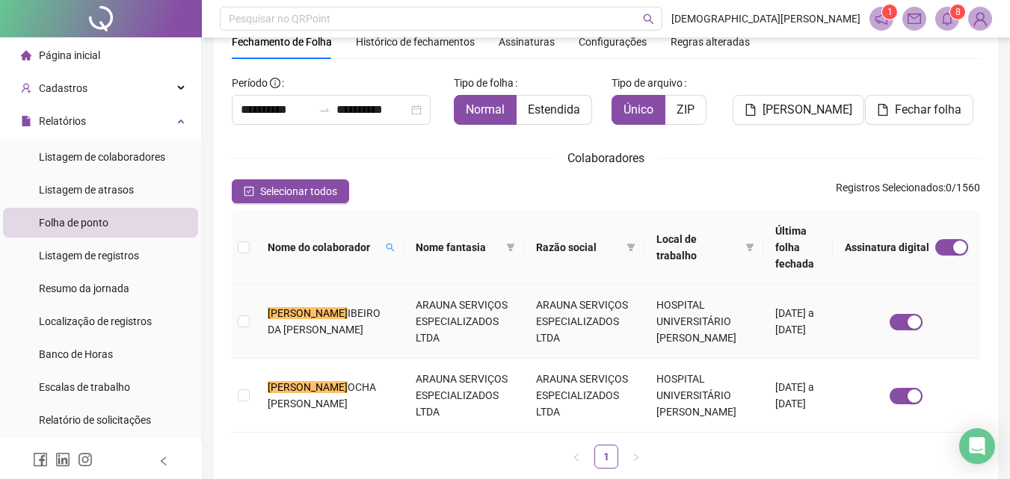
click at [404, 298] on td "ARAUNA SERVIÇOS ESPECIALIZADOS LTDA" at bounding box center [464, 322] width 120 height 74
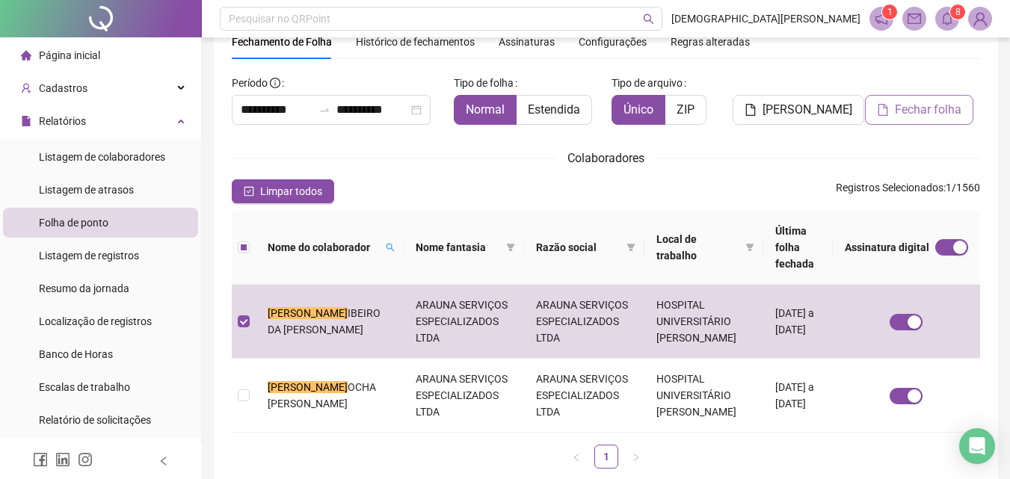
click at [939, 104] on span "Fechar folha" at bounding box center [928, 110] width 67 height 18
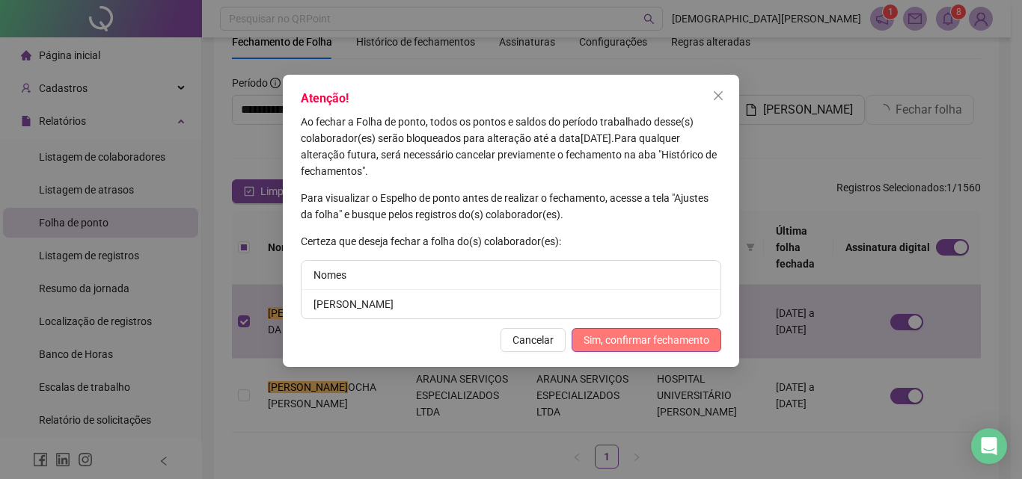
click at [613, 329] on button "Sim, confirmar fechamento" at bounding box center [646, 340] width 150 height 24
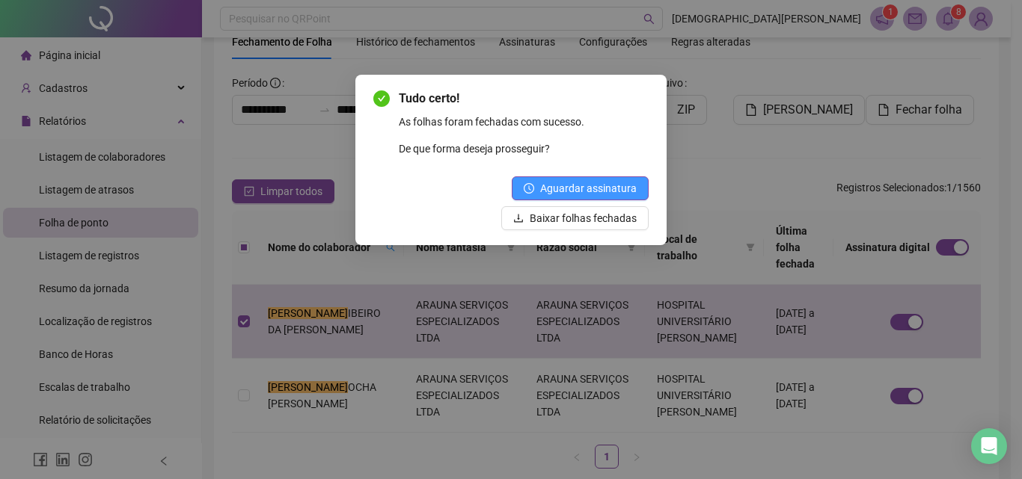
click at [591, 188] on span "Aguardar assinatura" at bounding box center [588, 188] width 96 height 16
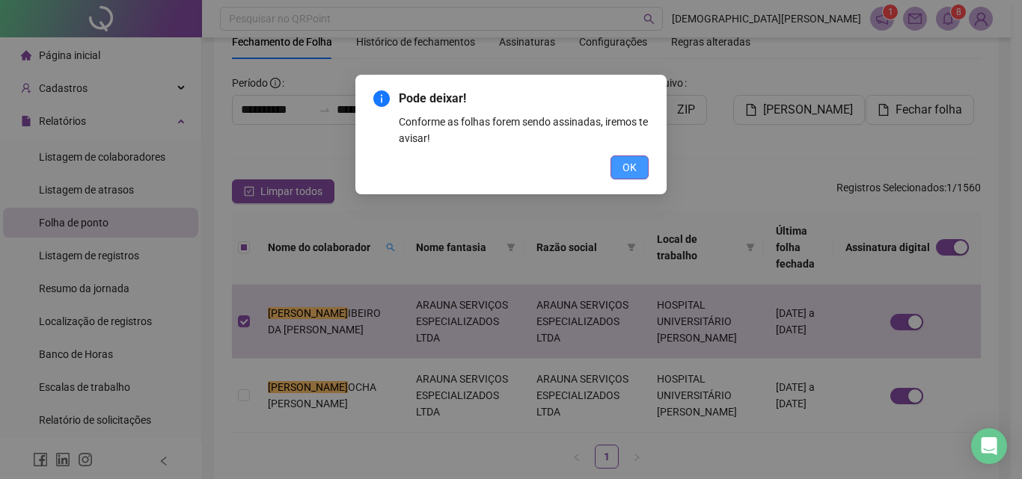
click at [622, 165] on button "OK" at bounding box center [629, 168] width 38 height 24
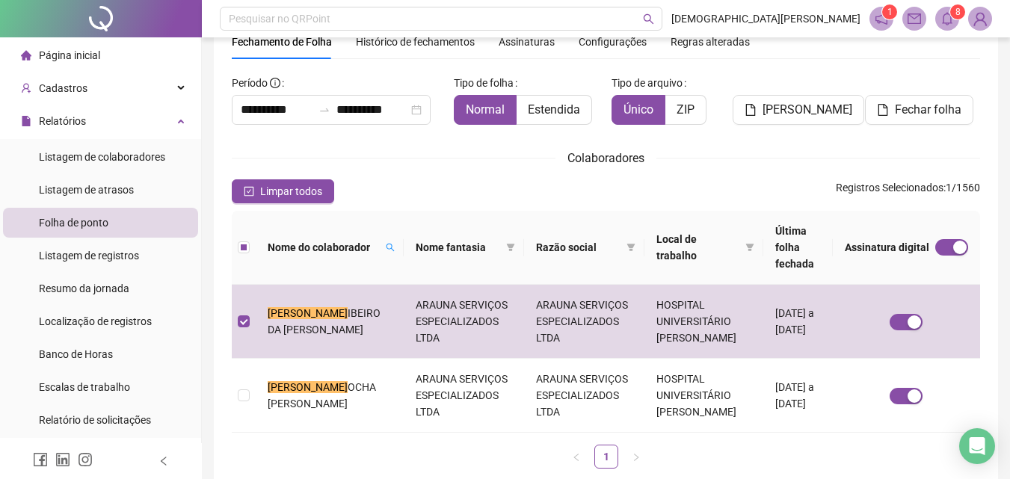
click at [451, 172] on div "**********" at bounding box center [606, 276] width 749 height 410
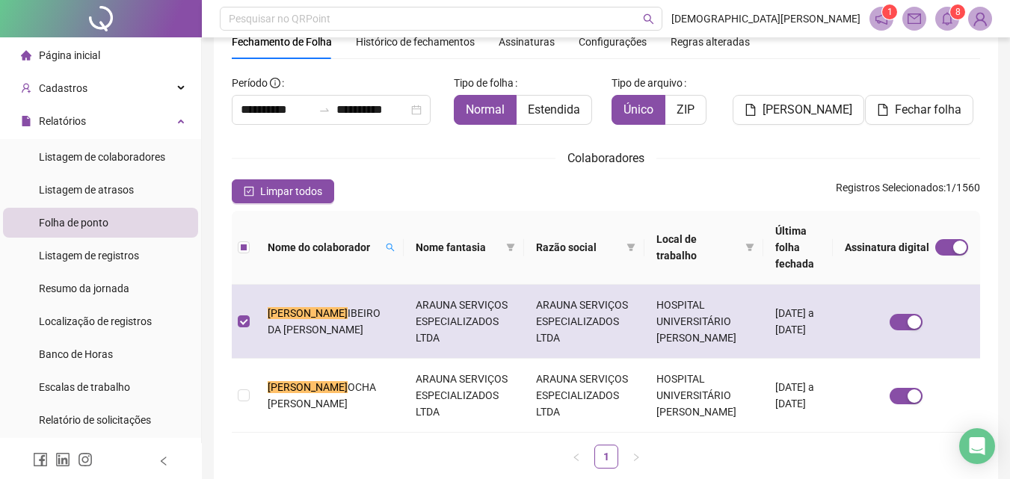
click at [412, 288] on td "ARAUNA SERVIÇOS ESPECIALIZADOS LTDA" at bounding box center [464, 322] width 120 height 74
